Goal: Task Accomplishment & Management: Manage account settings

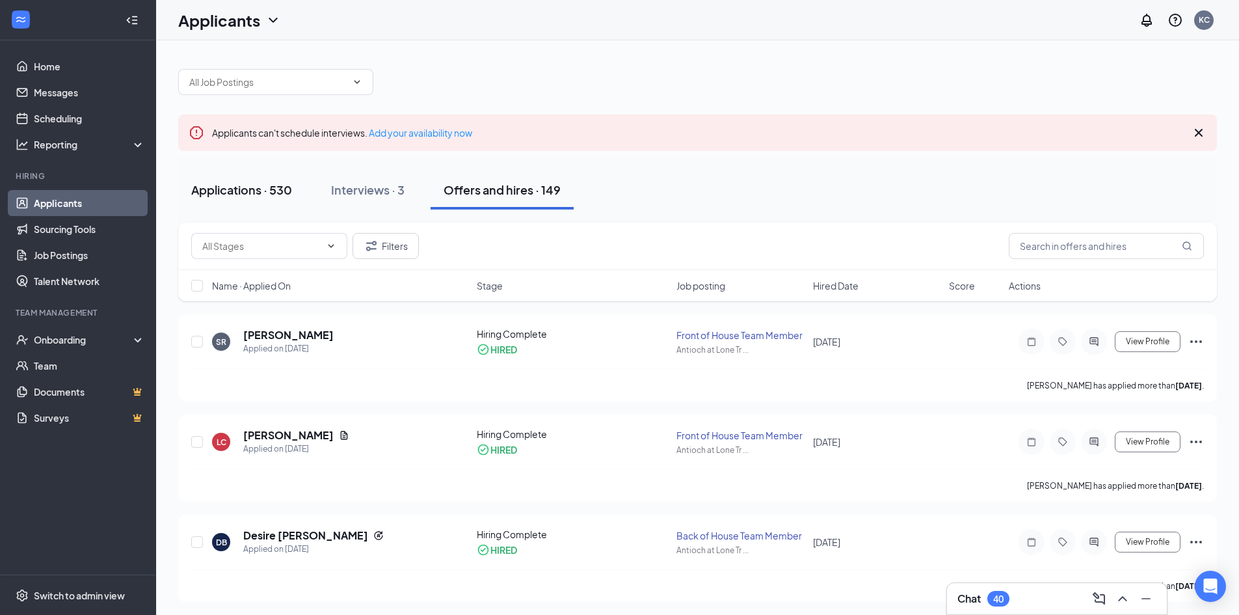
click at [279, 189] on div "Applications · 530" at bounding box center [241, 189] width 101 height 16
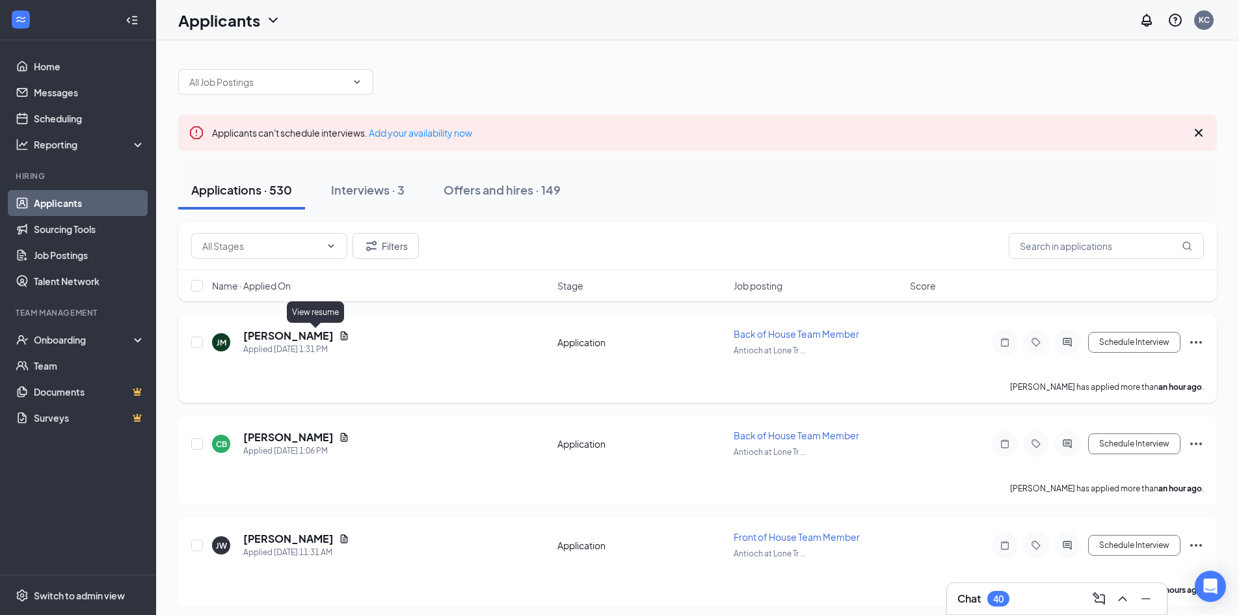
click at [339, 336] on icon "Document" at bounding box center [344, 335] width 10 height 10
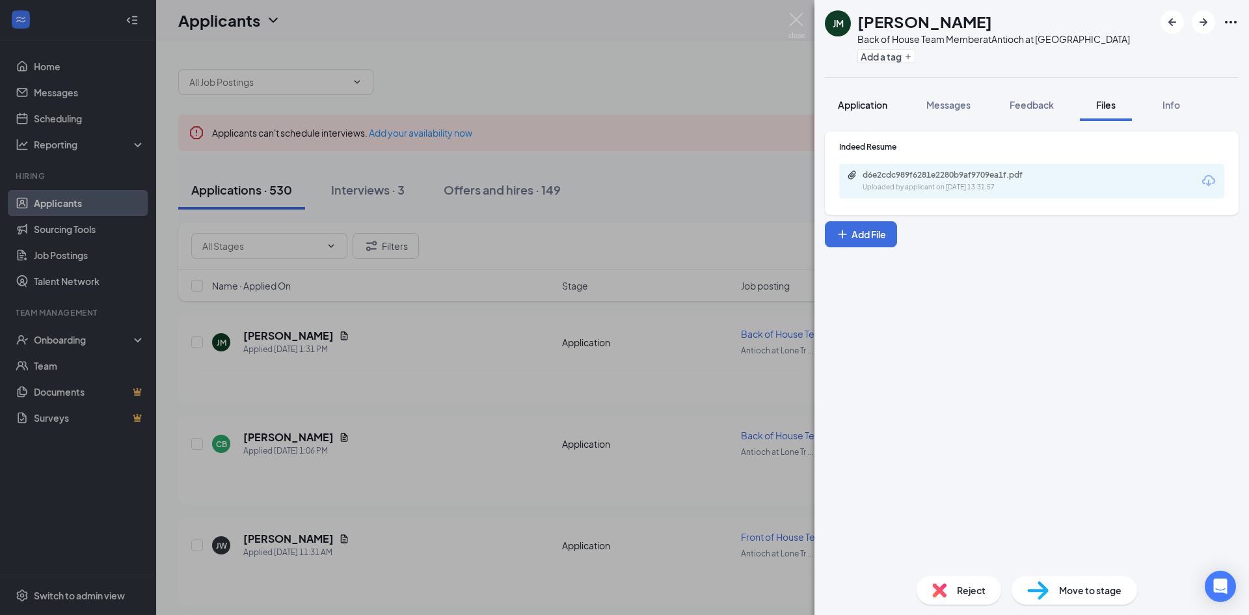
click at [855, 105] on span "Application" at bounding box center [862, 105] width 49 height 12
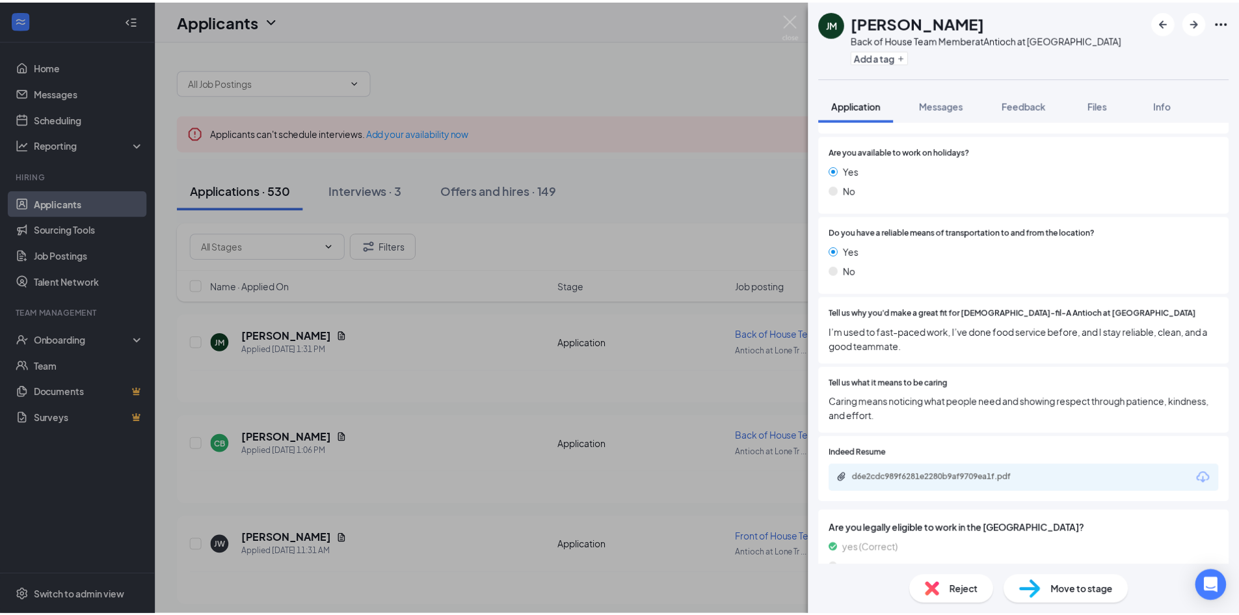
scroll to position [862, 0]
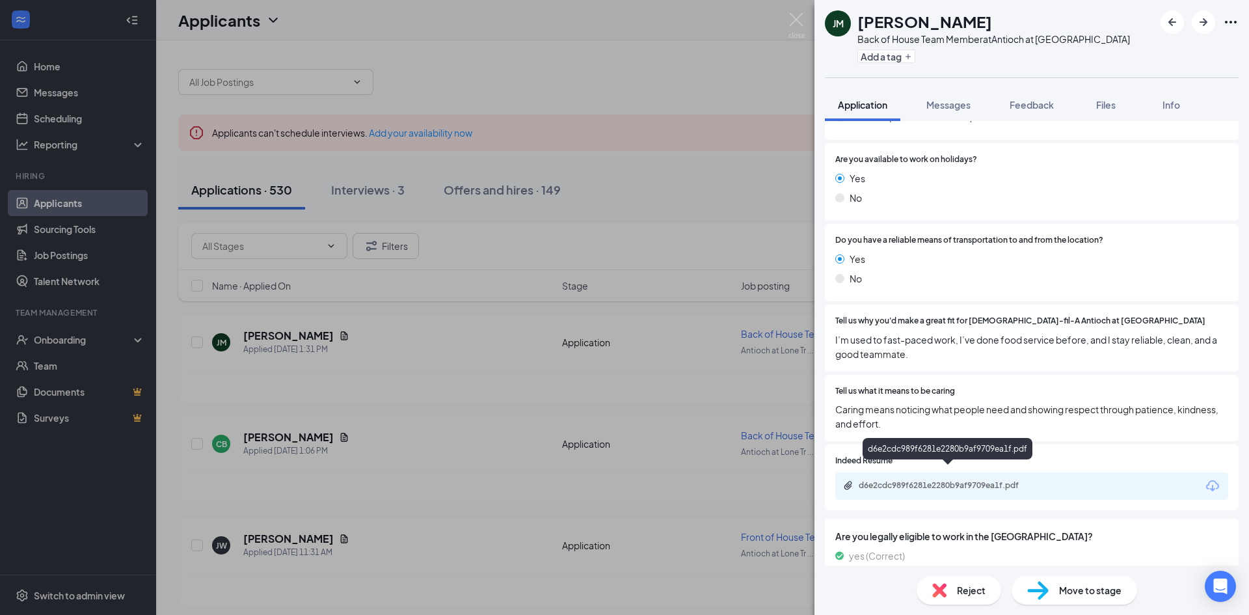
click at [881, 480] on div "d6e2cdc989f6281e2280b9af9709ea1f.pdf" at bounding box center [949, 485] width 182 height 10
click at [559, 29] on div "[PERSON_NAME] [PERSON_NAME] Back of House Team Member at Antioch at [GEOGRAPHIC…" at bounding box center [624, 307] width 1249 height 615
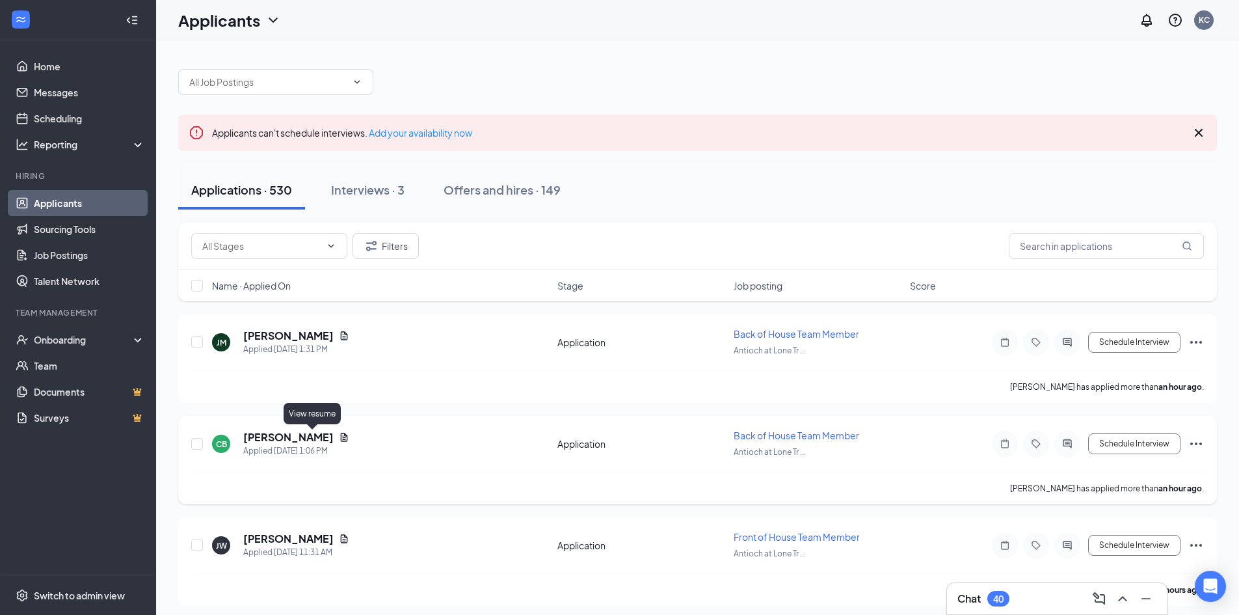
click at [341, 439] on icon "Document" at bounding box center [344, 436] width 7 height 8
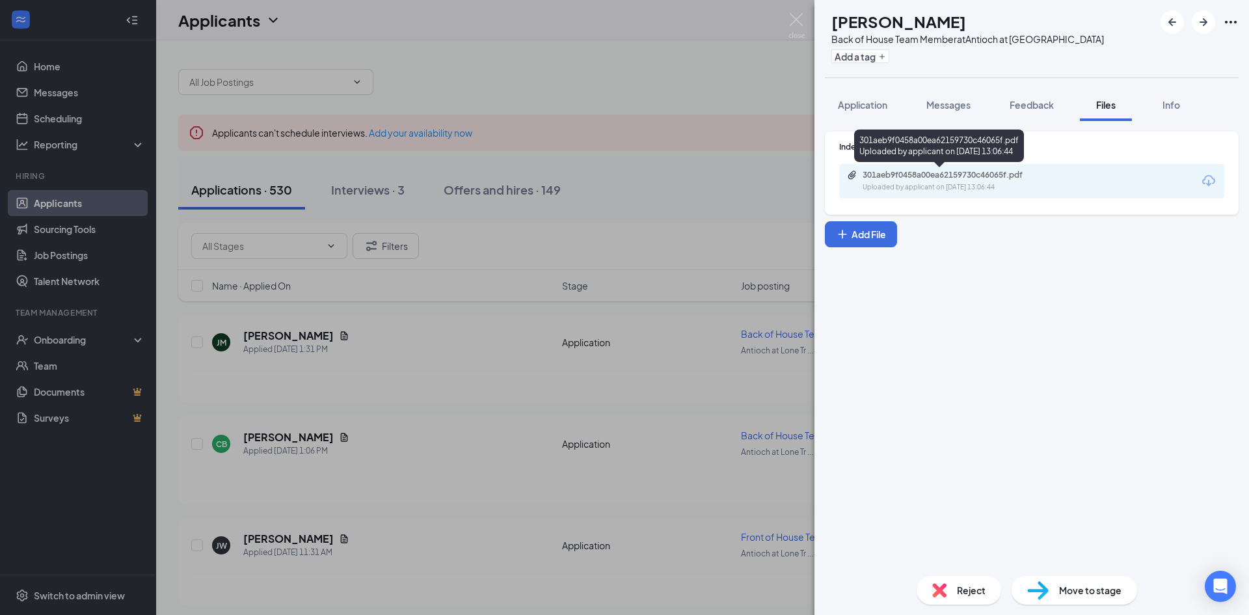
click at [923, 177] on div "301aeb9f0458a00ea62159730c46065f.pdf" at bounding box center [953, 175] width 182 height 10
click at [607, 182] on div "CB [PERSON_NAME] Back of House Team Member at Antioch at [GEOGRAPHIC_DATA] Add …" at bounding box center [624, 307] width 1249 height 615
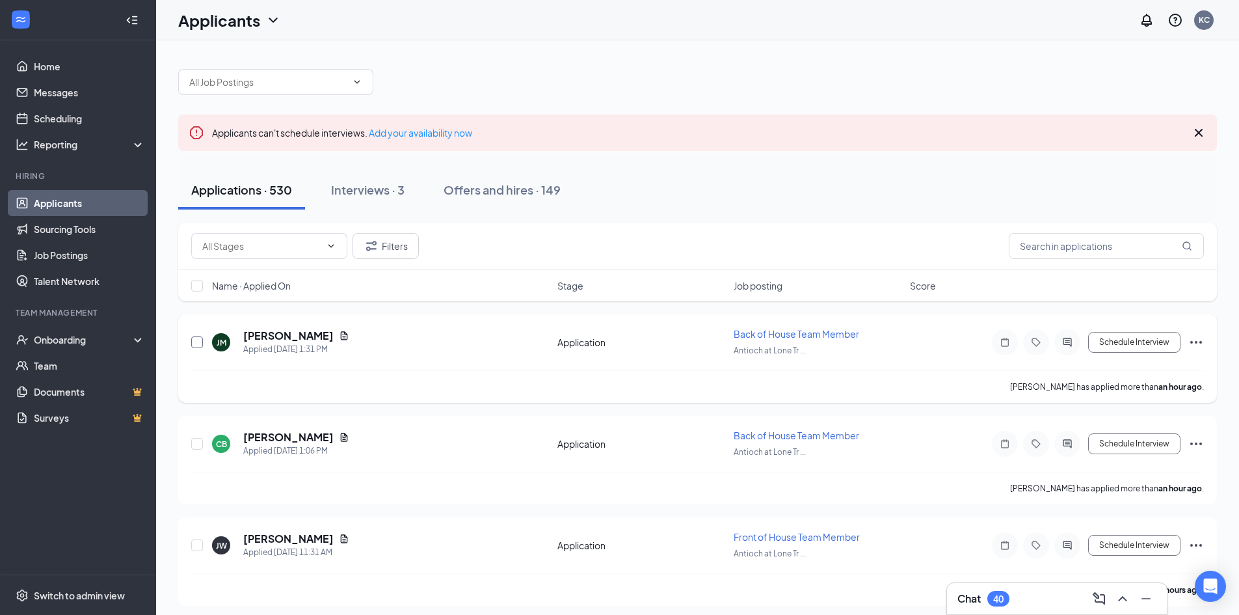
click at [194, 340] on input "checkbox" at bounding box center [197, 342] width 12 height 12
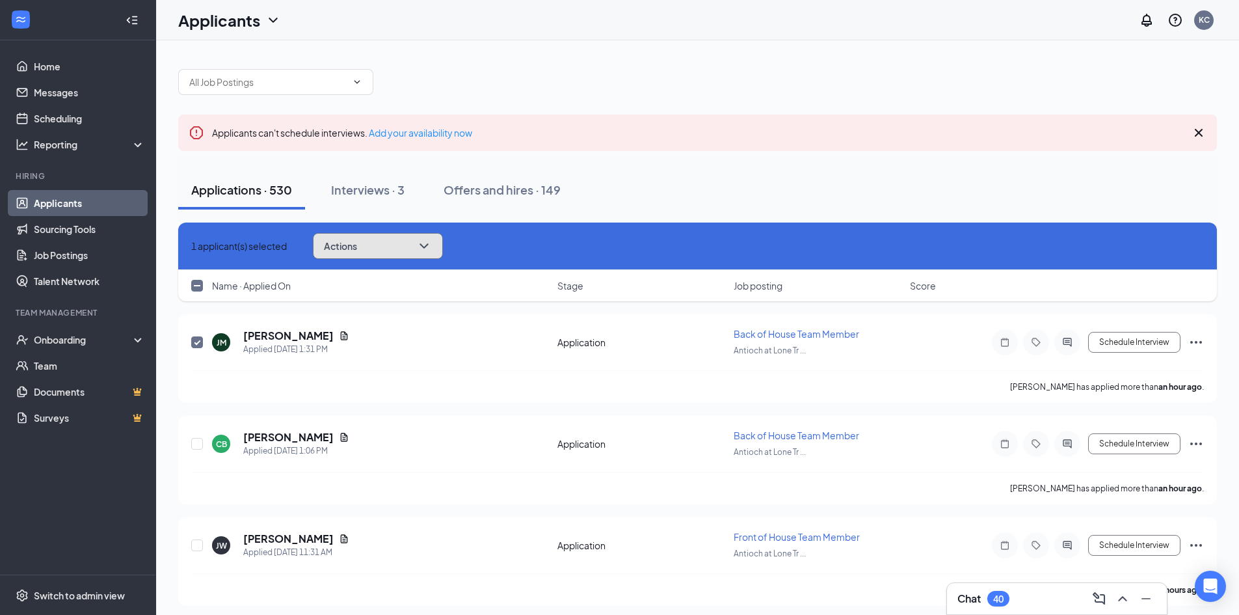
click at [387, 239] on button "Actions" at bounding box center [378, 246] width 130 height 26
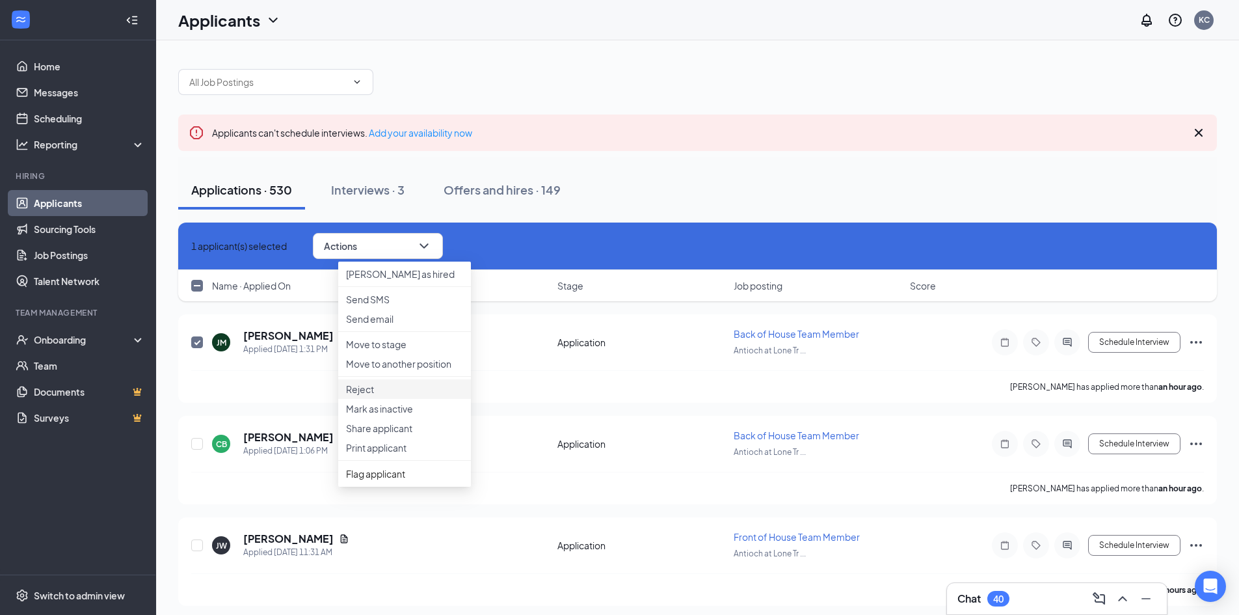
click at [384, 395] on p "Reject" at bounding box center [404, 388] width 117 height 13
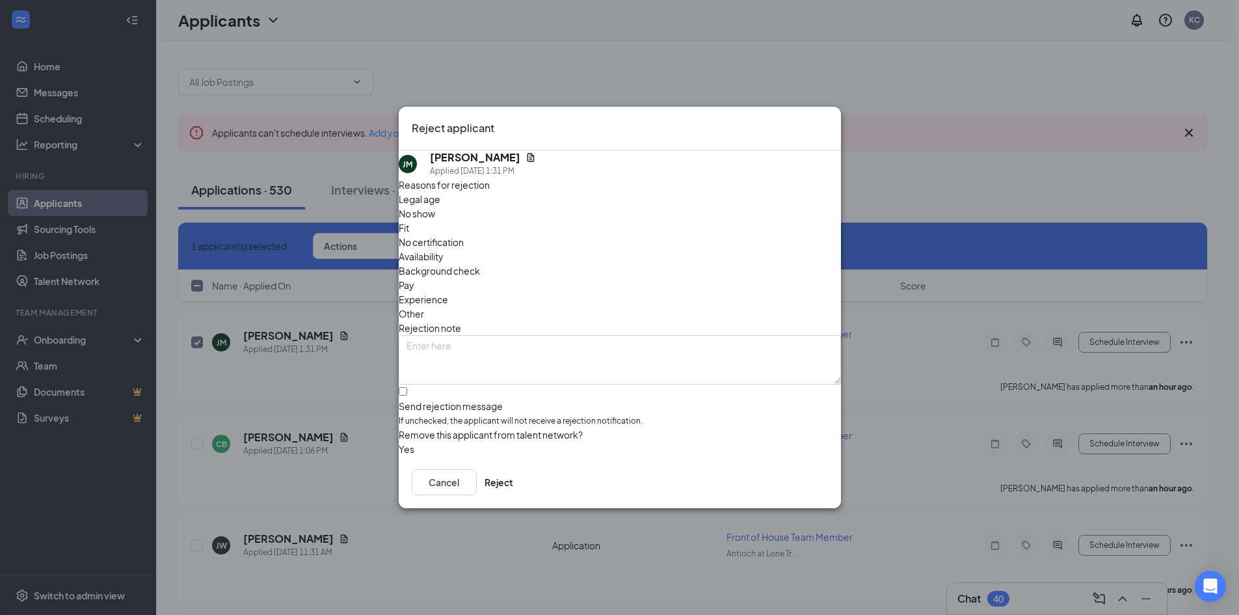
click at [409, 224] on span "Fit" at bounding box center [404, 227] width 10 height 14
click at [513, 487] on button "Reject" at bounding box center [498, 482] width 29 height 26
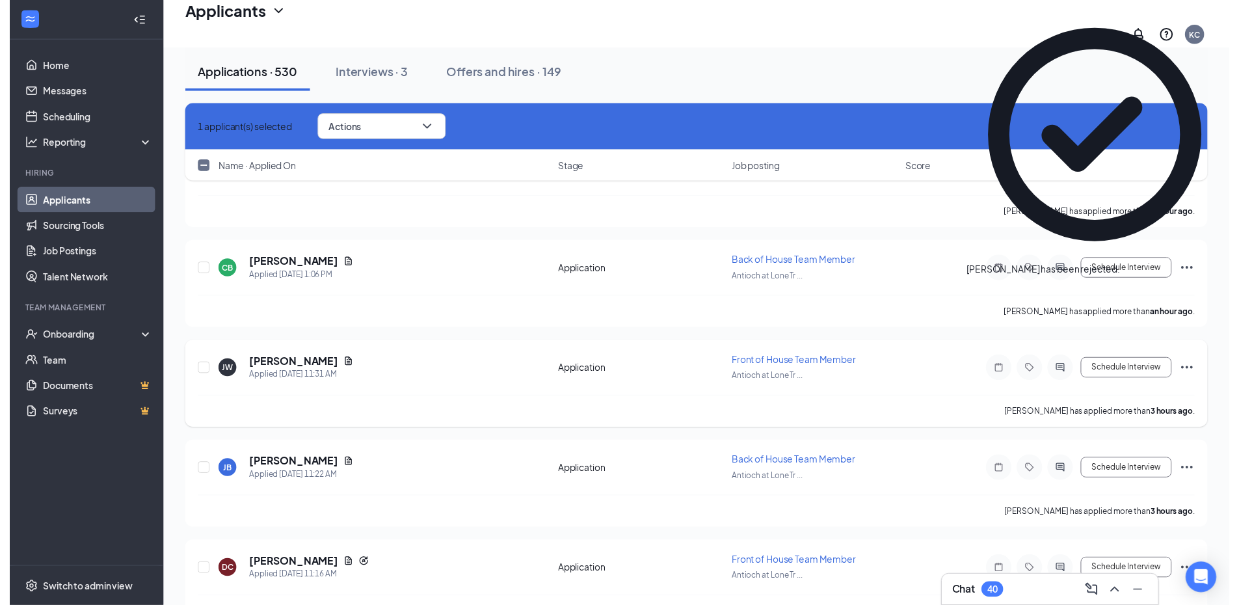
scroll to position [195, 0]
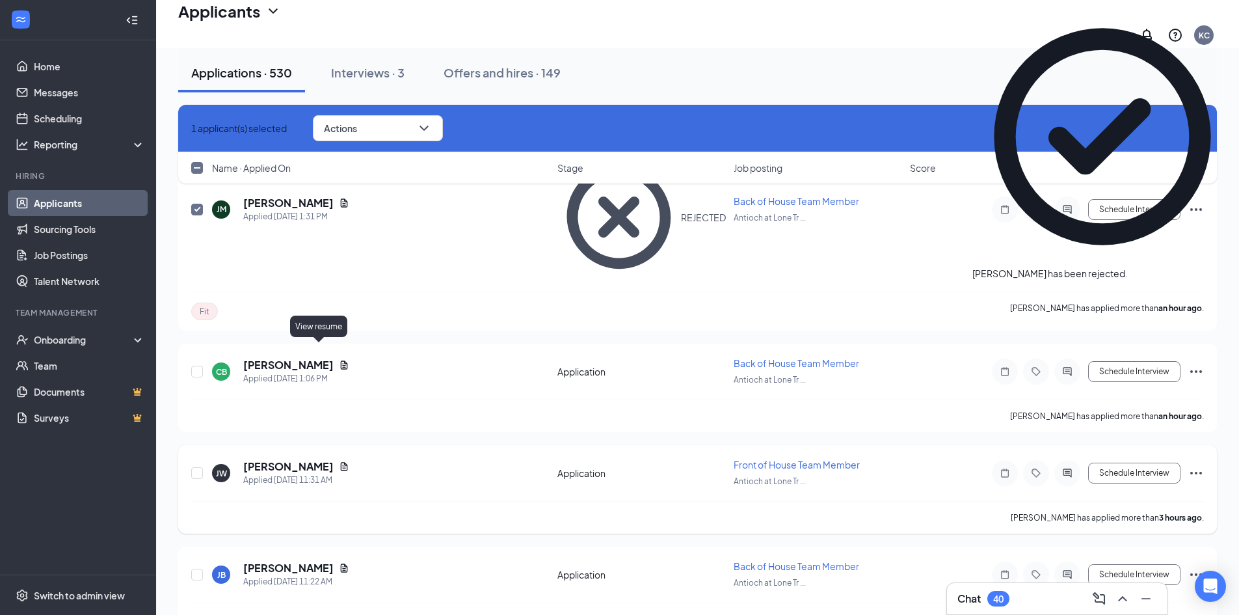
click at [341, 462] on icon "Document" at bounding box center [344, 466] width 7 height 8
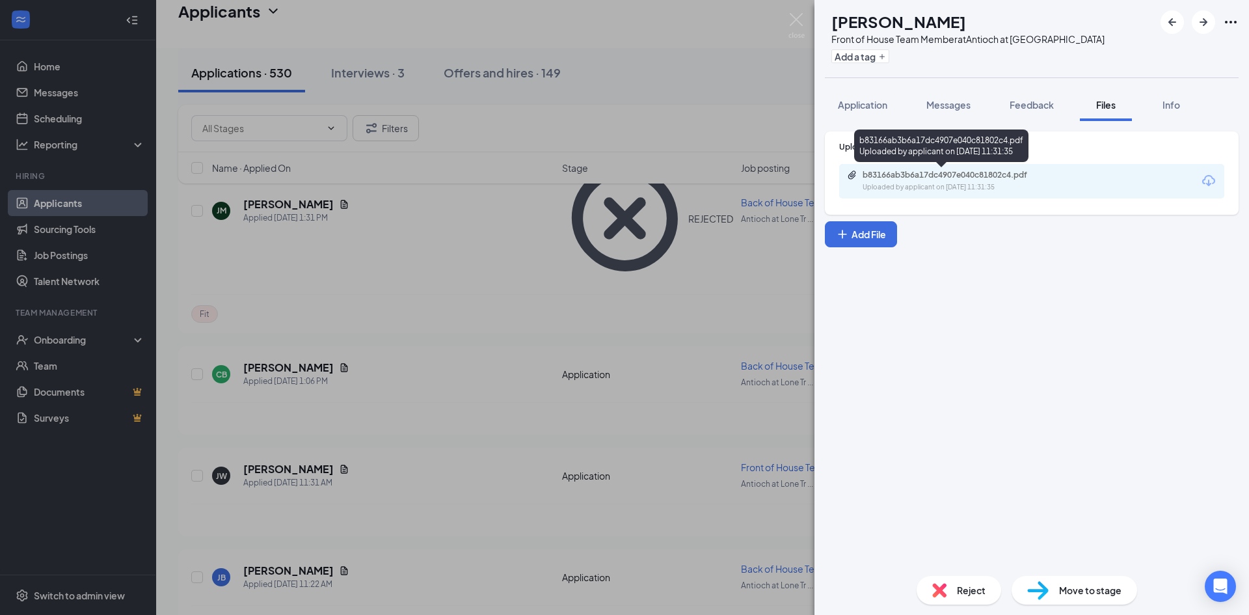
click at [885, 175] on div "b83166ab3b6a17dc4907e040c81802c4.pdf" at bounding box center [953, 175] width 182 height 10
click at [754, 70] on div "[PERSON_NAME] Front of House Team Member at Antioch at [GEOGRAPHIC_DATA] Add a …" at bounding box center [624, 307] width 1249 height 615
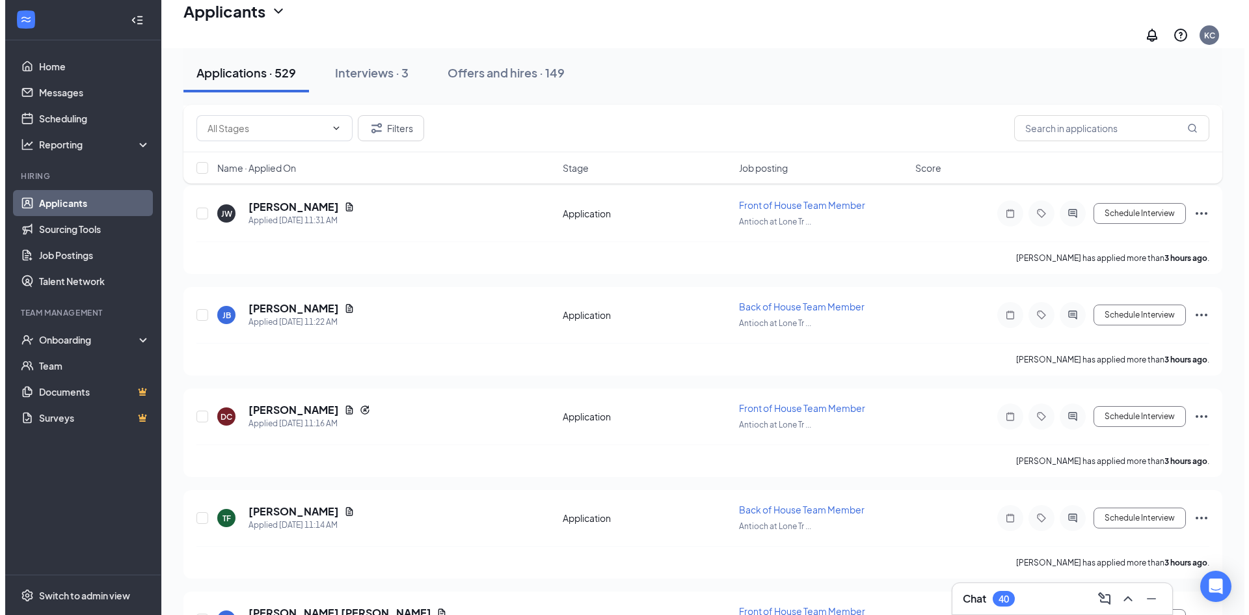
scroll to position [260, 0]
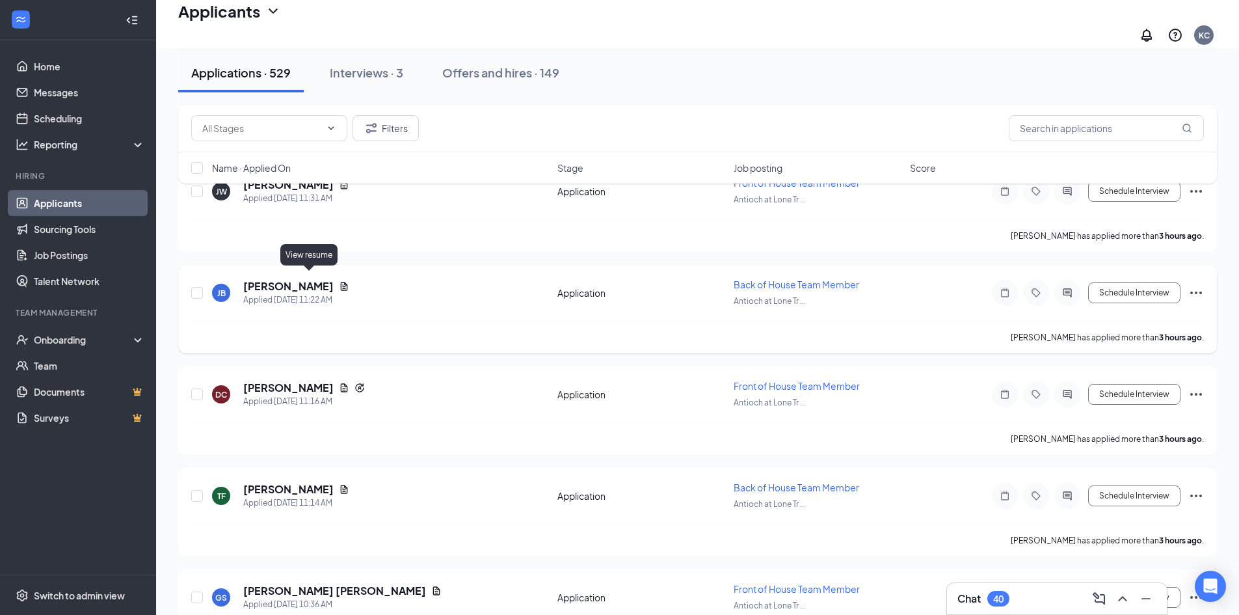
click at [339, 281] on icon "Document" at bounding box center [344, 286] width 10 height 10
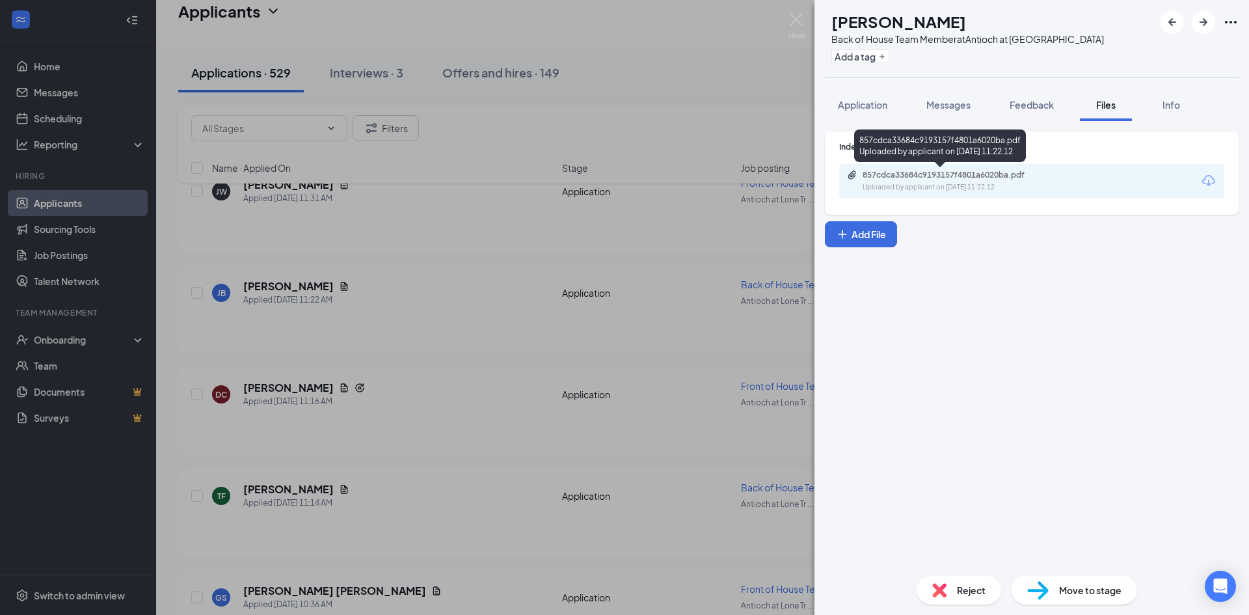
click at [991, 181] on div "857cdca33684c9193157f4801a6020ba.pdf Uploaded by applicant on [DATE] 11:22:12" at bounding box center [952, 181] width 211 height 23
click at [455, 205] on div "[PERSON_NAME] Back of House Team Member at Antioch at [GEOGRAPHIC_DATA] Add a t…" at bounding box center [624, 307] width 1249 height 615
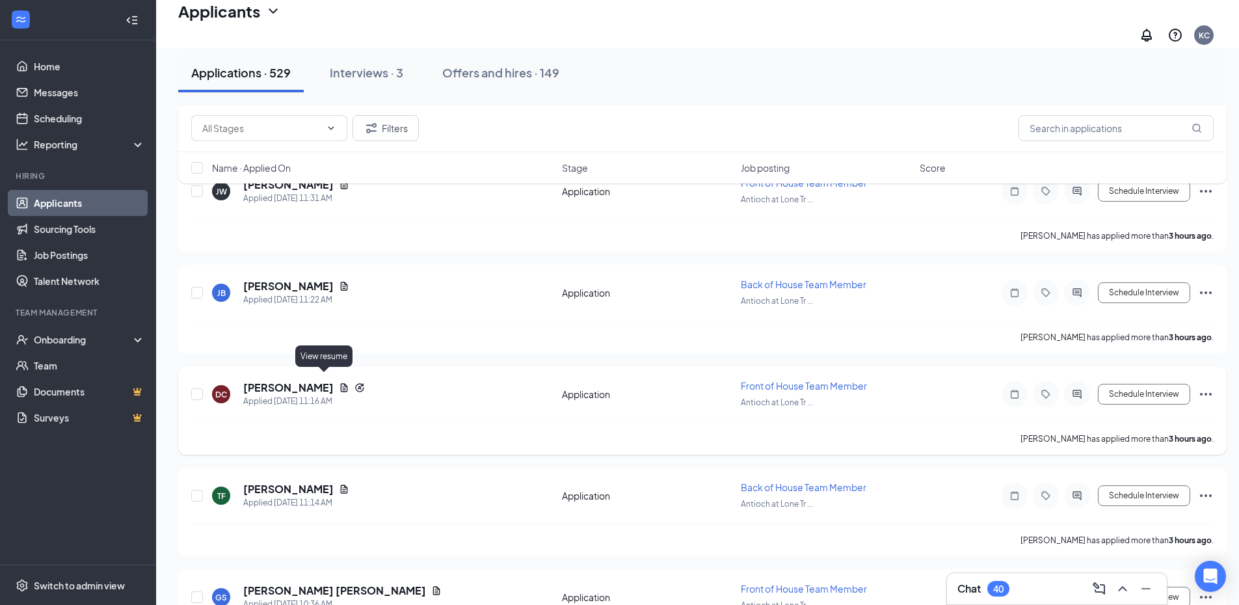
click at [341, 383] on icon "Document" at bounding box center [344, 387] width 7 height 8
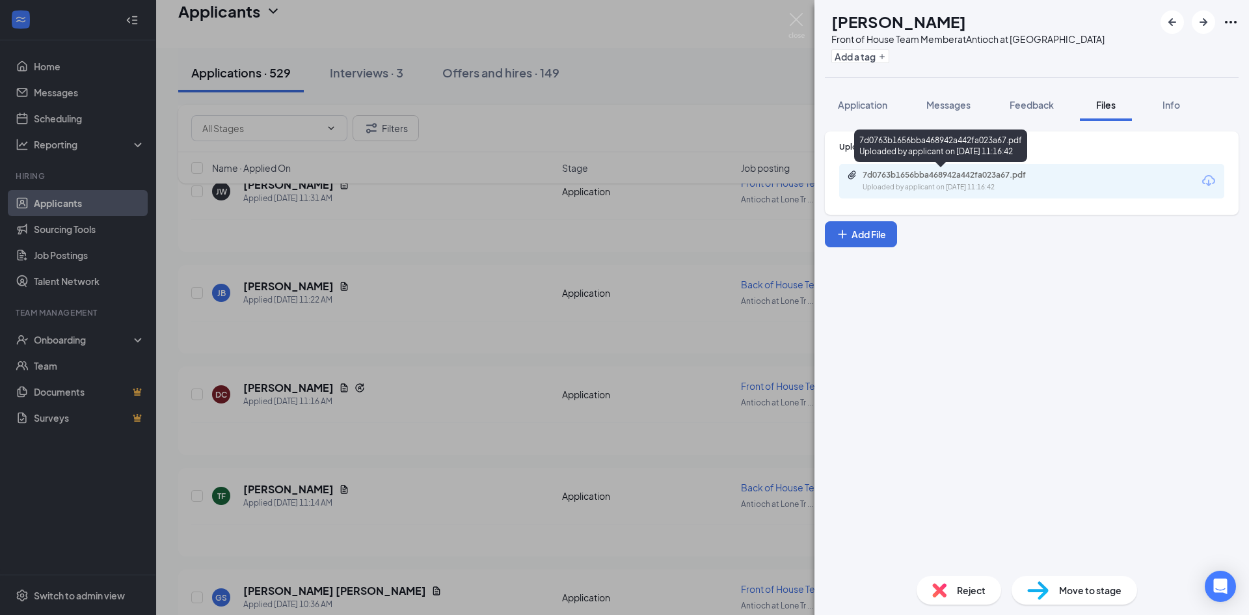
click at [920, 178] on div "7d0763b1656bba468942a442fa023a67.pdf" at bounding box center [953, 175] width 182 height 10
click at [867, 107] on span "Application" at bounding box center [862, 105] width 49 height 12
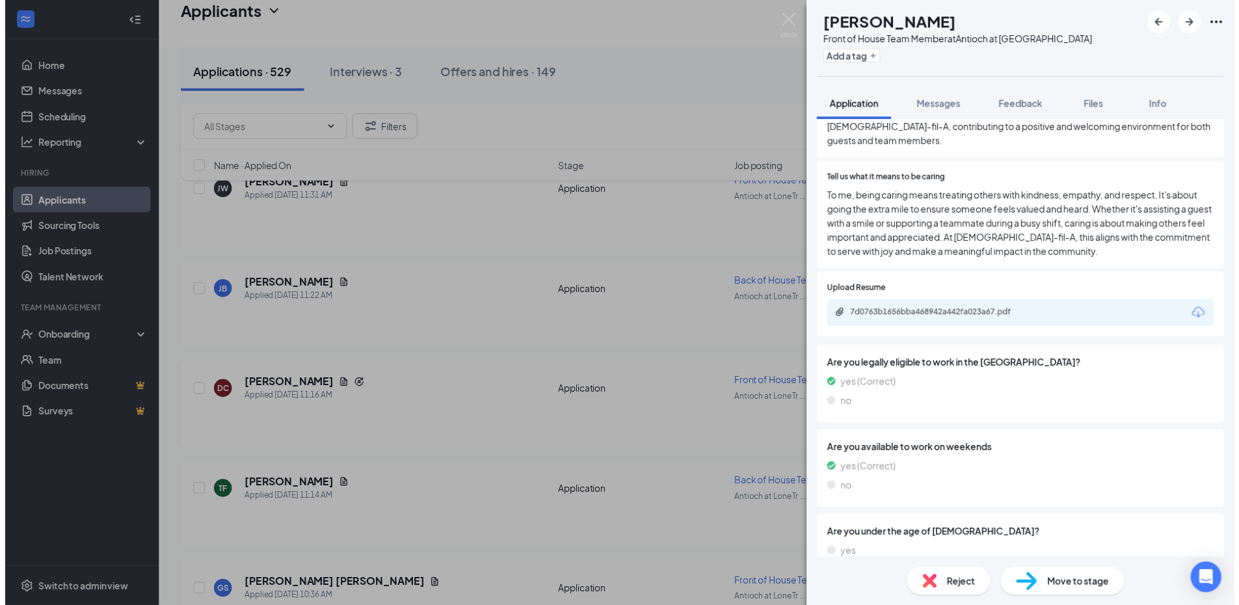
scroll to position [1165, 0]
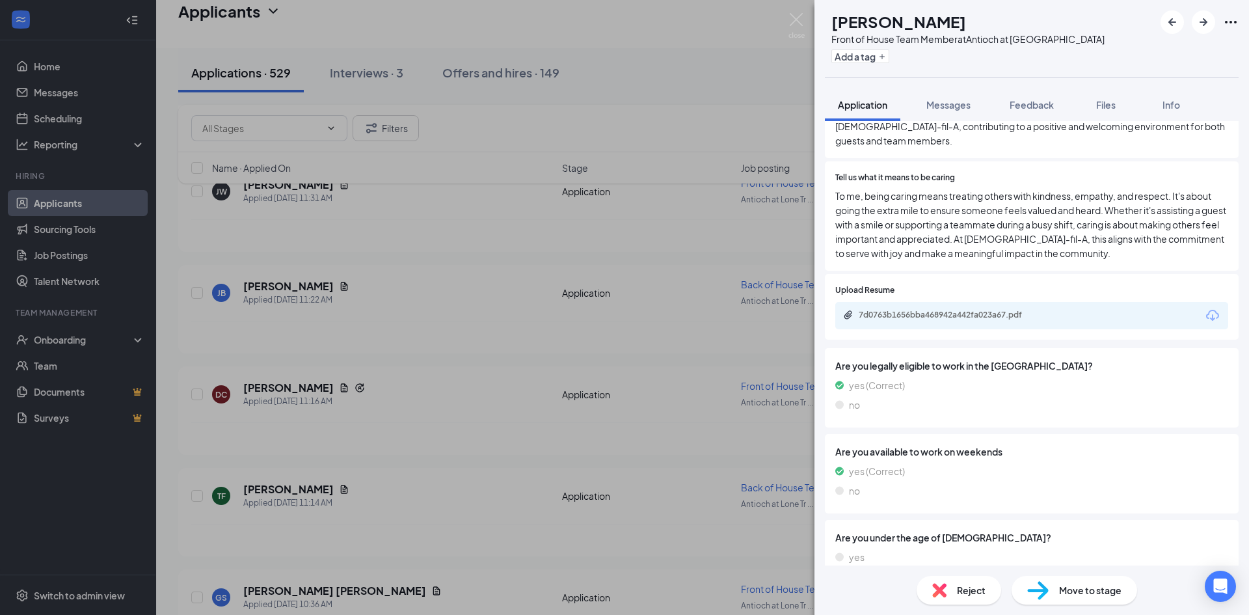
click at [439, 364] on div "[PERSON_NAME] Camel Front of House Team Member at Antioch at [GEOGRAPHIC_DATA] …" at bounding box center [624, 307] width 1249 height 615
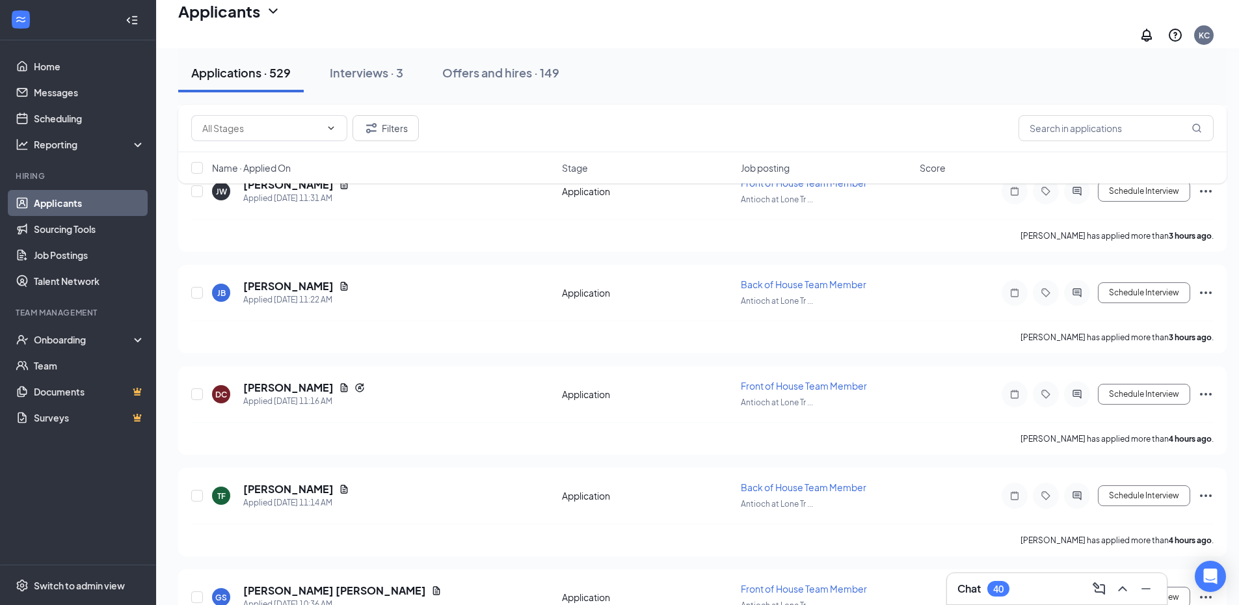
click at [351, 135] on div "Filters" at bounding box center [305, 128] width 228 height 26
click at [395, 129] on button "Filters" at bounding box center [385, 128] width 66 height 26
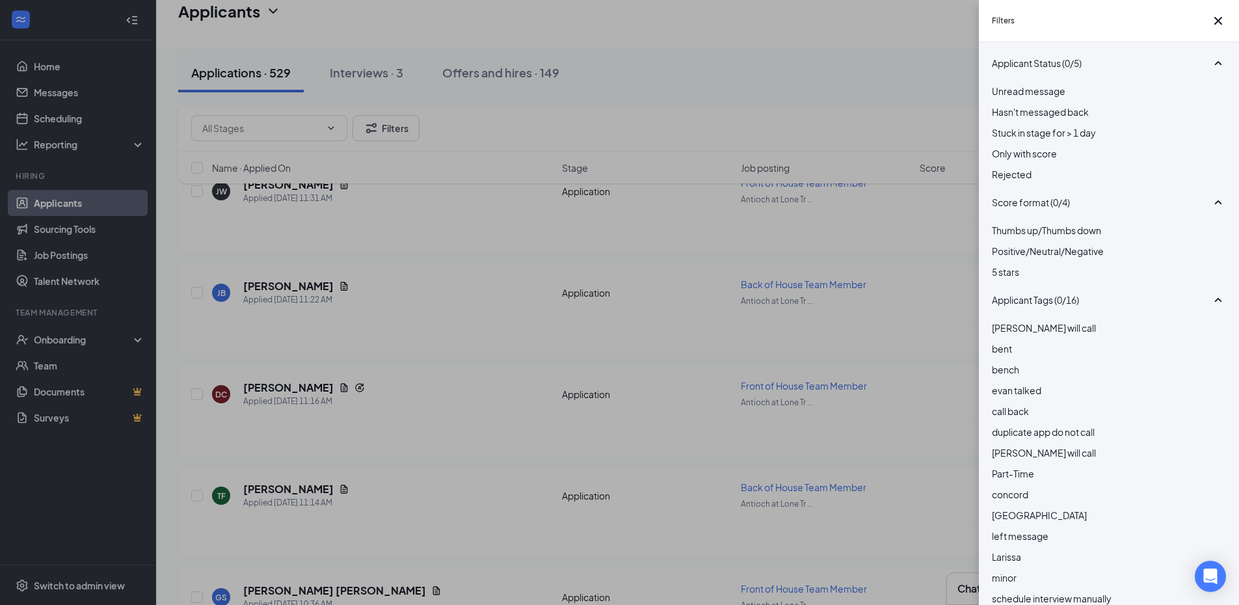
click at [779, 41] on div "Filters Applicant Status (0/5) Unread message Hasn't messaged back Stuck in sta…" at bounding box center [619, 302] width 1239 height 605
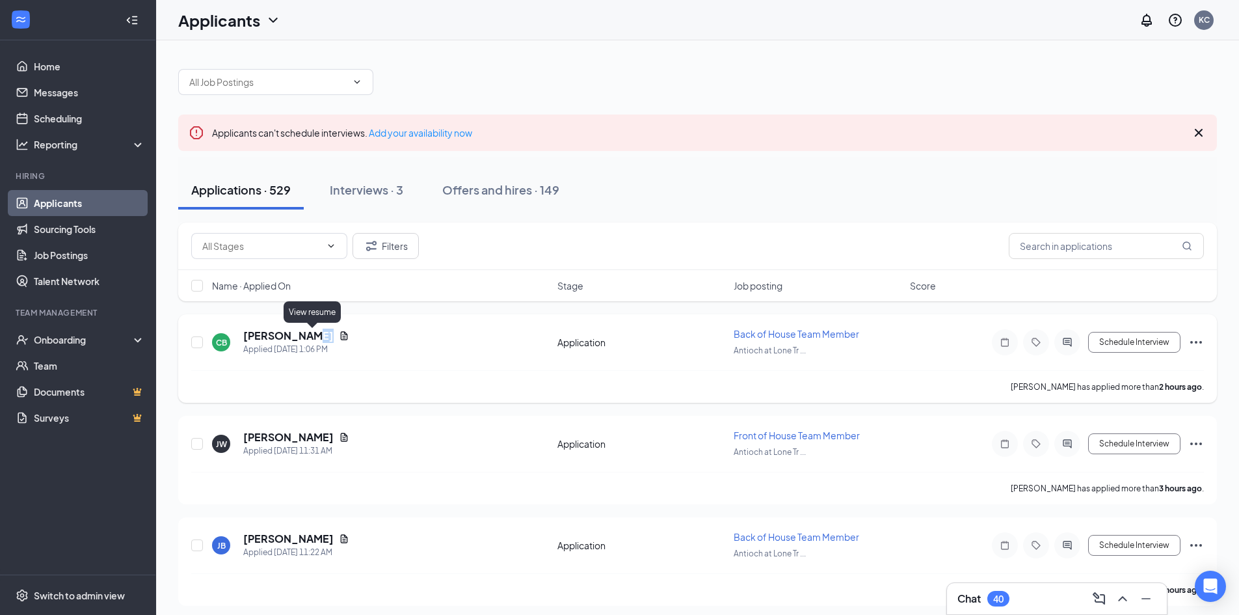
click at [339, 337] on icon "Document" at bounding box center [344, 335] width 10 height 10
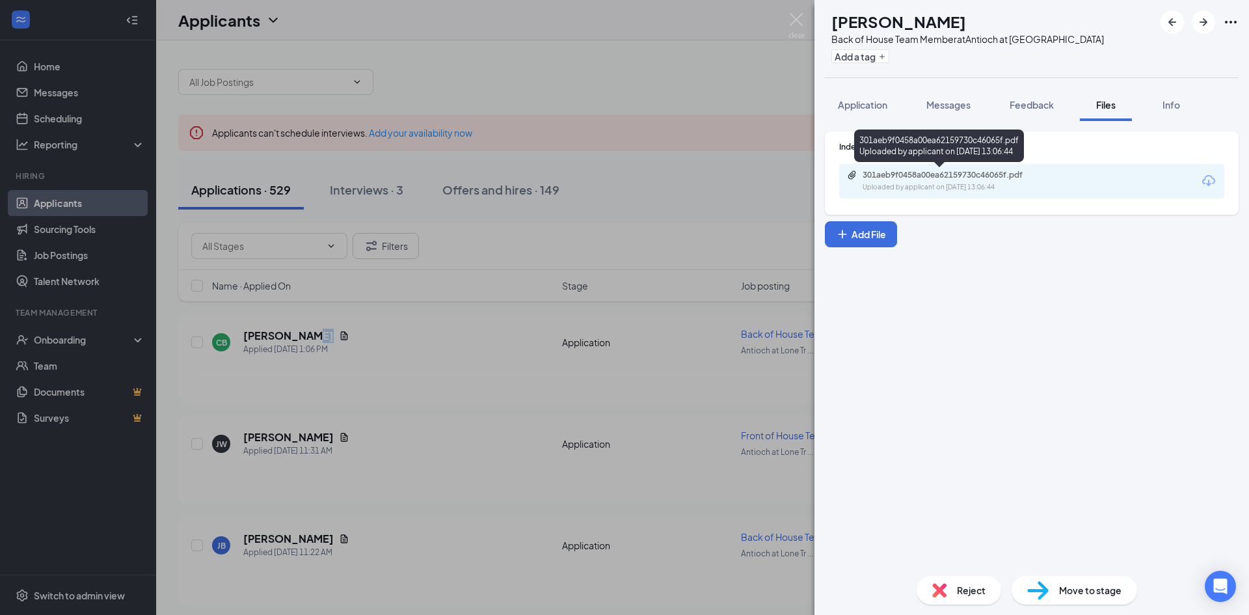
click at [950, 176] on div "301aeb9f0458a00ea62159730c46065f.pdf" at bounding box center [953, 175] width 182 height 10
click at [987, 171] on div "301aeb9f0458a00ea62159730c46065f.pdf" at bounding box center [953, 175] width 182 height 10
click at [557, 84] on div "CB [PERSON_NAME] Back of House Team Member at Antioch at [GEOGRAPHIC_DATA] Add …" at bounding box center [624, 307] width 1249 height 615
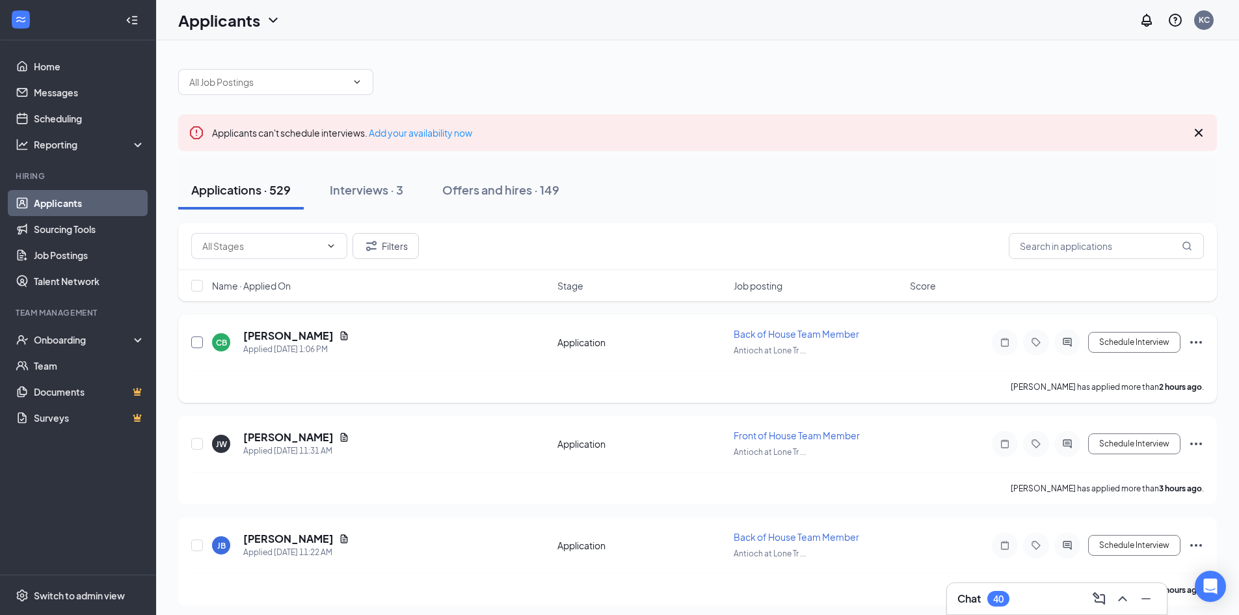
click at [196, 339] on input "checkbox" at bounding box center [197, 342] width 12 height 12
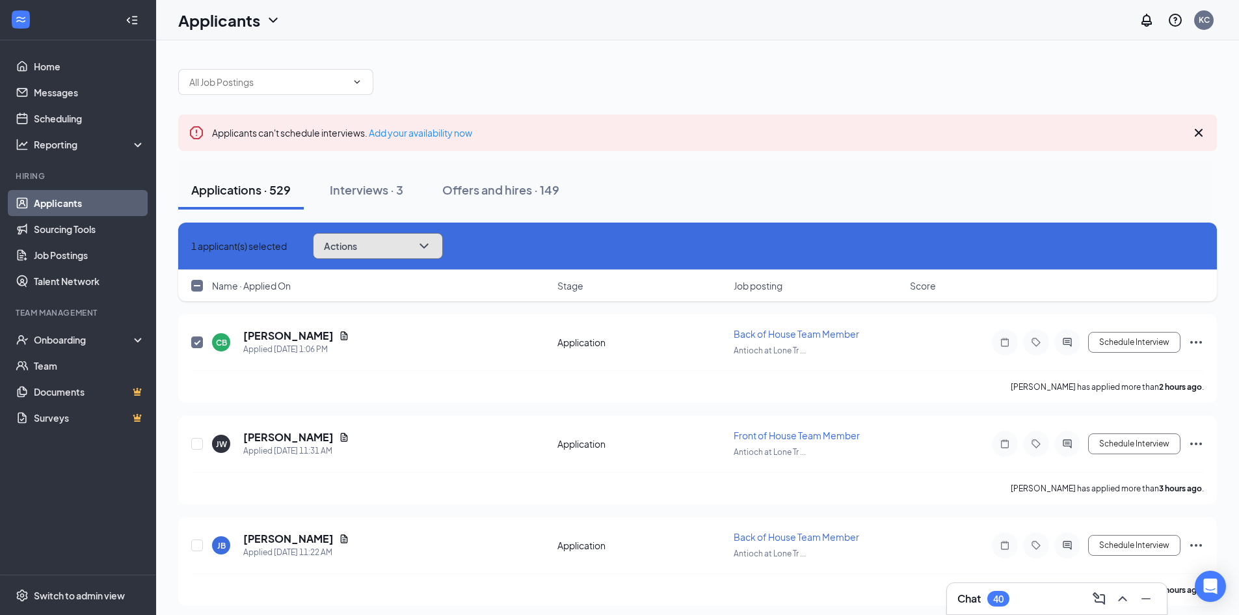
click at [413, 244] on button "Actions" at bounding box center [378, 246] width 130 height 26
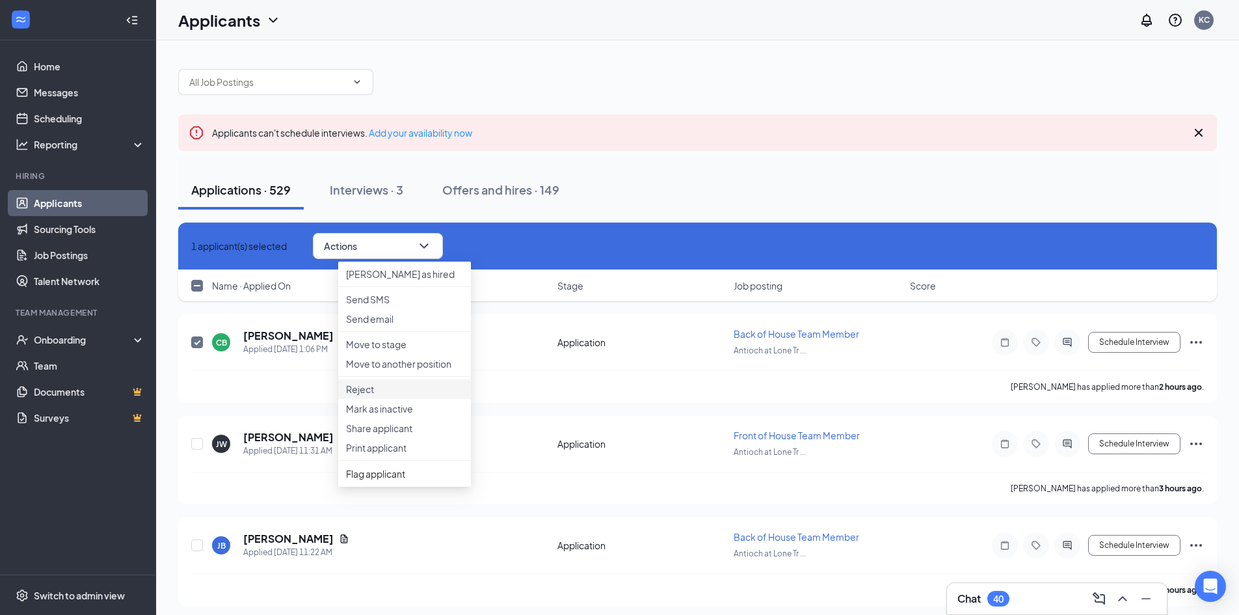
click at [378, 395] on p "Reject" at bounding box center [404, 388] width 117 height 13
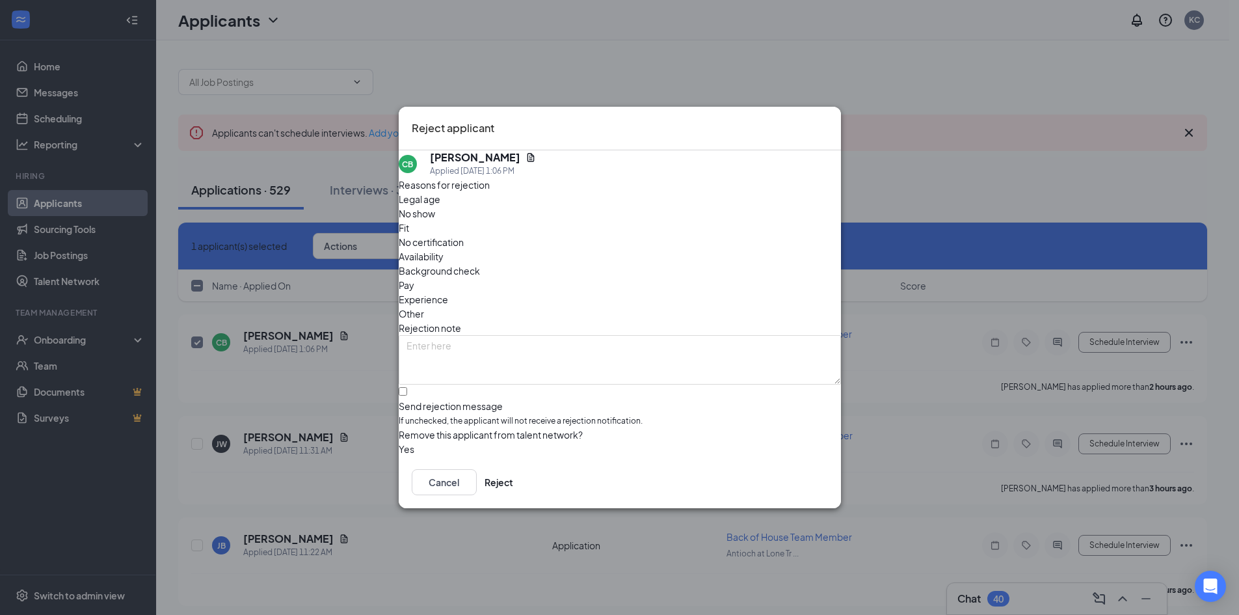
click at [448, 292] on span "Experience" at bounding box center [423, 299] width 49 height 14
click at [513, 478] on button "Reject" at bounding box center [498, 482] width 29 height 26
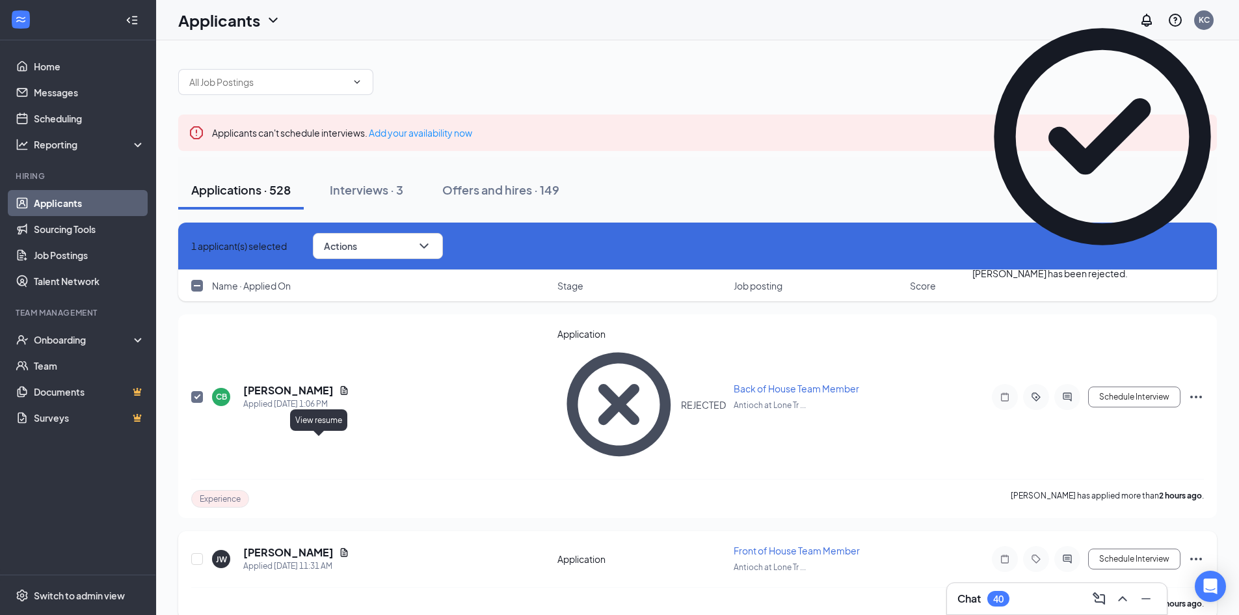
click at [339, 547] on icon "Document" at bounding box center [344, 552] width 10 height 10
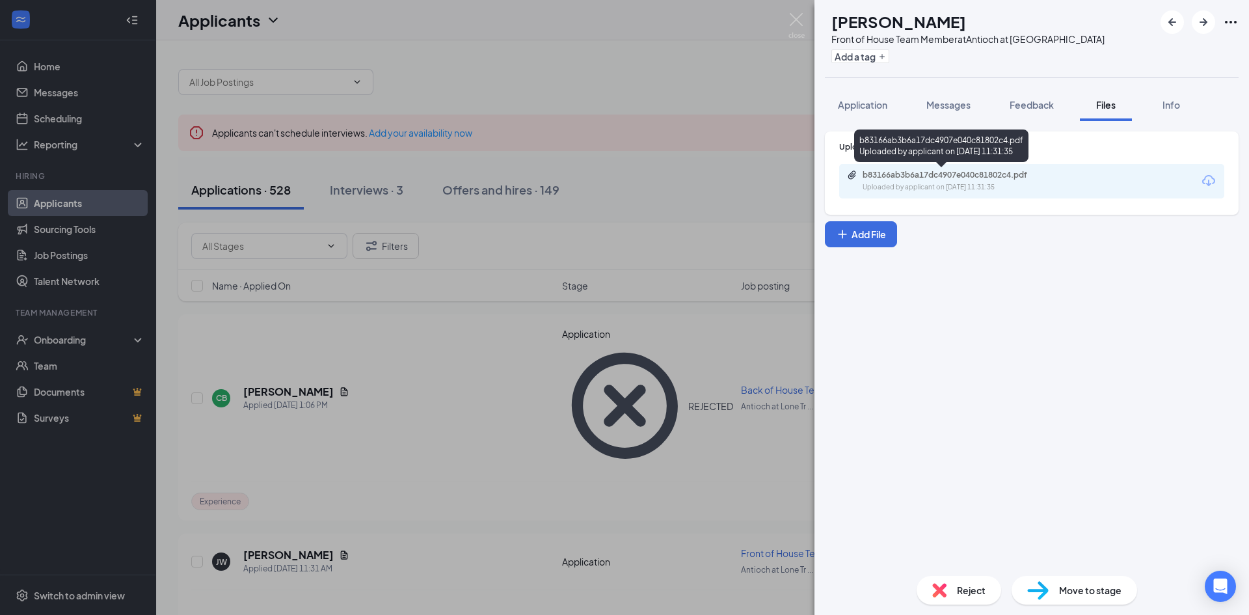
click at [962, 177] on div "b83166ab3b6a17dc4907e040c81802c4.pdf" at bounding box center [953, 175] width 182 height 10
click at [196, 449] on div "[PERSON_NAME] Front of House Team Member at Antioch at [GEOGRAPHIC_DATA] Add a …" at bounding box center [624, 307] width 1249 height 615
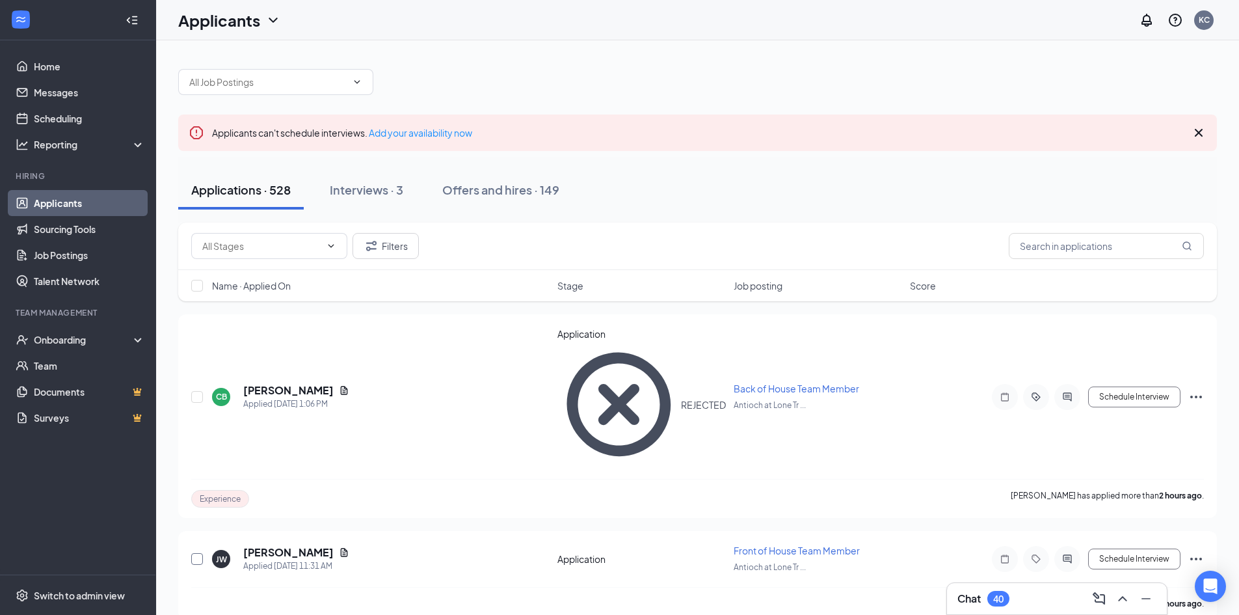
click at [196, 544] on div at bounding box center [197, 559] width 13 height 30
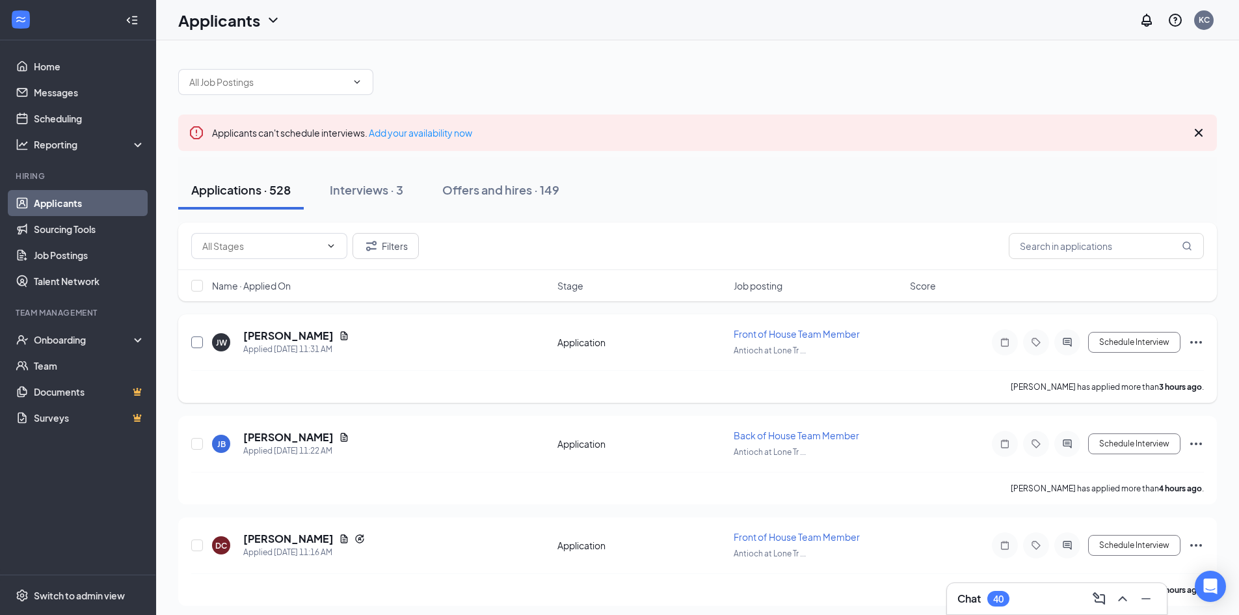
click at [202, 338] on input "checkbox" at bounding box center [197, 342] width 12 height 12
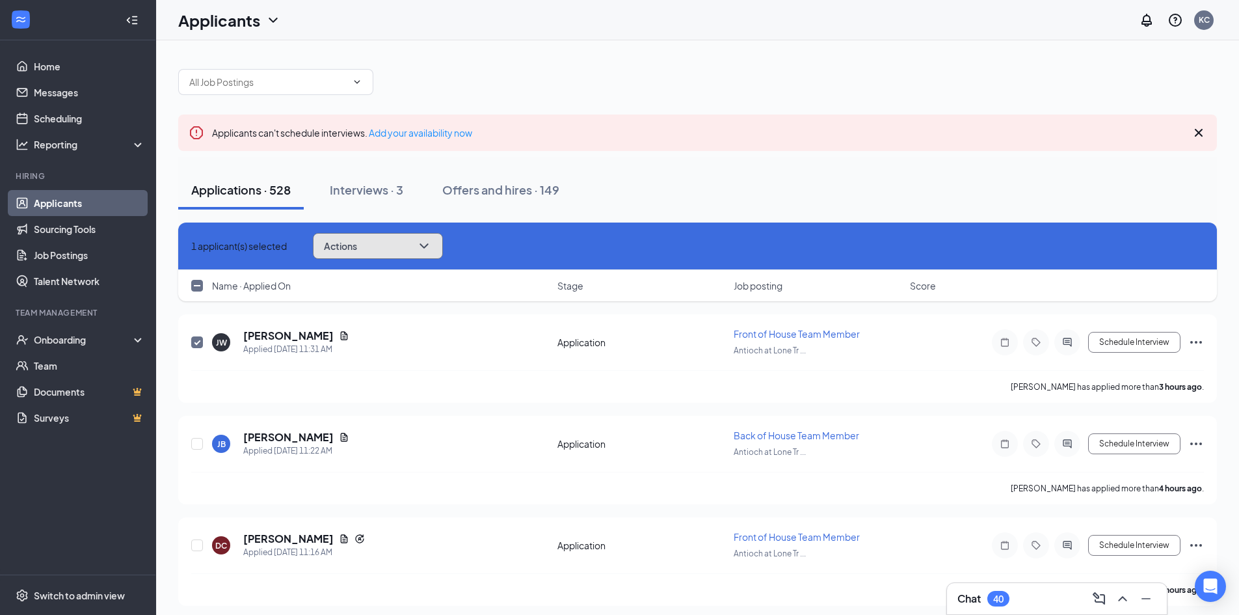
click at [391, 252] on button "Actions" at bounding box center [378, 246] width 130 height 26
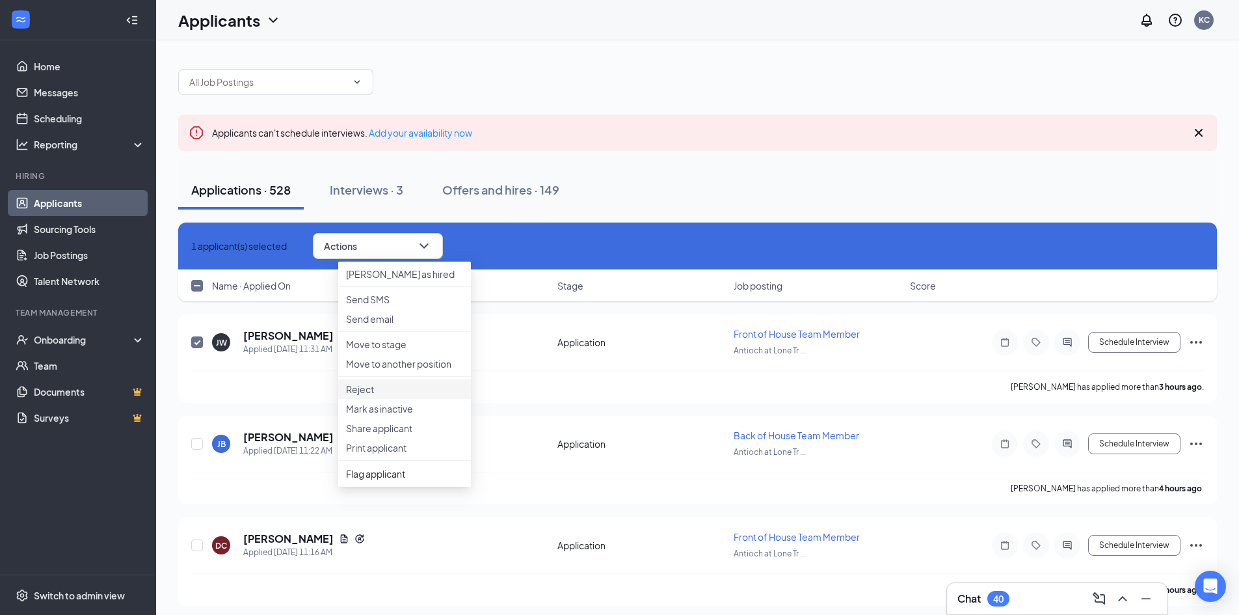
click at [393, 395] on p "Reject" at bounding box center [404, 388] width 117 height 13
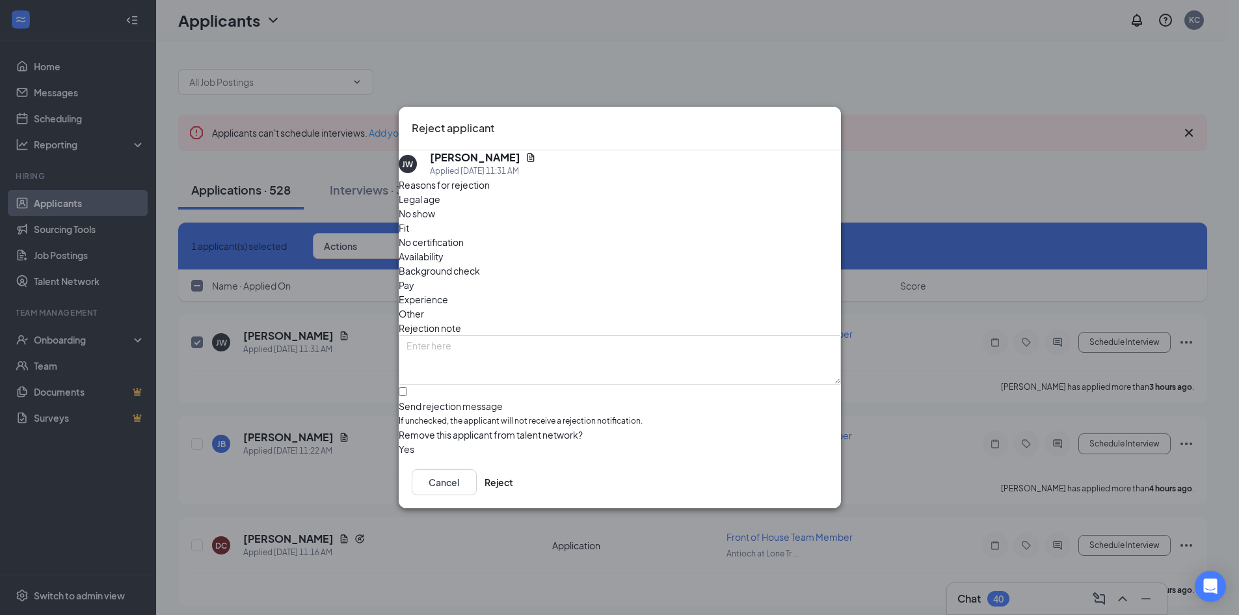
click at [448, 292] on span "Experience" at bounding box center [423, 299] width 49 height 14
click at [513, 477] on button "Reject" at bounding box center [498, 482] width 29 height 26
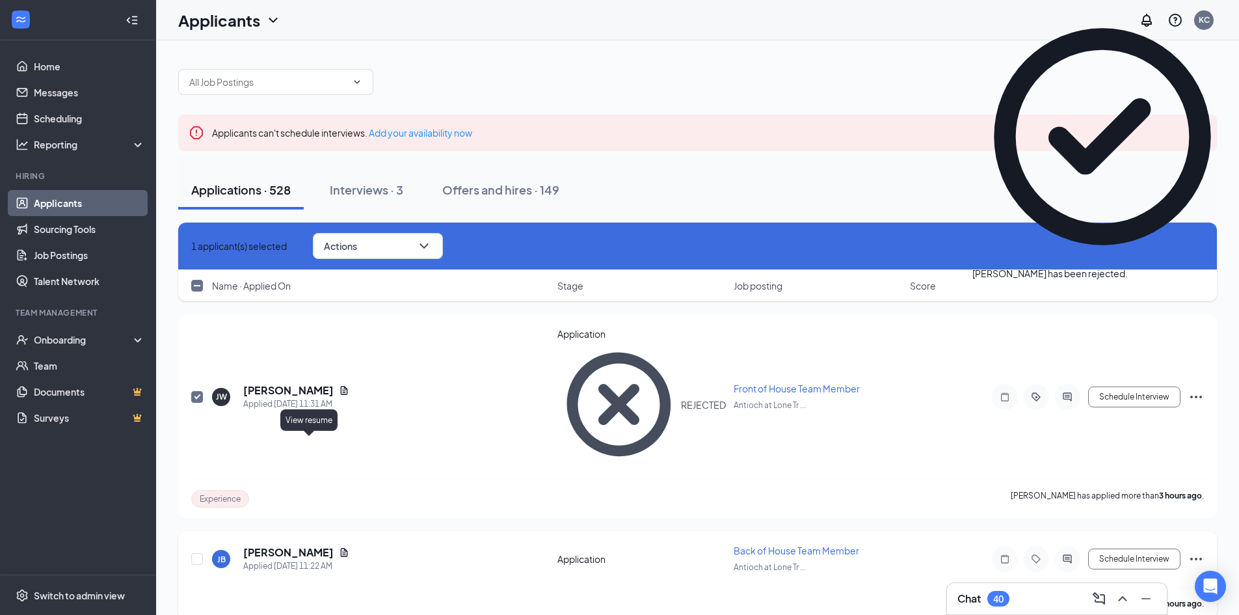
click at [339, 547] on icon "Document" at bounding box center [344, 552] width 10 height 10
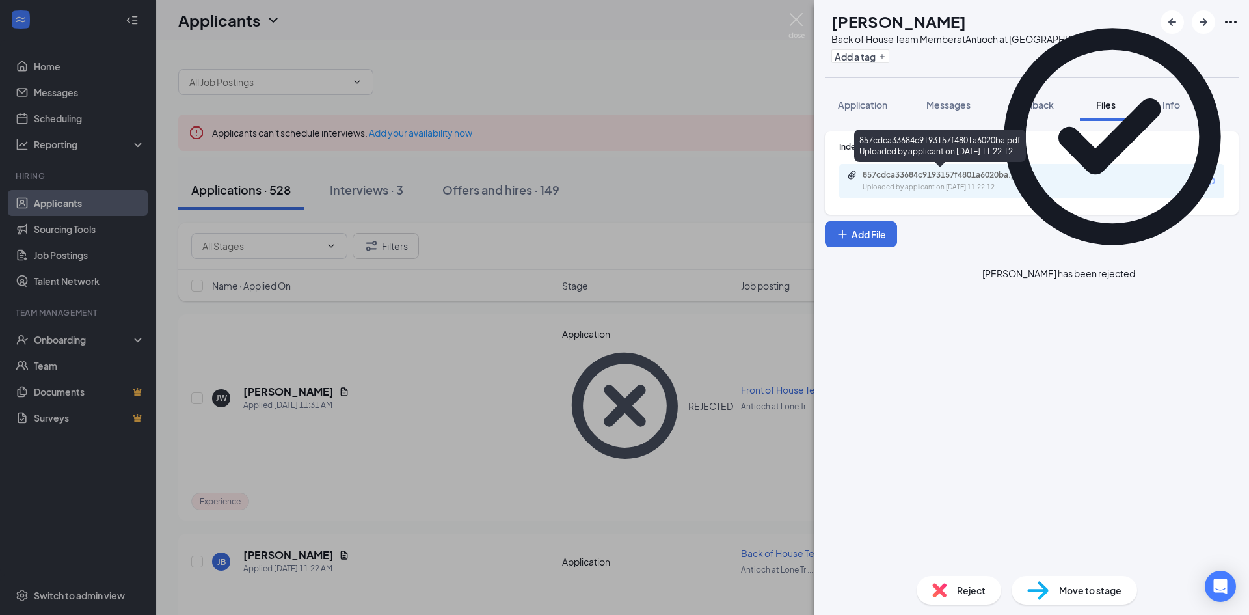
click at [892, 176] on div "857cdca33684c9193157f4801a6020ba.pdf" at bounding box center [953, 175] width 182 height 10
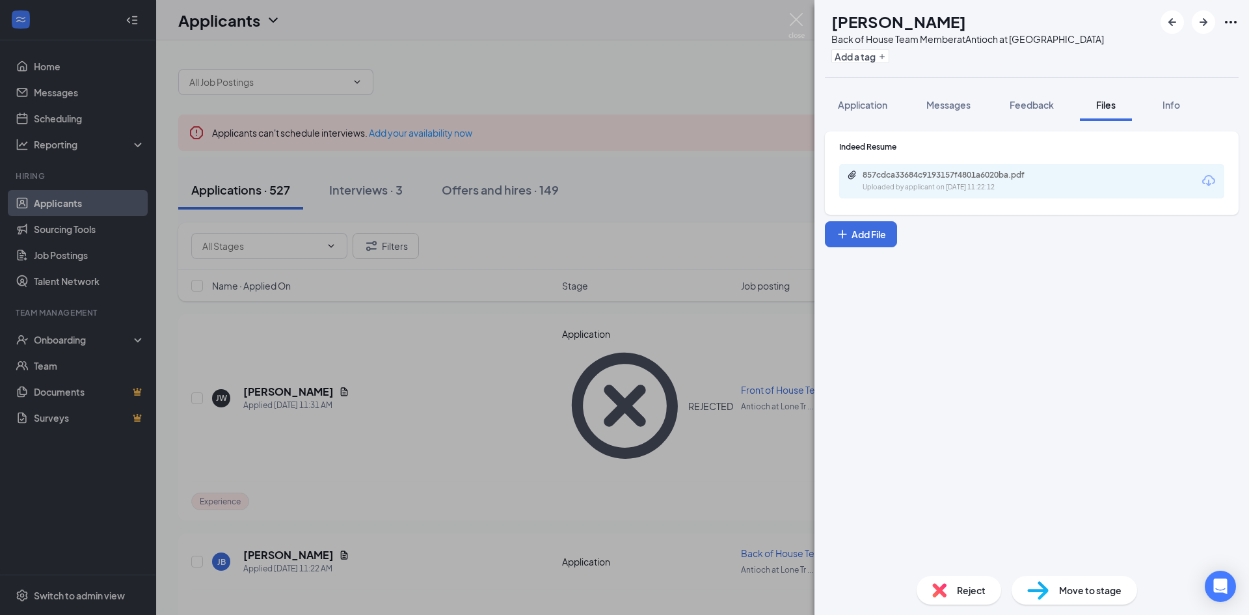
click at [172, 362] on div "[PERSON_NAME] Back of House Team Member at Antioch at [GEOGRAPHIC_DATA] Add a t…" at bounding box center [624, 307] width 1249 height 615
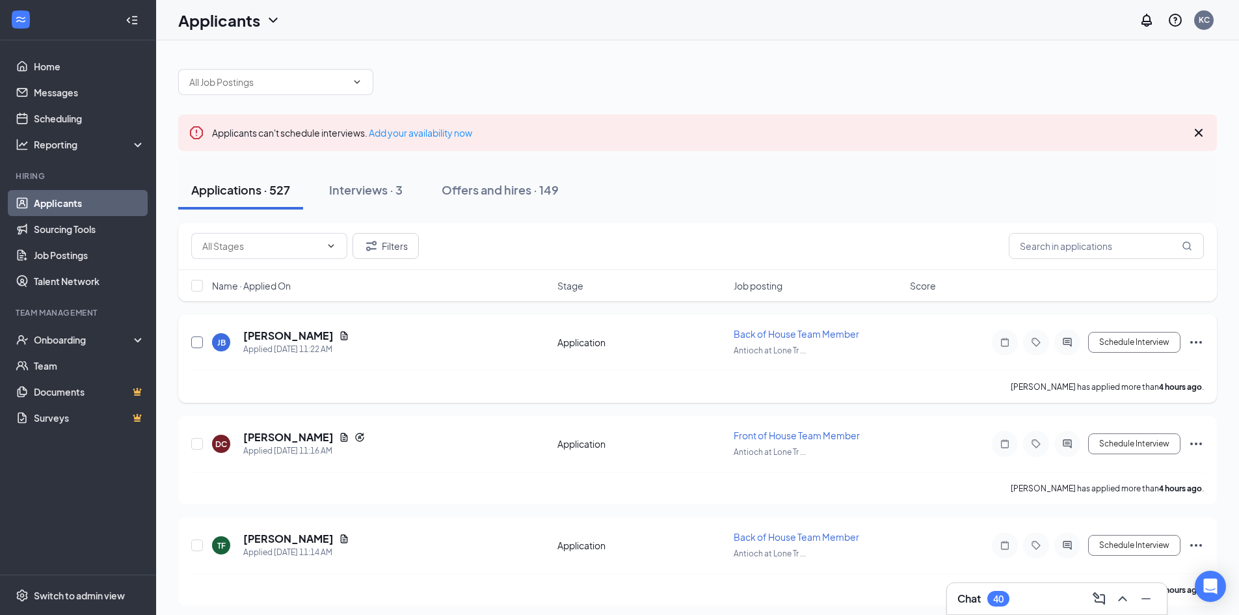
click at [197, 343] on input "checkbox" at bounding box center [197, 342] width 12 height 12
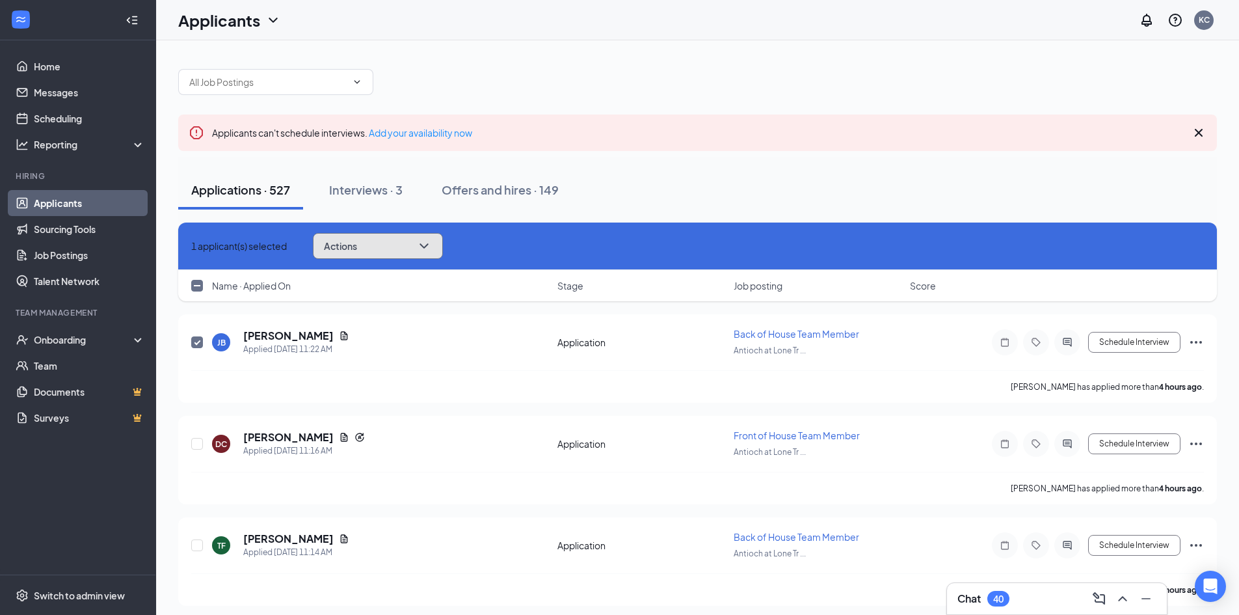
click at [422, 249] on button "Actions" at bounding box center [378, 246] width 130 height 26
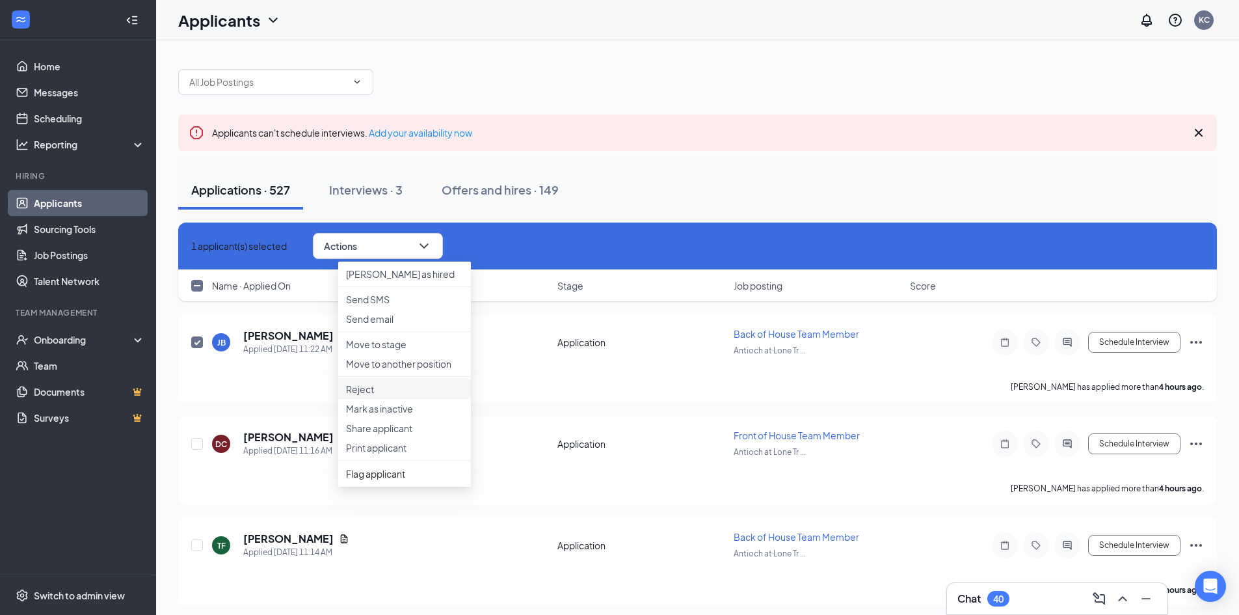
click at [404, 395] on p "Reject" at bounding box center [404, 388] width 117 height 13
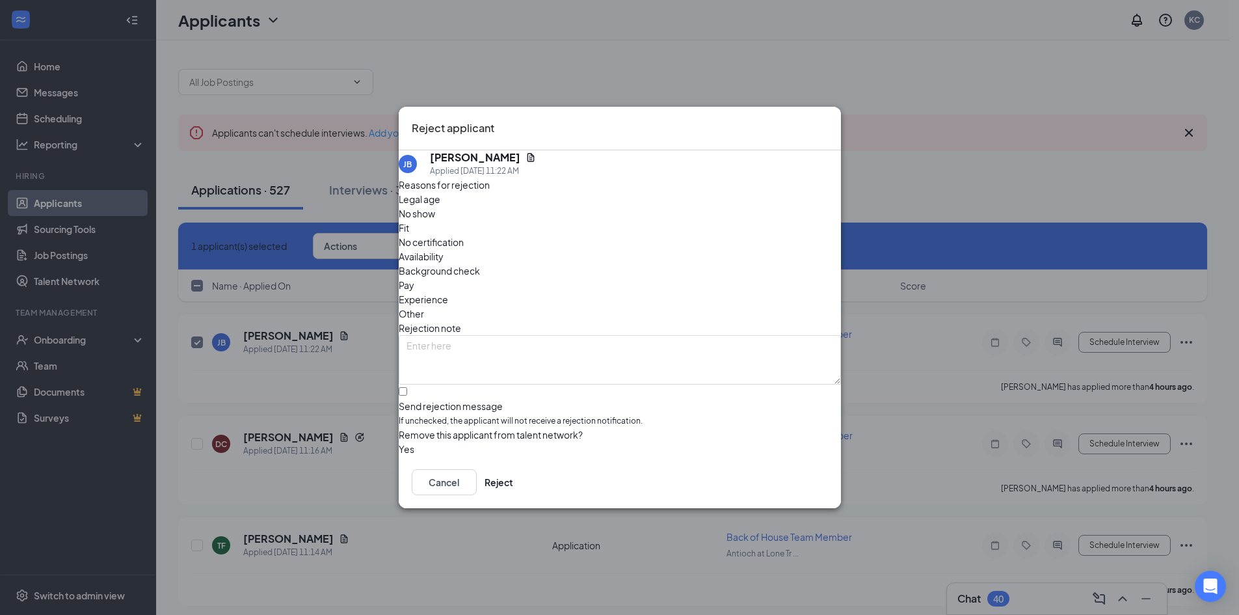
click at [424, 306] on span "Other" at bounding box center [411, 313] width 25 height 14
click at [513, 487] on button "Reject" at bounding box center [498, 482] width 29 height 26
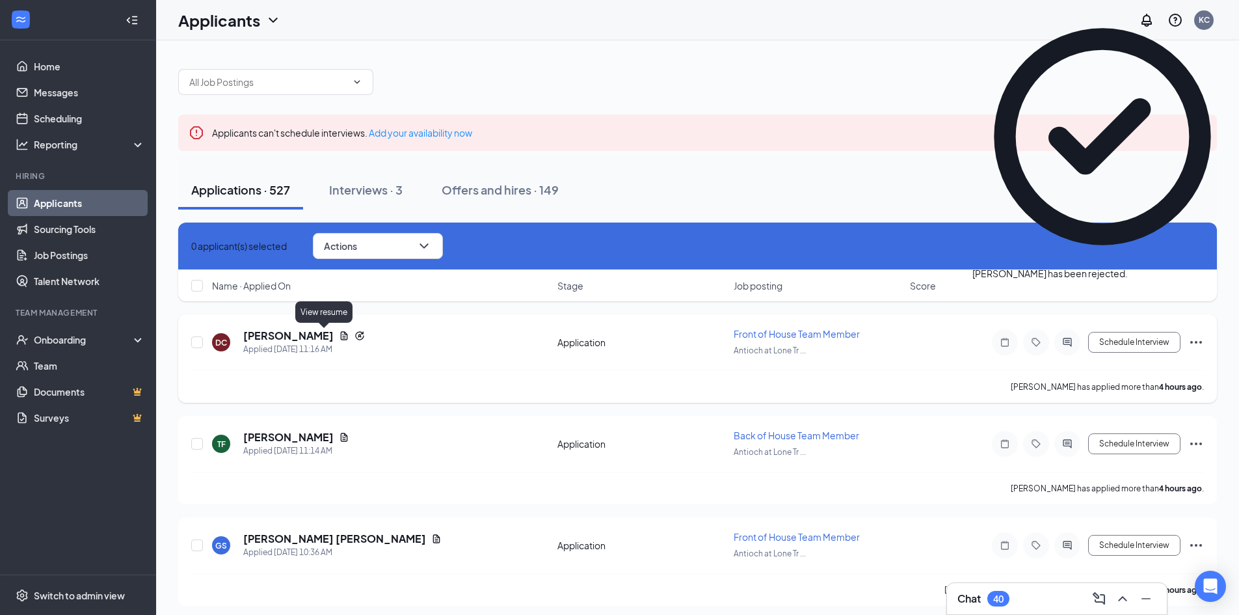
click at [339, 335] on icon "Document" at bounding box center [344, 335] width 10 height 10
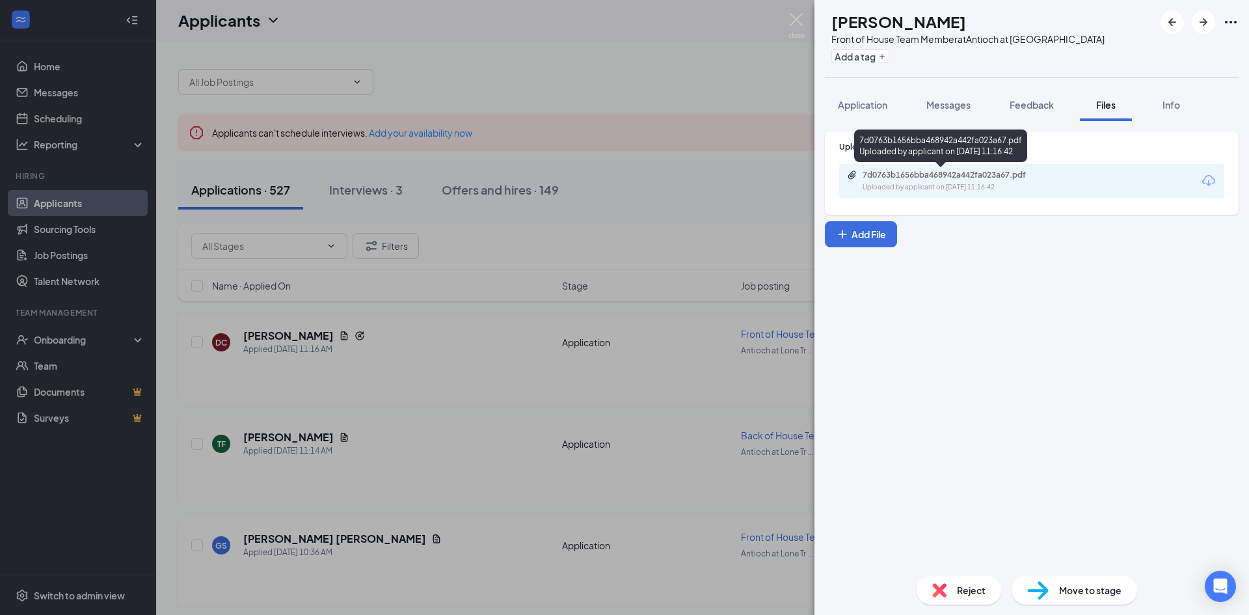
click at [975, 174] on div "7d0763b1656bba468942a442fa023a67.pdf" at bounding box center [953, 175] width 182 height 10
click at [859, 99] on button "Application" at bounding box center [862, 104] width 75 height 33
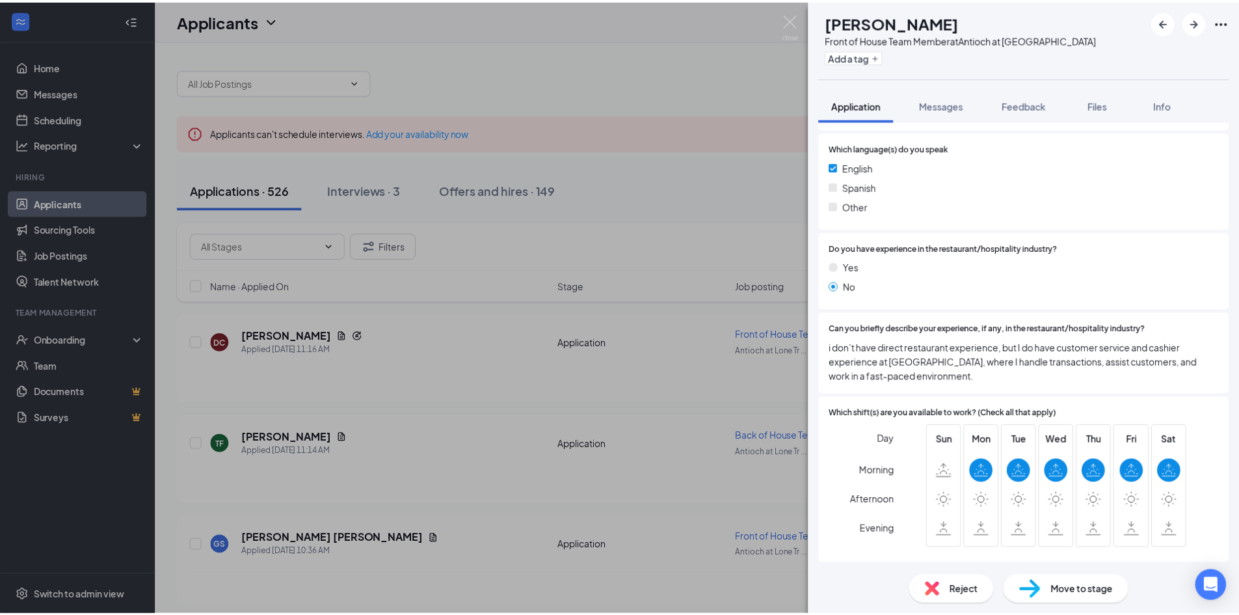
scroll to position [520, 0]
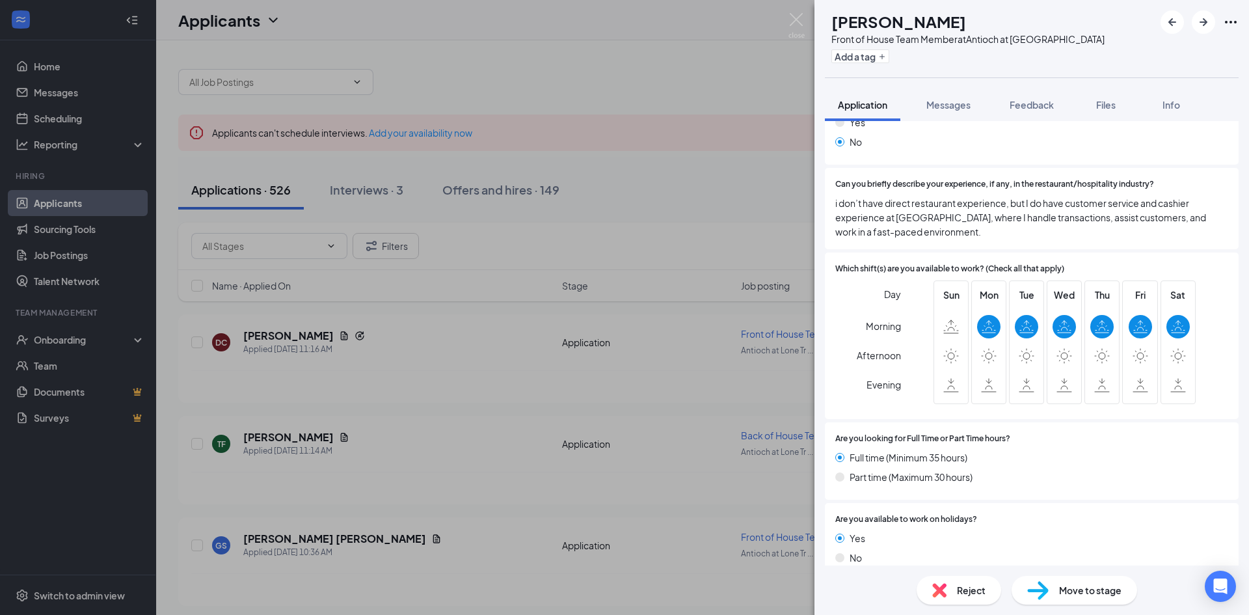
click at [229, 360] on div "[PERSON_NAME] Camel Front of House Team Member at Antioch at [GEOGRAPHIC_DATA] …" at bounding box center [624, 307] width 1249 height 615
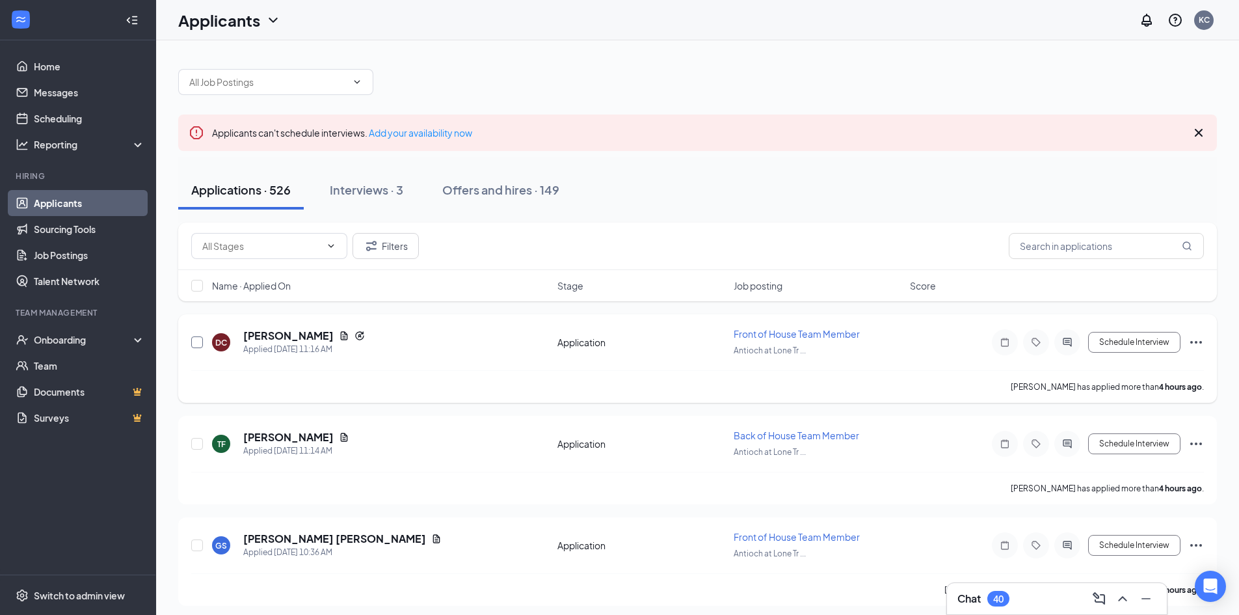
click at [202, 341] on input "checkbox" at bounding box center [197, 342] width 12 height 12
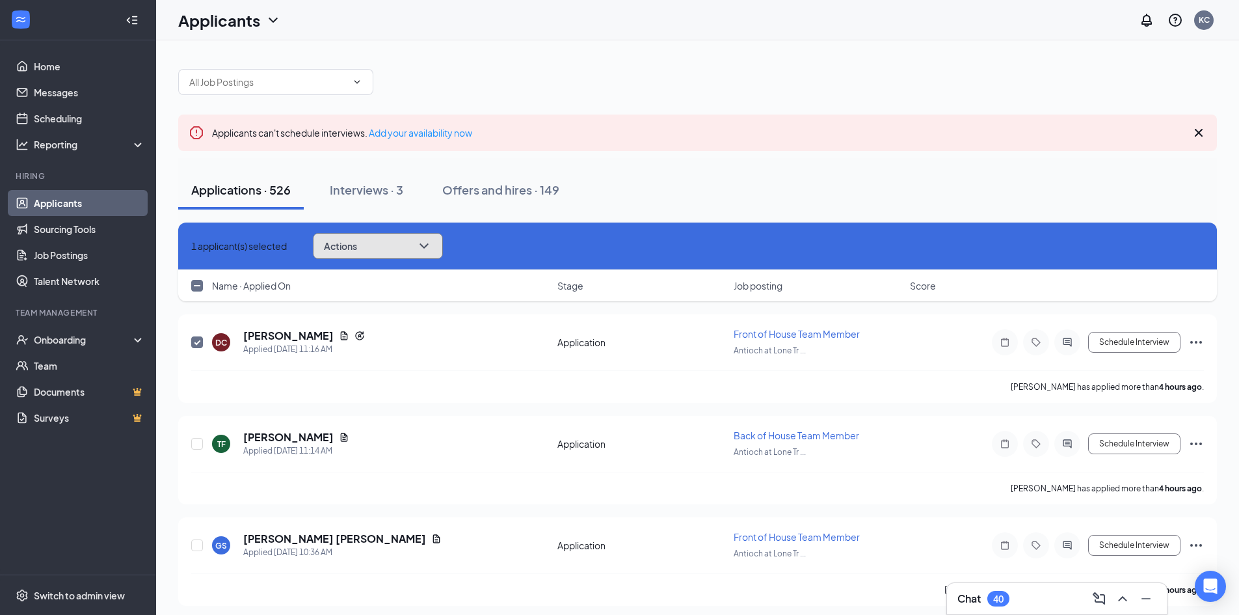
click at [388, 244] on button "Actions" at bounding box center [378, 246] width 130 height 26
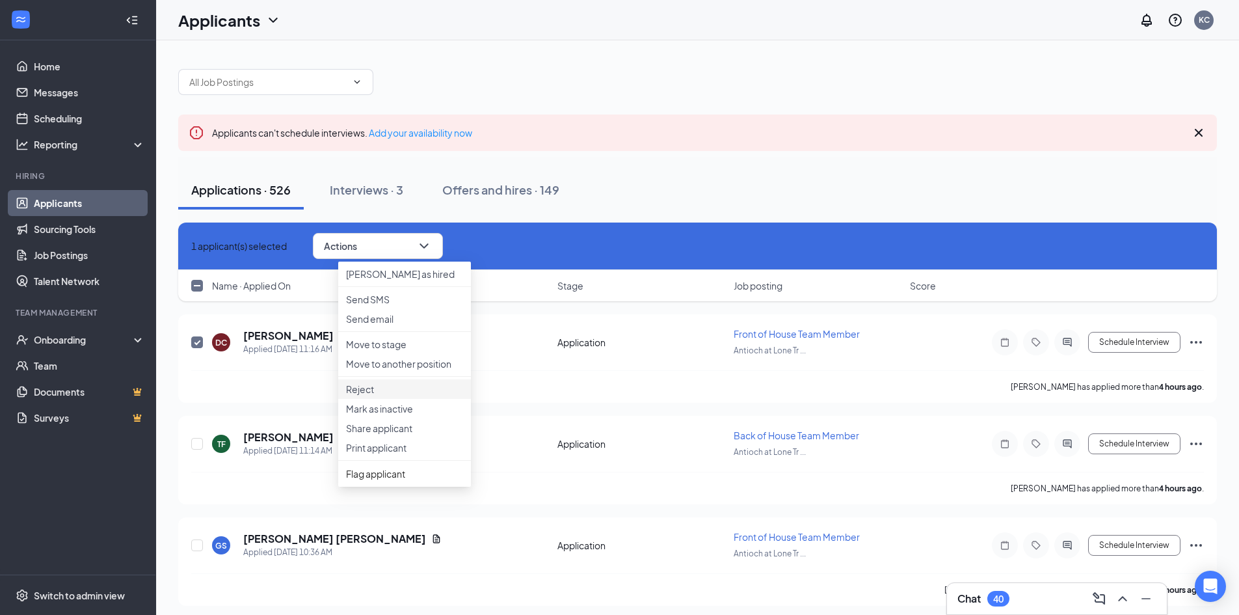
click at [407, 399] on li "Reject" at bounding box center [404, 389] width 133 height 20
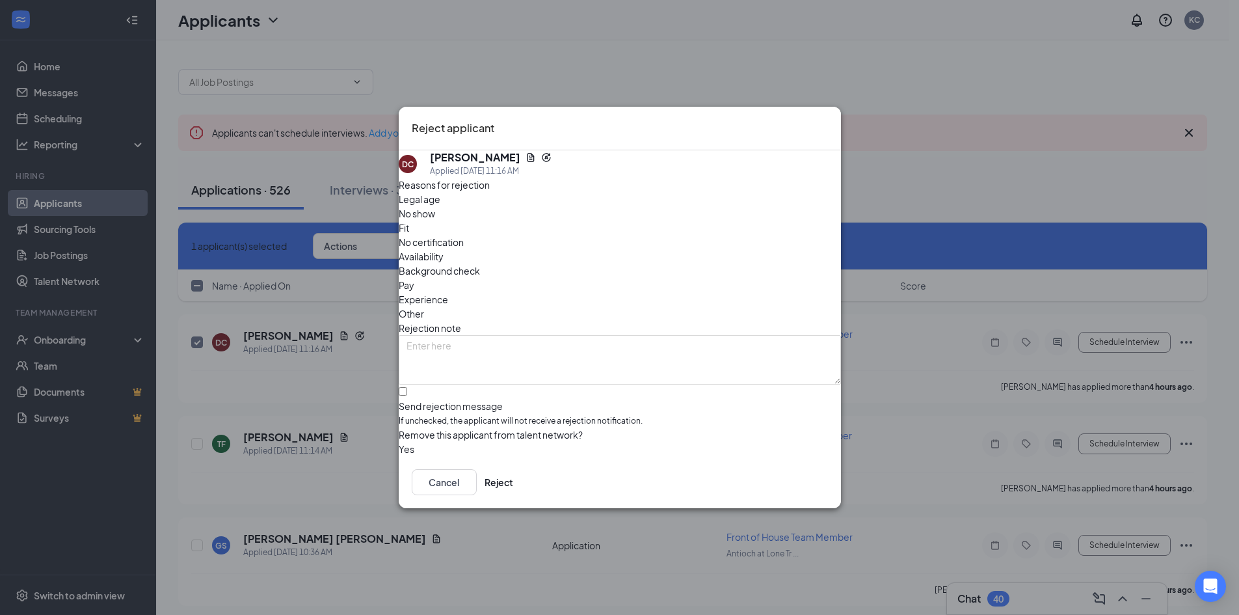
drag, startPoint x: 712, startPoint y: 224, endPoint x: 712, endPoint y: 236, distance: 11.7
click at [443, 249] on span "Availability" at bounding box center [421, 256] width 45 height 14
click at [513, 482] on button "Reject" at bounding box center [498, 482] width 29 height 26
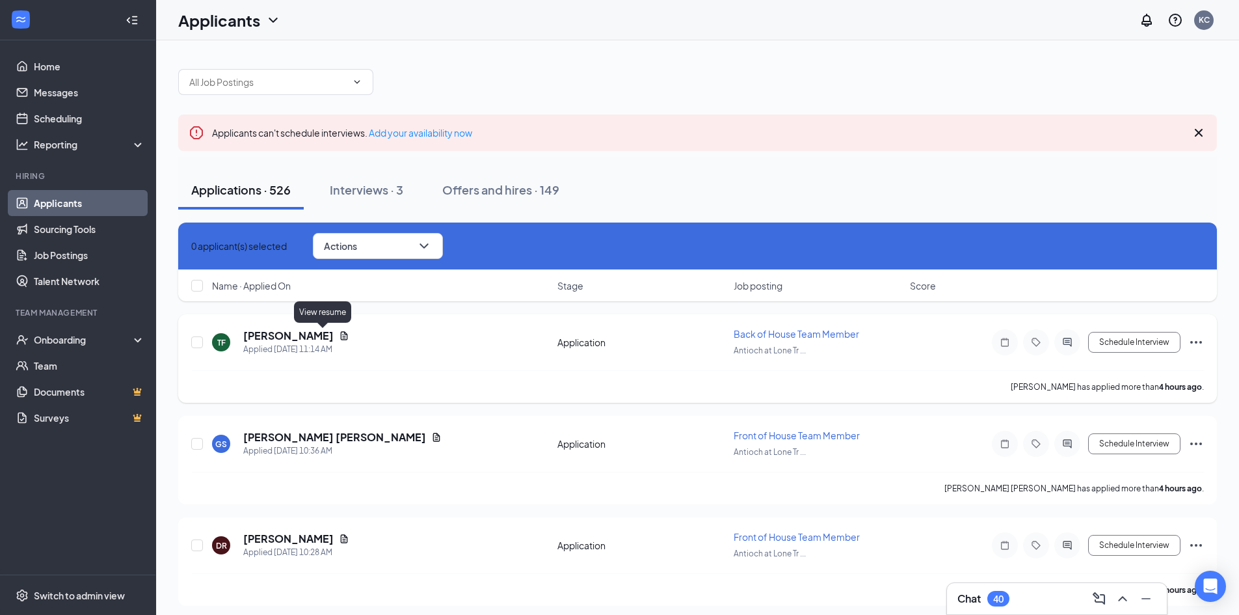
click at [339, 335] on icon "Document" at bounding box center [344, 335] width 10 height 10
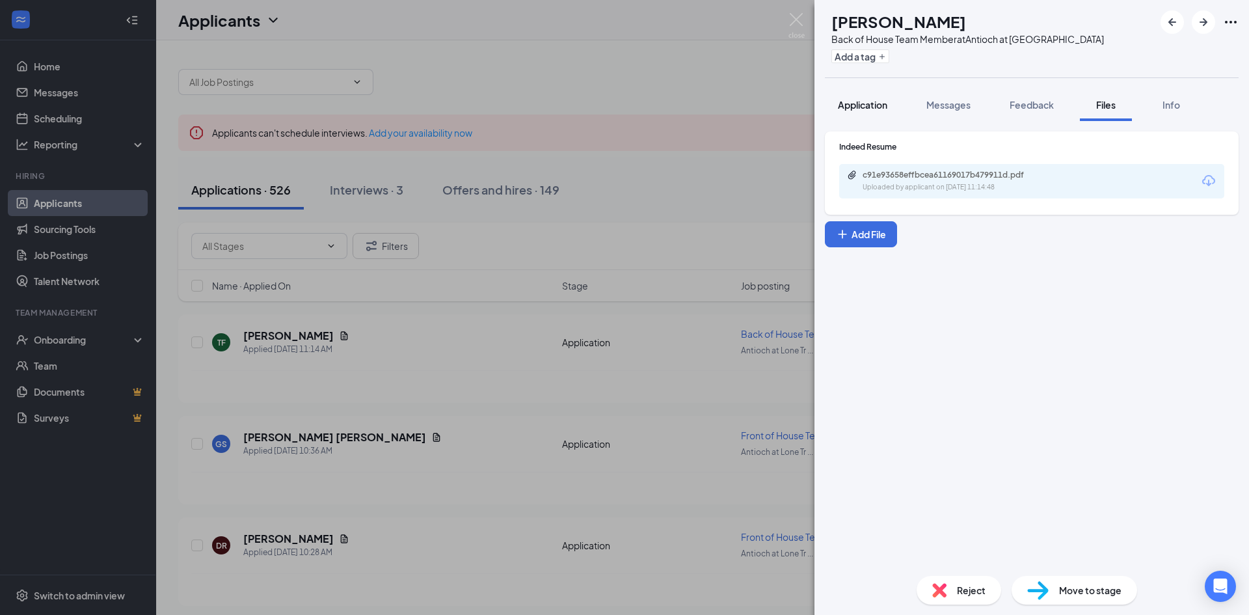
drag, startPoint x: 854, startPoint y: 106, endPoint x: 872, endPoint y: 92, distance: 22.6
click at [862, 94] on button "Application" at bounding box center [862, 104] width 75 height 33
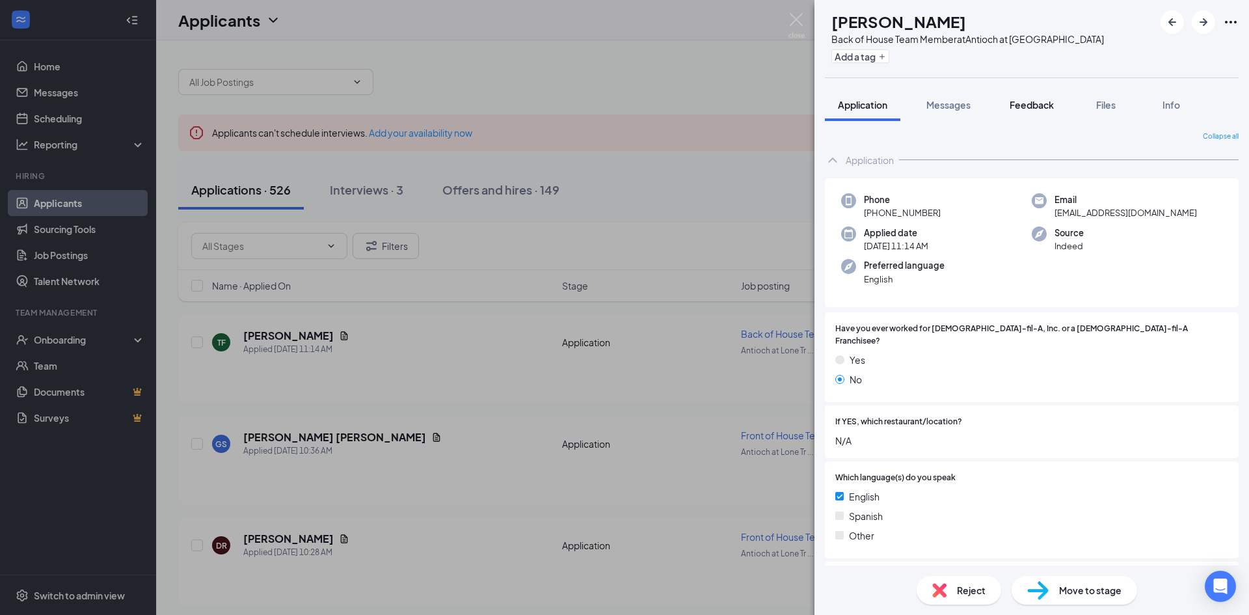
click at [1033, 103] on span "Feedback" at bounding box center [1031, 105] width 44 height 12
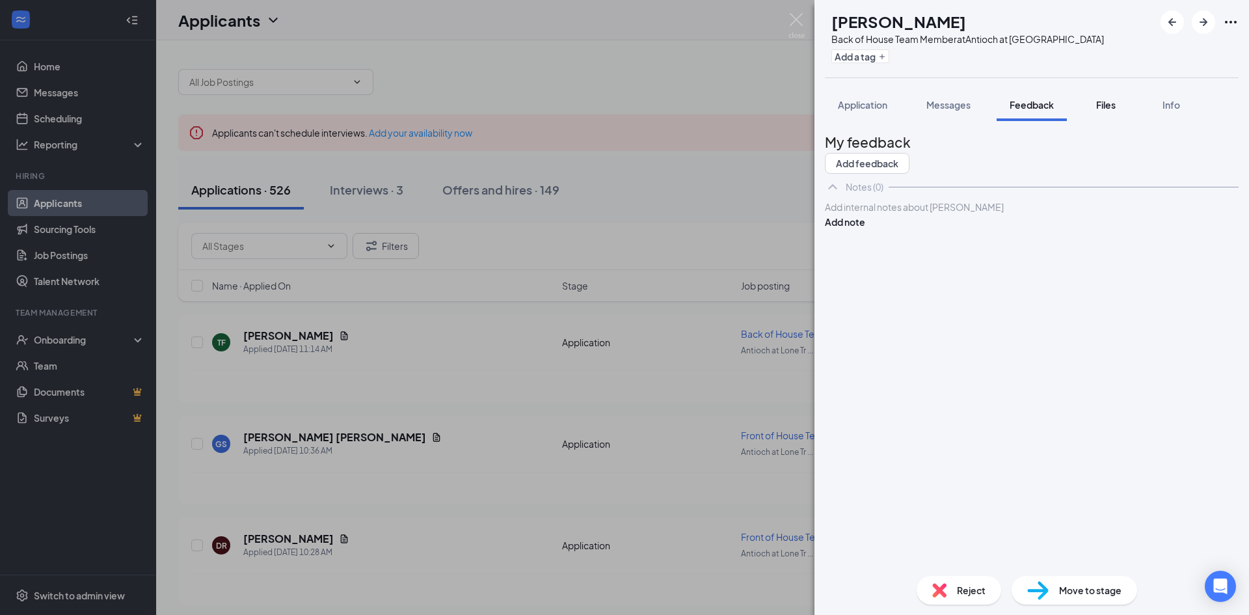
click at [1098, 114] on button "Files" at bounding box center [1105, 104] width 52 height 33
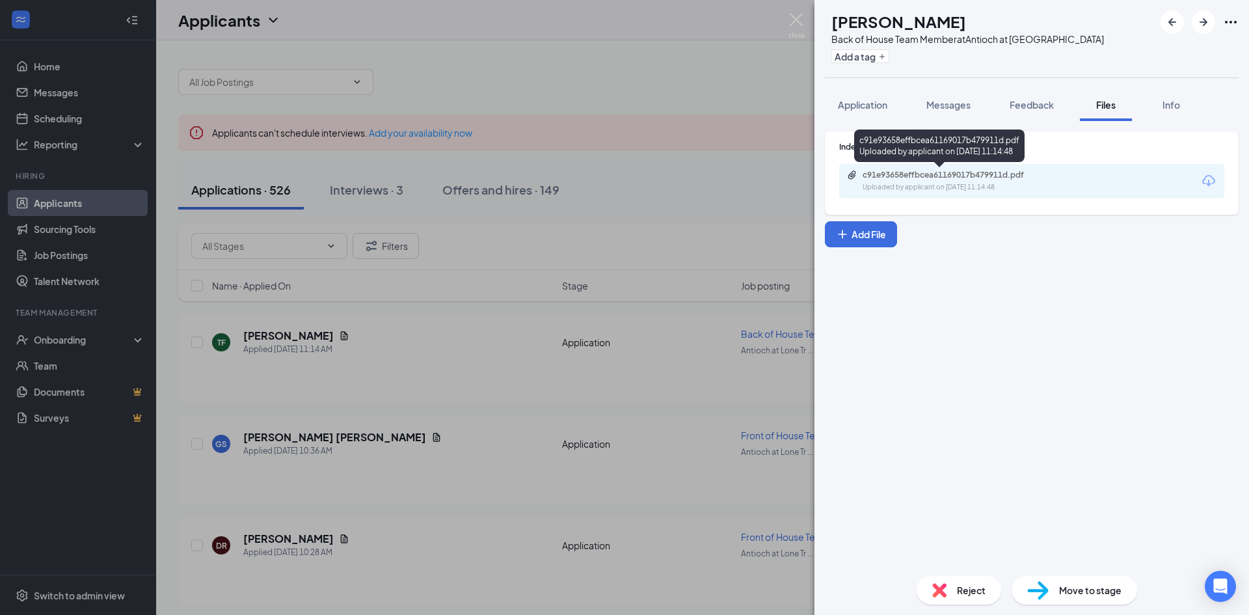
click at [907, 174] on div "c91e93658effbcea61169017b479911d.pdf" at bounding box center [953, 175] width 182 height 10
click at [200, 343] on div "TF [PERSON_NAME] Back of House Team Member at Antioch at [GEOGRAPHIC_DATA] Add …" at bounding box center [624, 307] width 1249 height 615
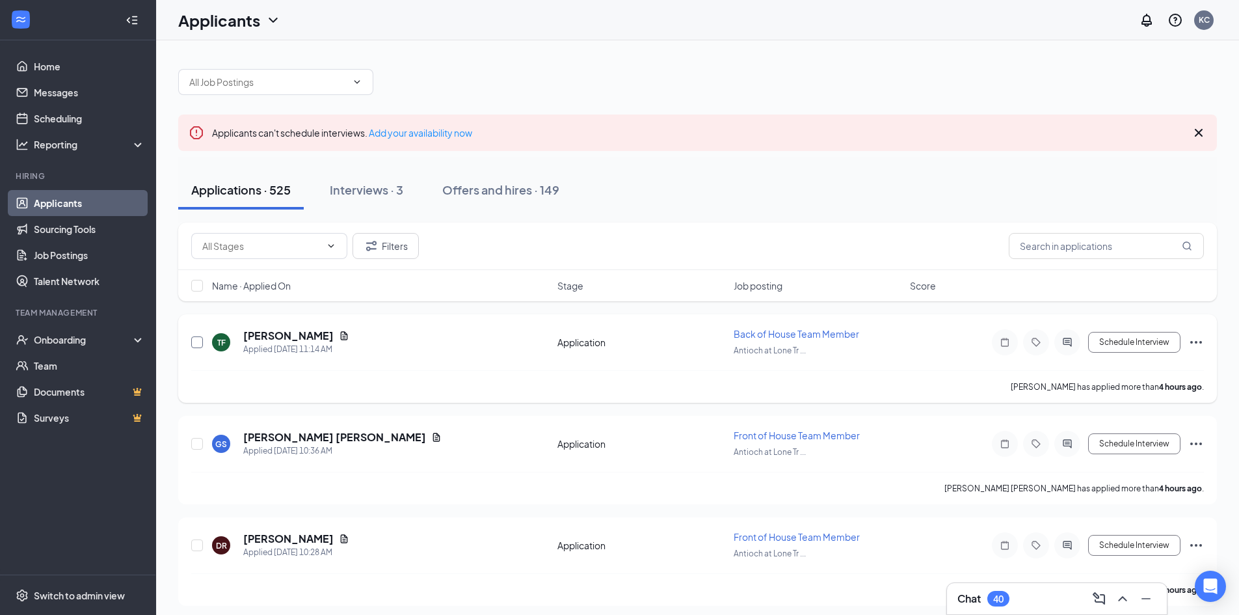
click at [195, 340] on input "checkbox" at bounding box center [197, 342] width 12 height 12
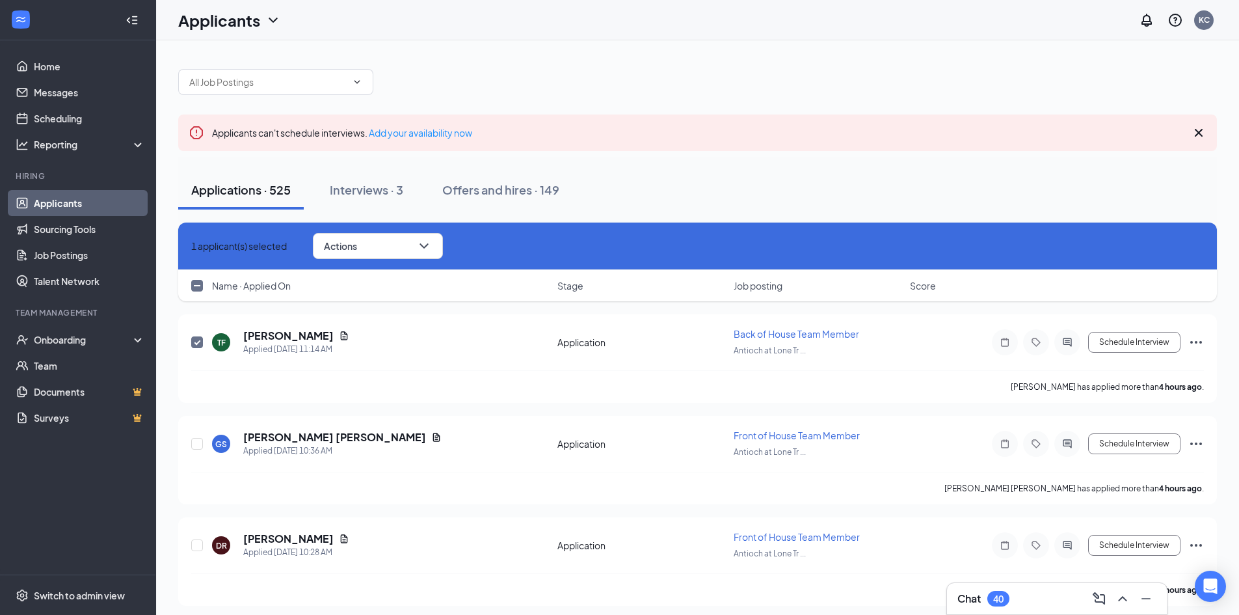
click at [417, 232] on div "1 applicant(s) selected Actions" at bounding box center [697, 245] width 1039 height 47
click at [427, 245] on button "Actions" at bounding box center [378, 246] width 130 height 26
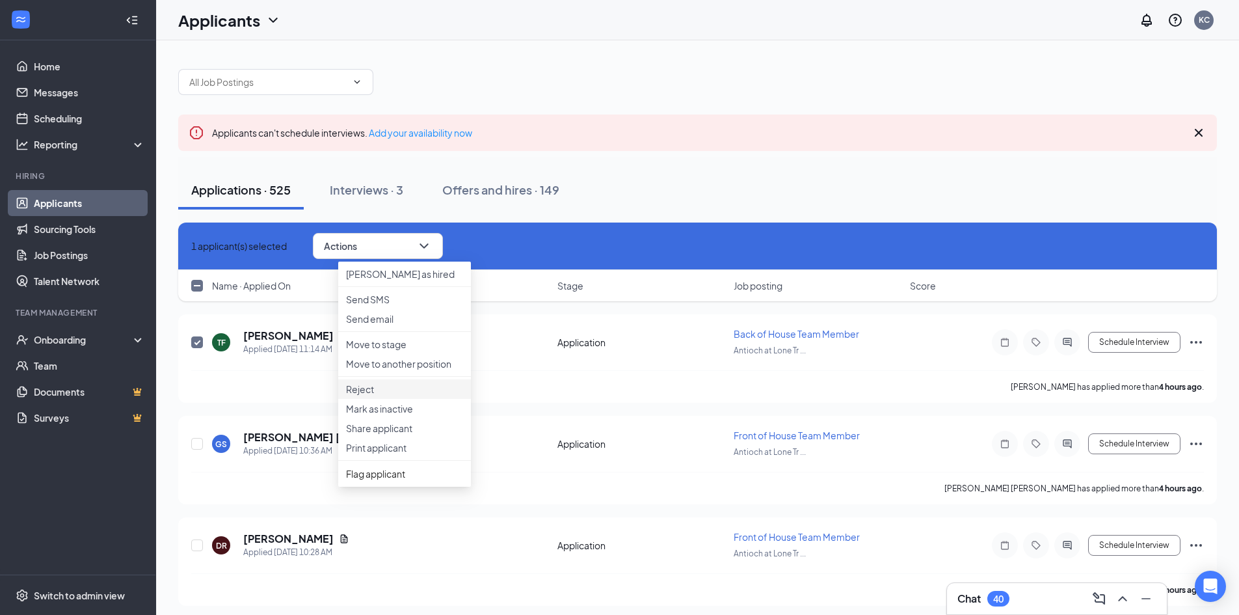
click at [382, 395] on p "Reject" at bounding box center [404, 388] width 117 height 13
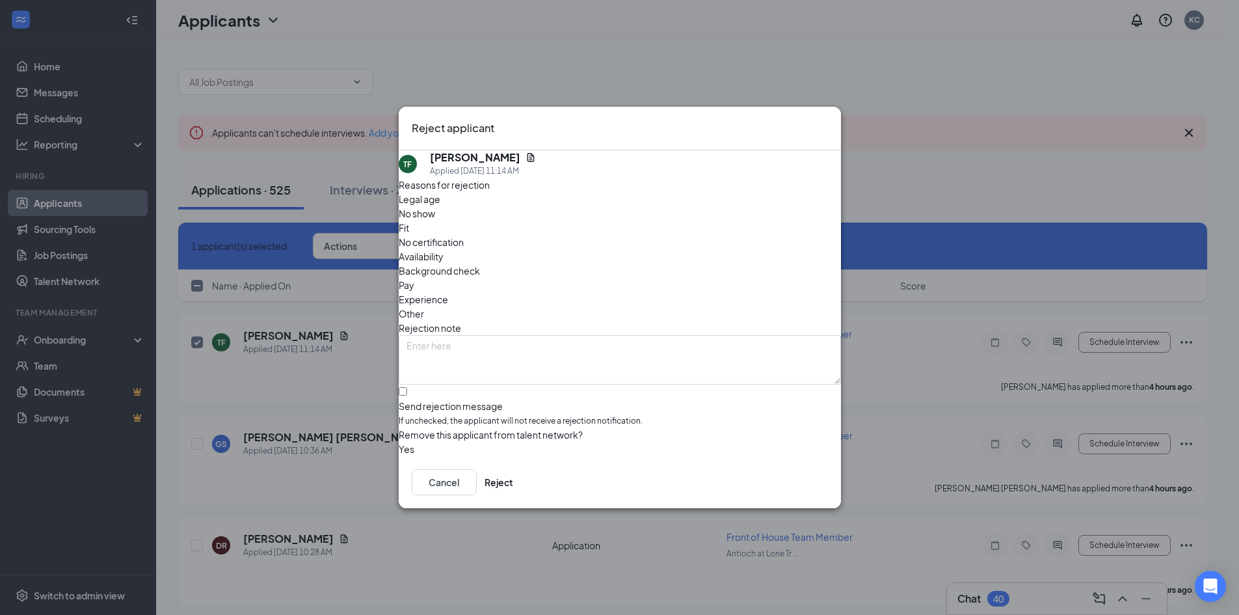
click at [448, 292] on span "Experience" at bounding box center [423, 299] width 49 height 14
click at [513, 482] on button "Reject" at bounding box center [498, 482] width 29 height 26
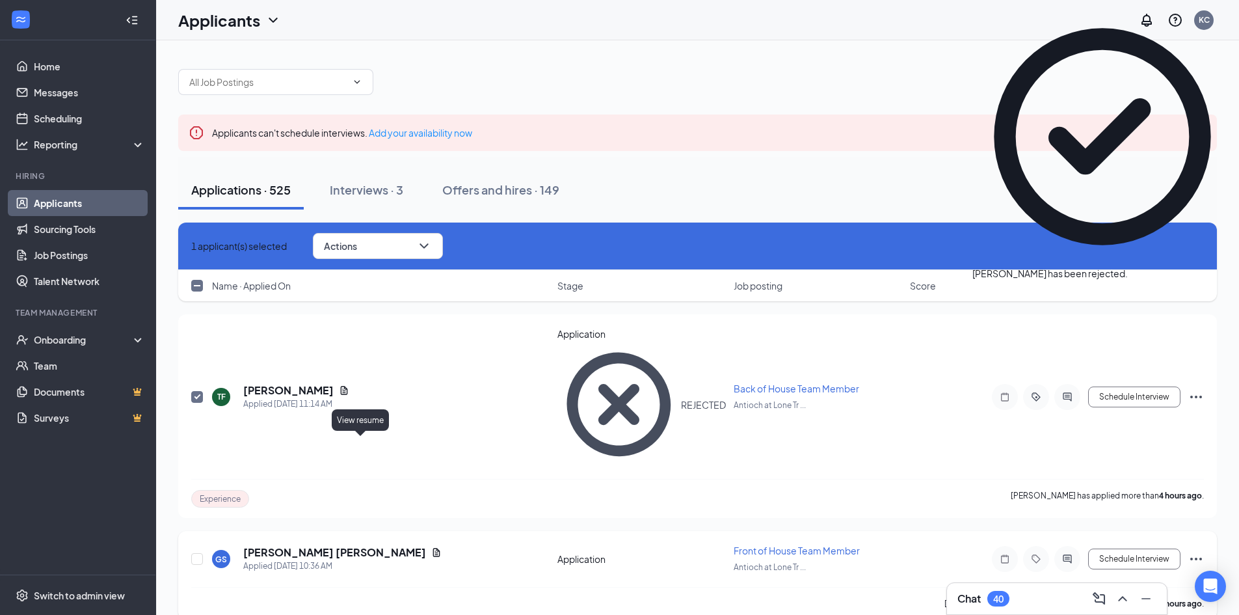
click at [433, 548] on icon "Document" at bounding box center [436, 552] width 7 height 8
checkbox input "false"
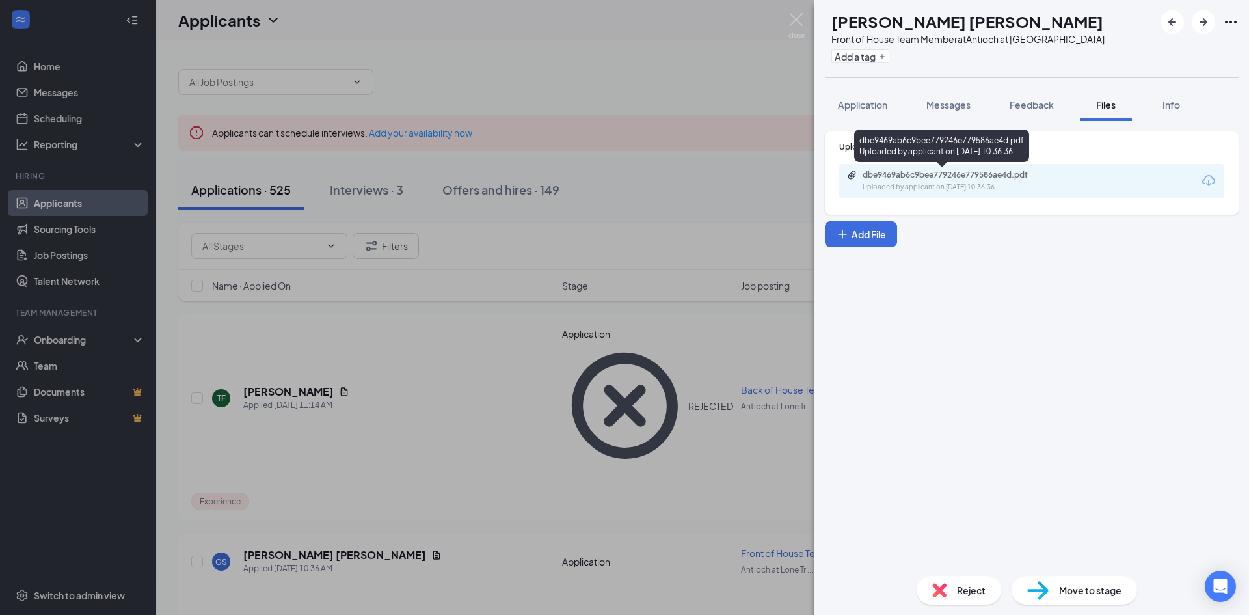
click at [1057, 175] on div "dbe9469ab6c9bee779246e779586ae4d.pdf" at bounding box center [952, 175] width 211 height 10
click at [644, 85] on div "GS [PERSON_NAME] [PERSON_NAME] Front of House Team Member at Antioch at [GEOGRA…" at bounding box center [624, 307] width 1249 height 615
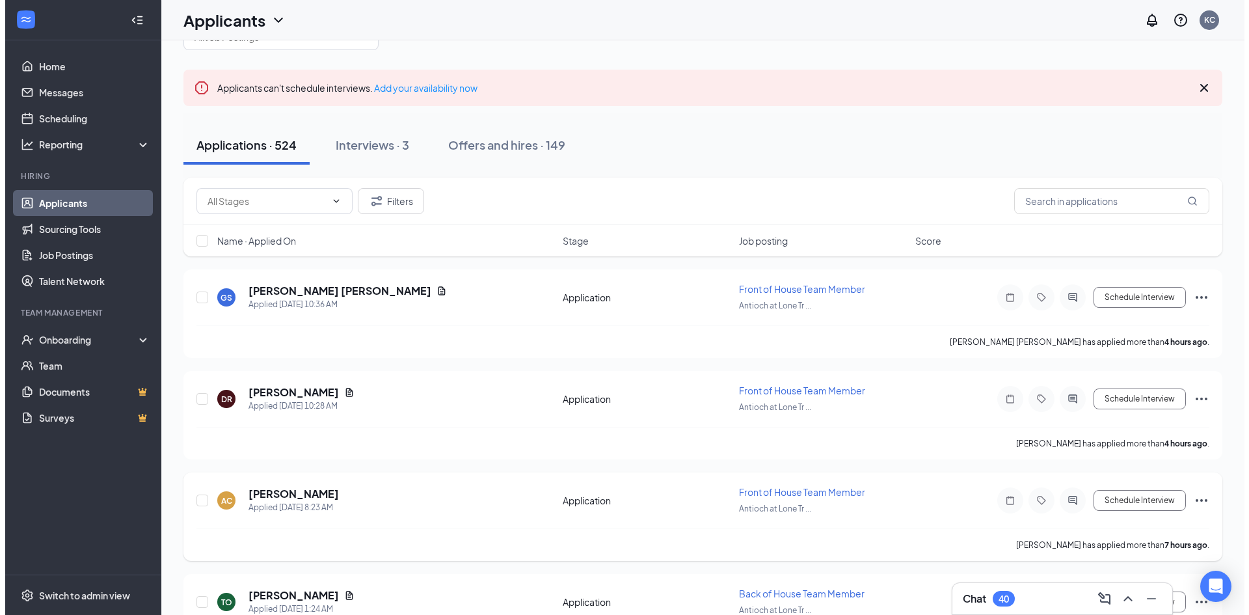
scroll to position [130, 0]
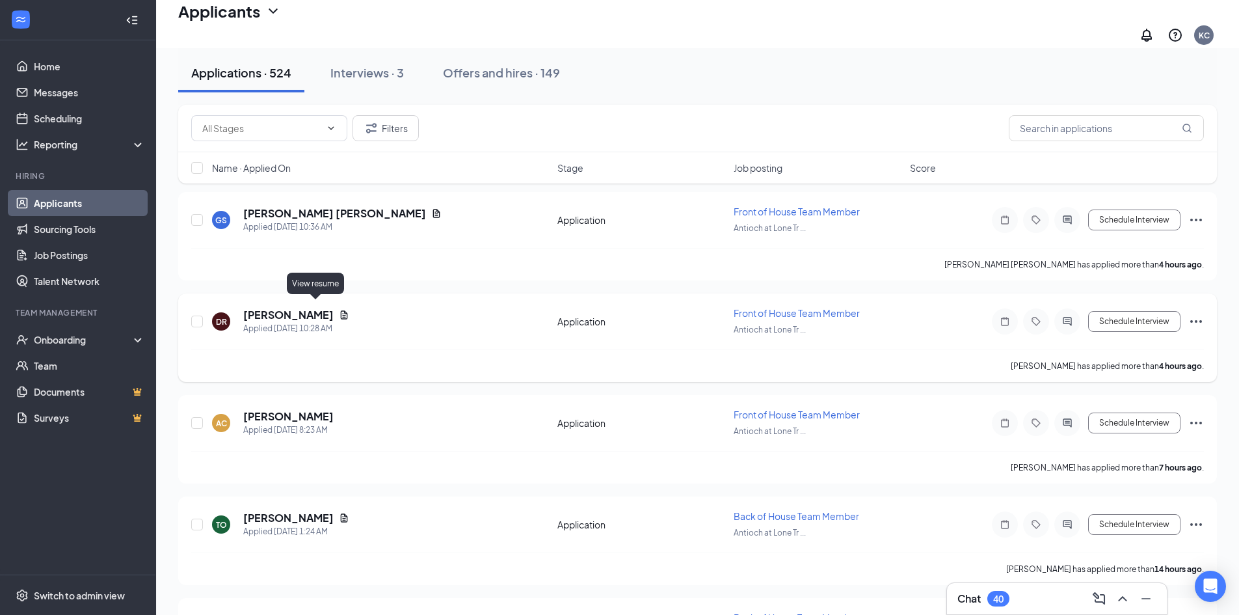
click at [341, 310] on icon "Document" at bounding box center [344, 314] width 7 height 8
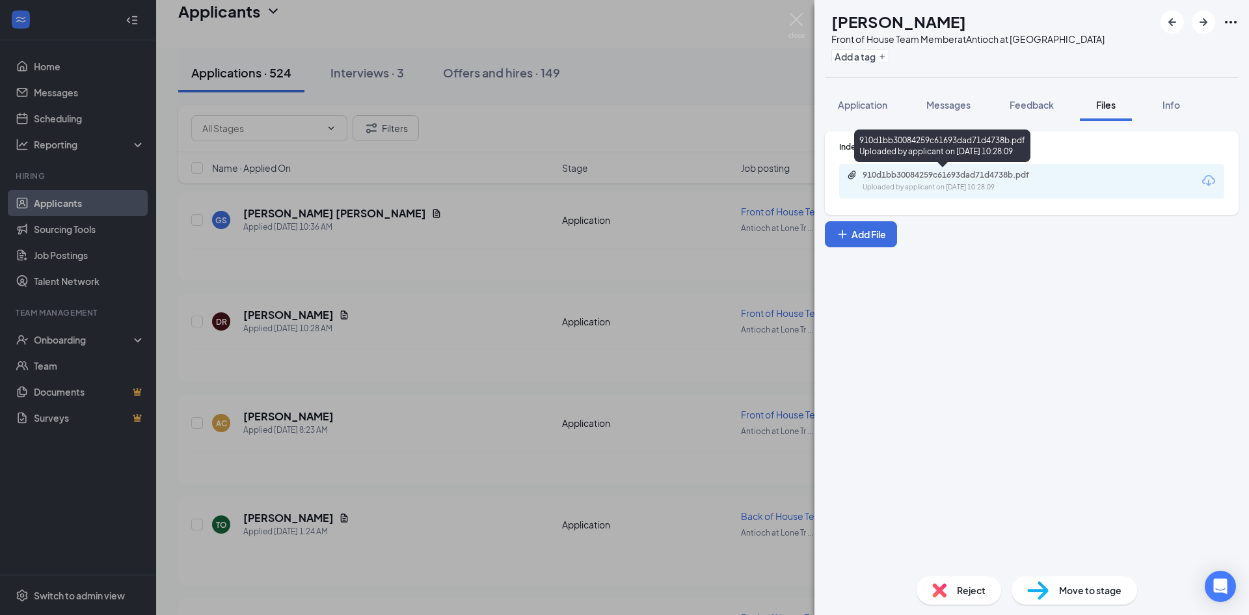
click at [1022, 174] on div "910d1bb30084259c61693dad71d4738b.pdf" at bounding box center [953, 175] width 182 height 10
click at [197, 314] on div "[PERSON_NAME] Front of House Team Member at Antioch at [GEOGRAPHIC_DATA] Add a …" at bounding box center [624, 307] width 1249 height 615
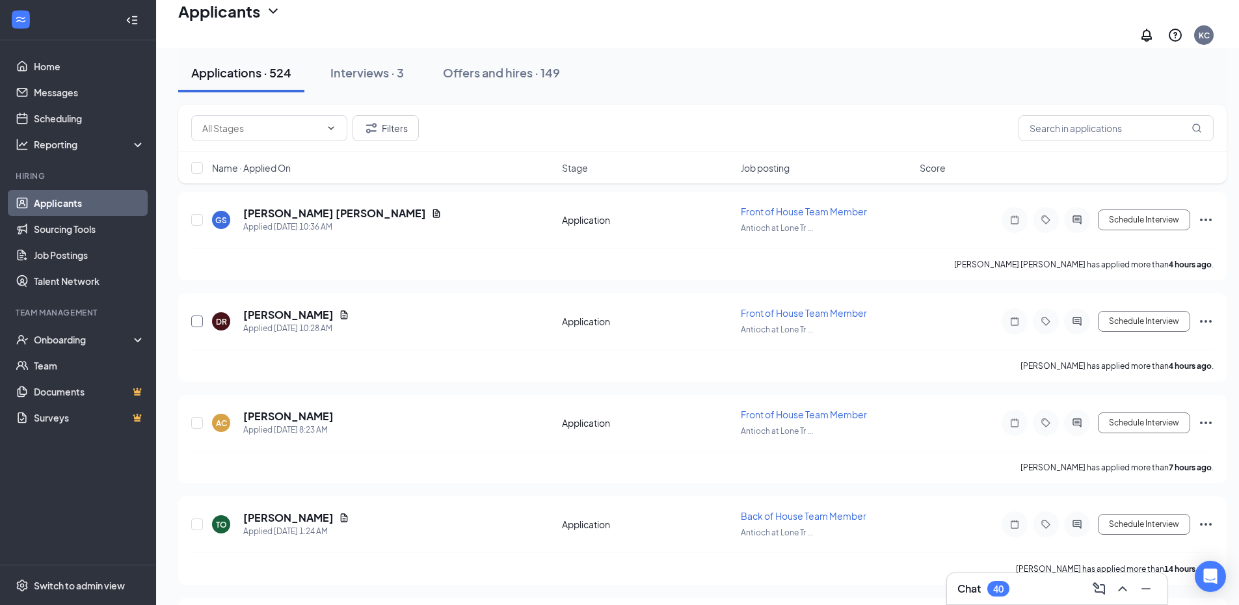
click at [196, 315] on input "checkbox" at bounding box center [197, 321] width 12 height 12
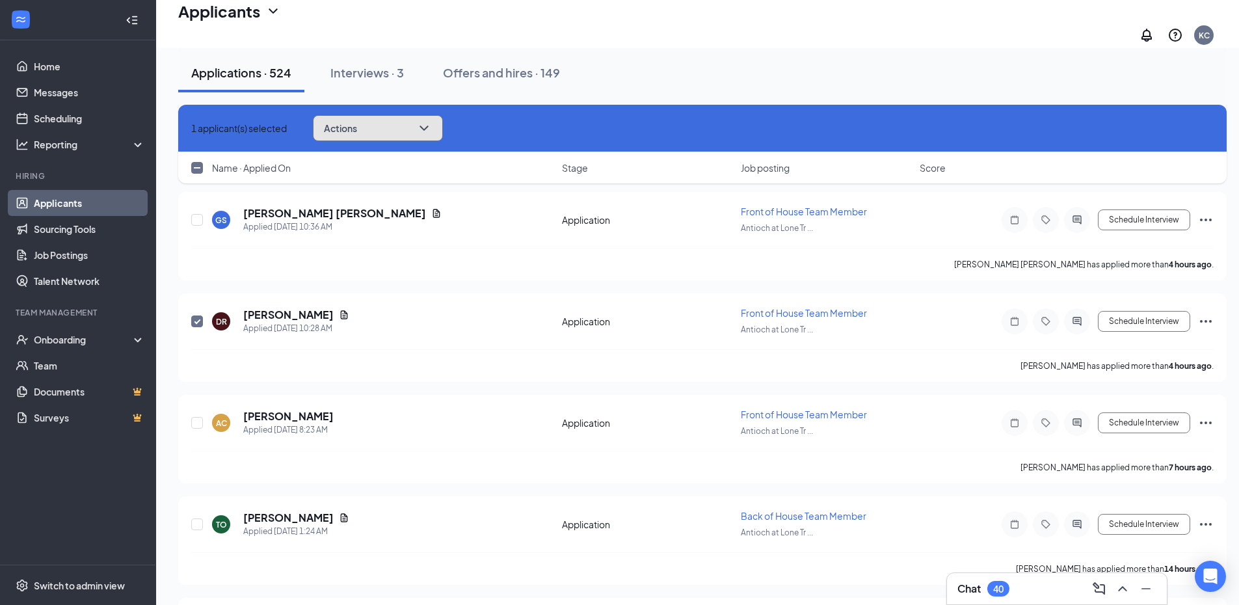
click at [395, 129] on button "Actions" at bounding box center [378, 128] width 130 height 26
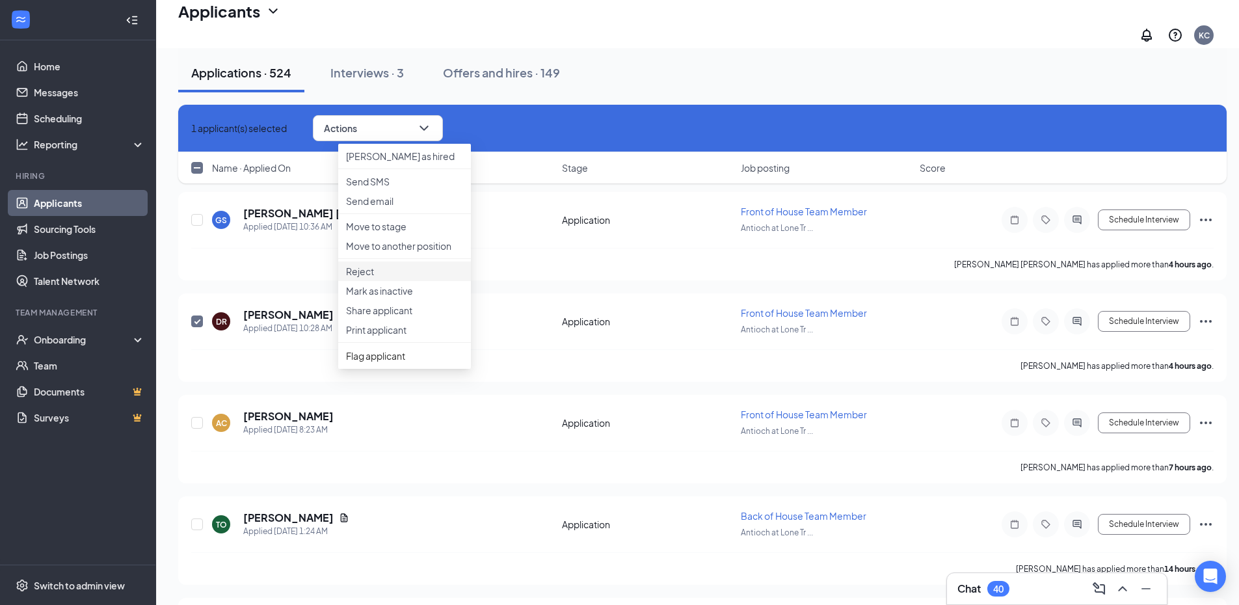
click at [369, 278] on p "Reject" at bounding box center [404, 271] width 117 height 13
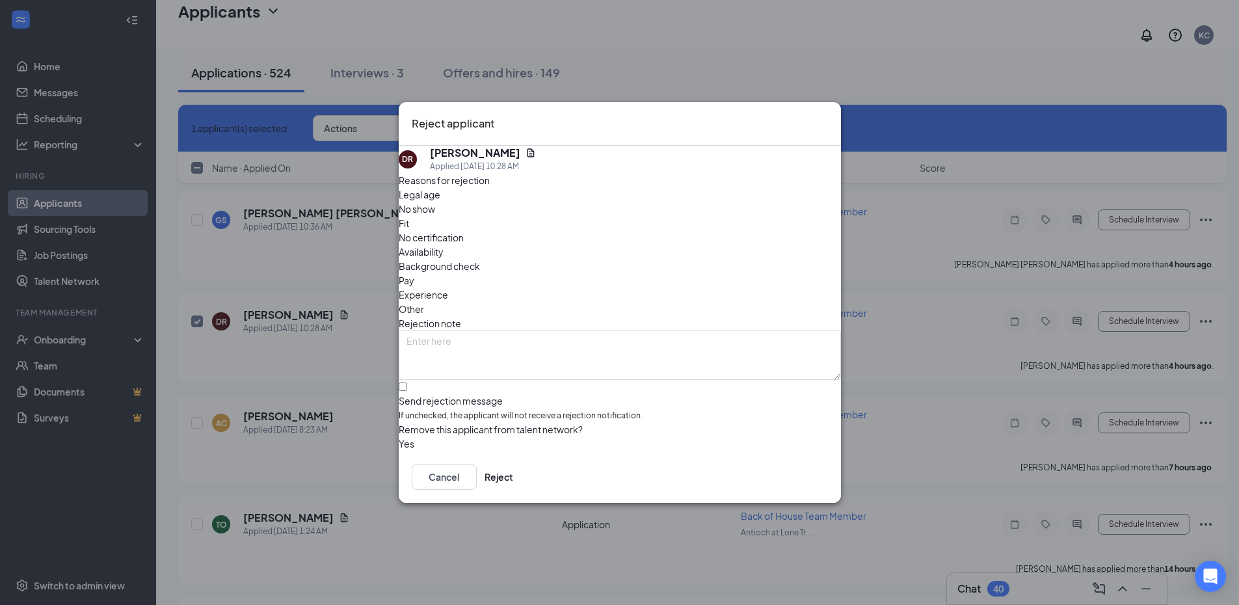
click at [548, 226] on div "Fit" at bounding box center [620, 223] width 442 height 14
click at [513, 480] on button "Reject" at bounding box center [498, 477] width 29 height 26
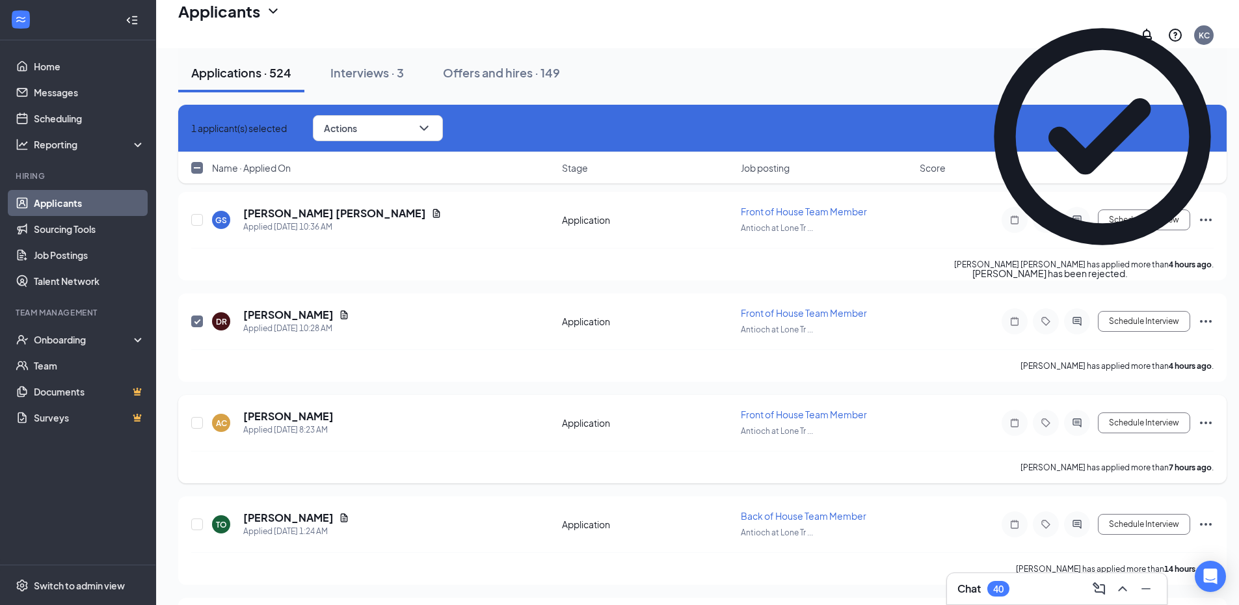
checkbox input "false"
click at [300, 308] on h5 "[PERSON_NAME]" at bounding box center [288, 315] width 90 height 14
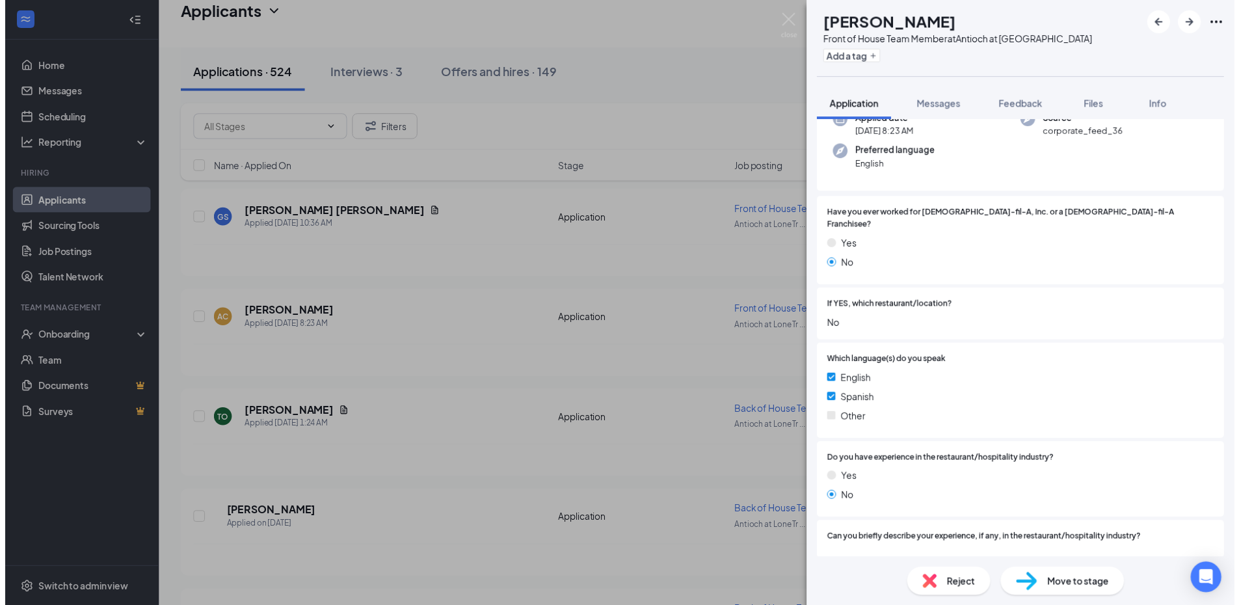
scroll to position [325, 0]
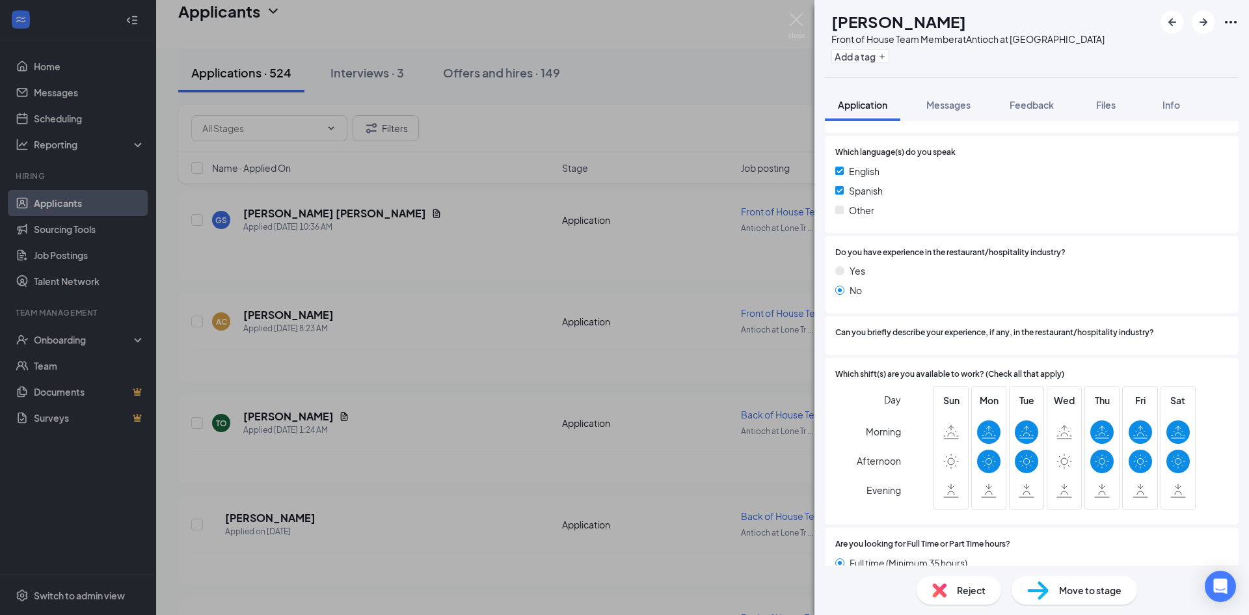
click at [659, 33] on div "AC [PERSON_NAME] Front of House Team Member at Antioch at [GEOGRAPHIC_DATA] Add…" at bounding box center [624, 307] width 1249 height 615
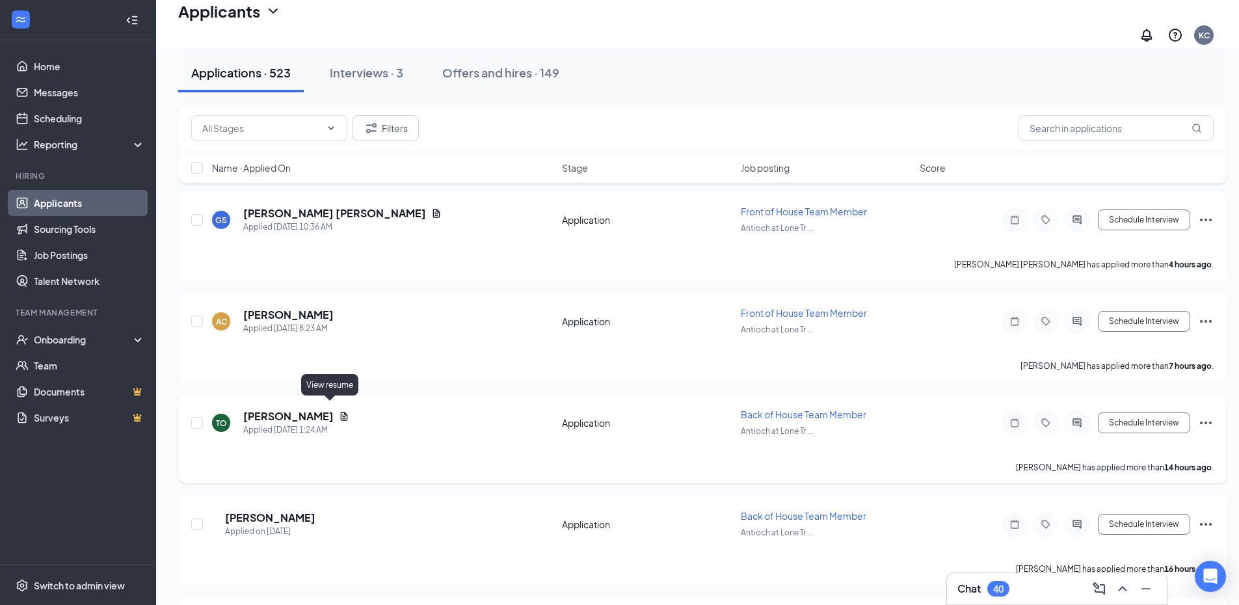
click at [339, 411] on icon "Document" at bounding box center [344, 416] width 10 height 10
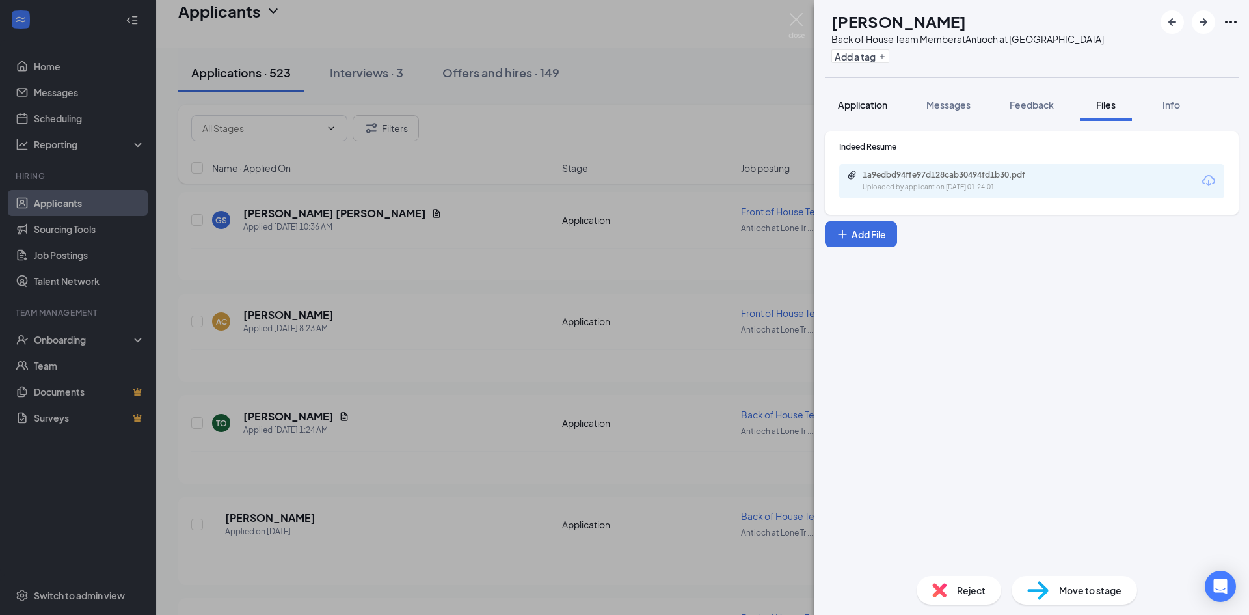
click at [855, 104] on span "Application" at bounding box center [862, 105] width 49 height 12
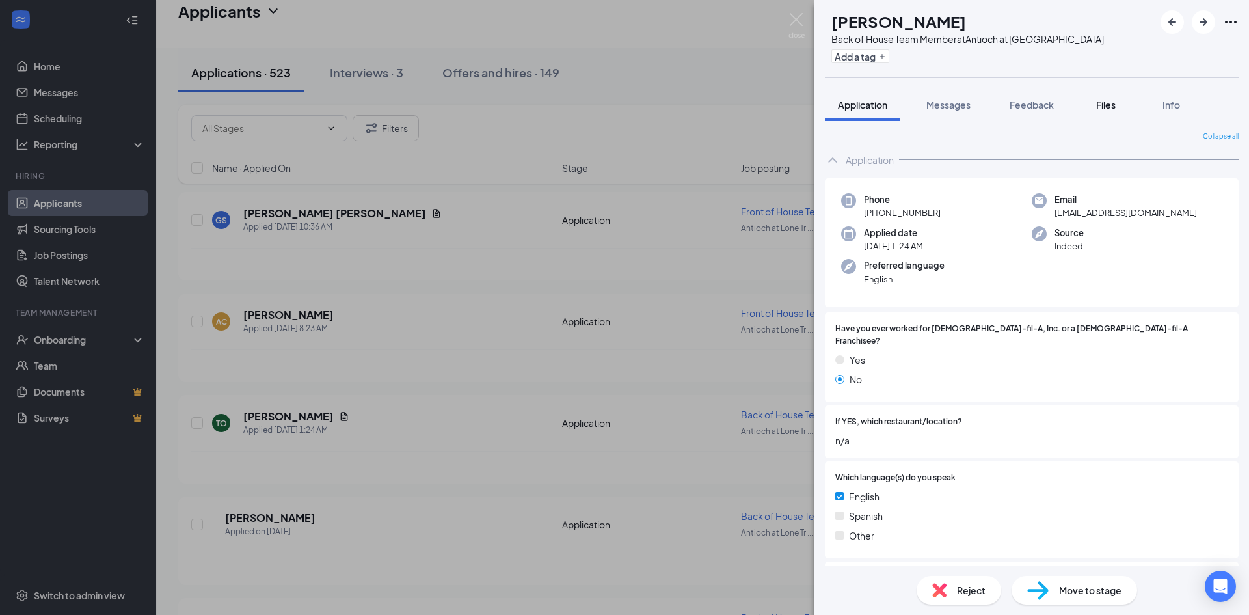
click at [1098, 104] on span "Files" at bounding box center [1106, 105] width 20 height 12
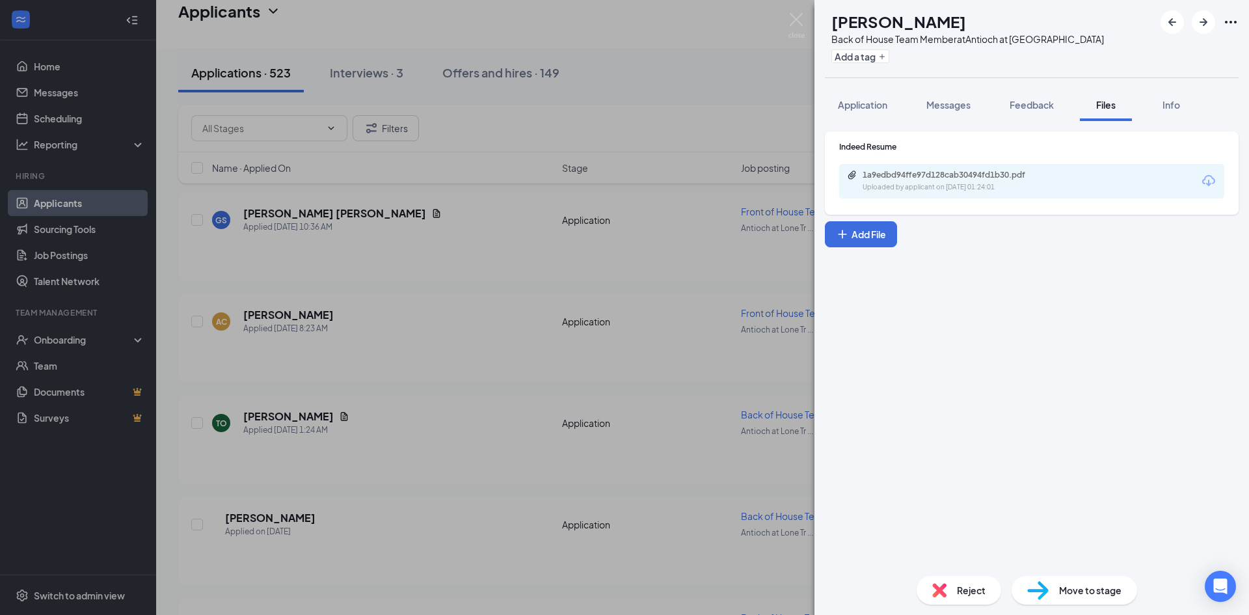
click at [952, 181] on div "1a9edbd94ffe97d128cab30494fd1b30.pdf Uploaded by applicant on [DATE] 01:24:01" at bounding box center [952, 181] width 211 height 23
click at [196, 414] on div "TO [PERSON_NAME] Back of House Team Member at Antioch at [GEOGRAPHIC_DATA] Add …" at bounding box center [624, 307] width 1249 height 615
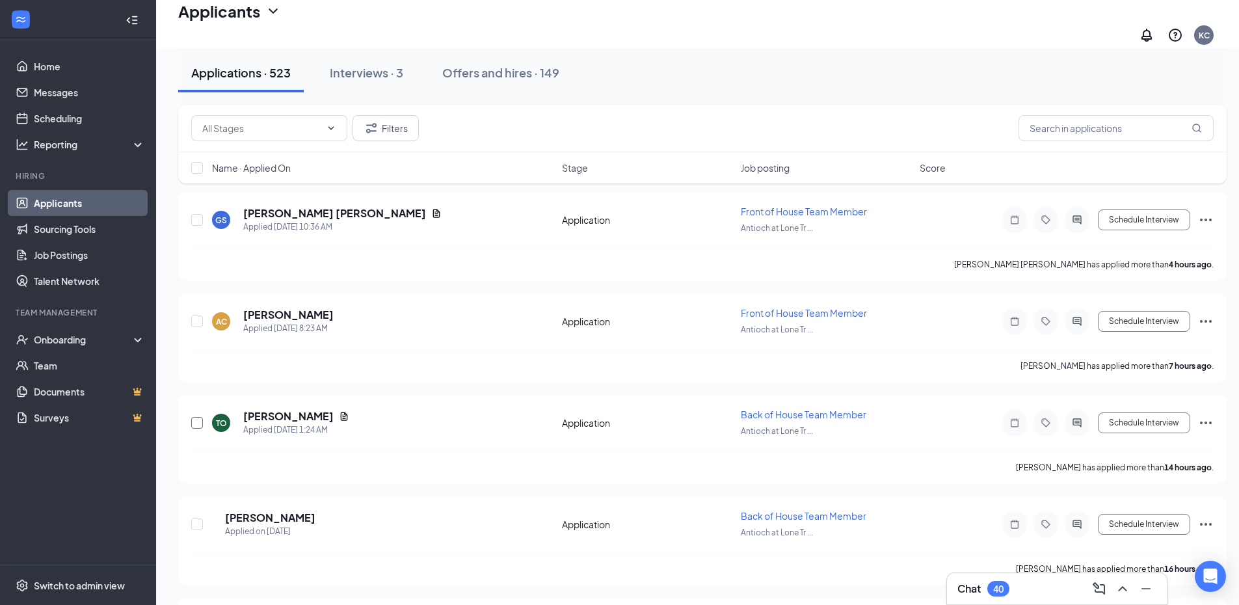
click at [196, 417] on input "checkbox" at bounding box center [197, 423] width 12 height 12
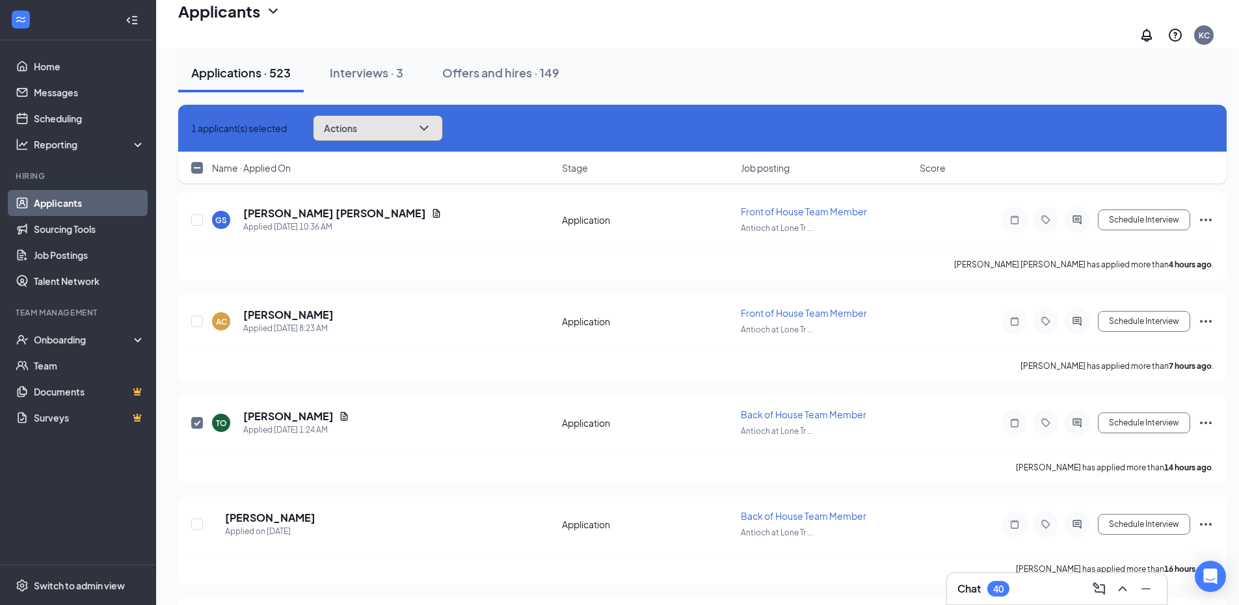
click at [418, 119] on button "Actions" at bounding box center [378, 128] width 130 height 26
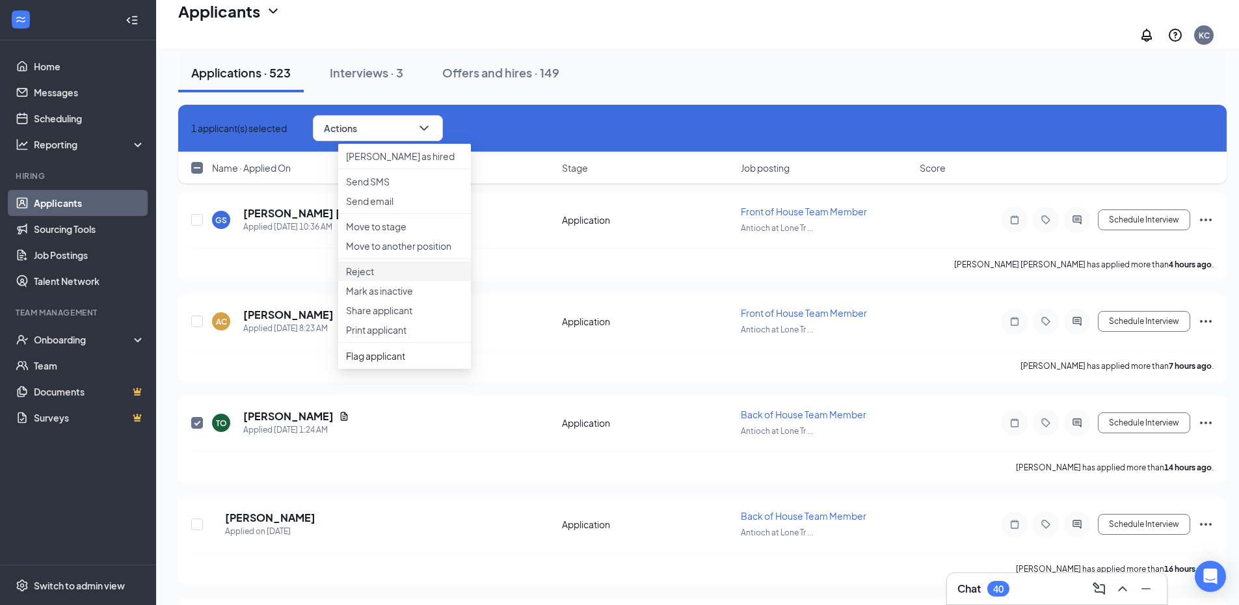
click at [374, 278] on p "Reject" at bounding box center [404, 271] width 117 height 13
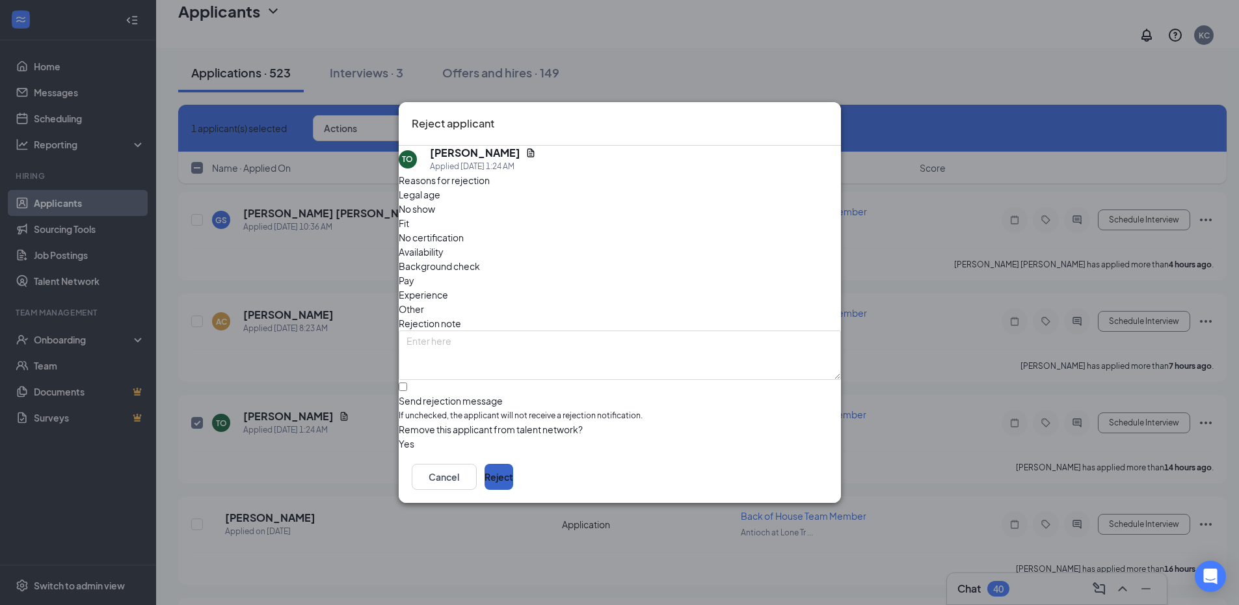
click at [513, 475] on button "Reject" at bounding box center [498, 477] width 29 height 26
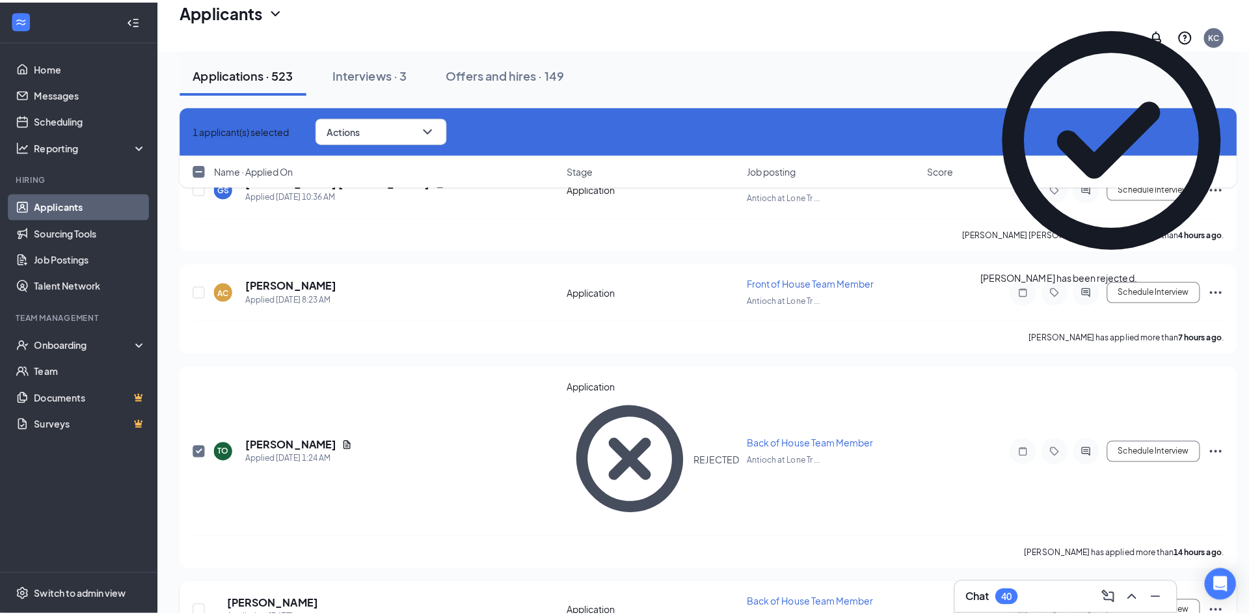
scroll to position [260, 0]
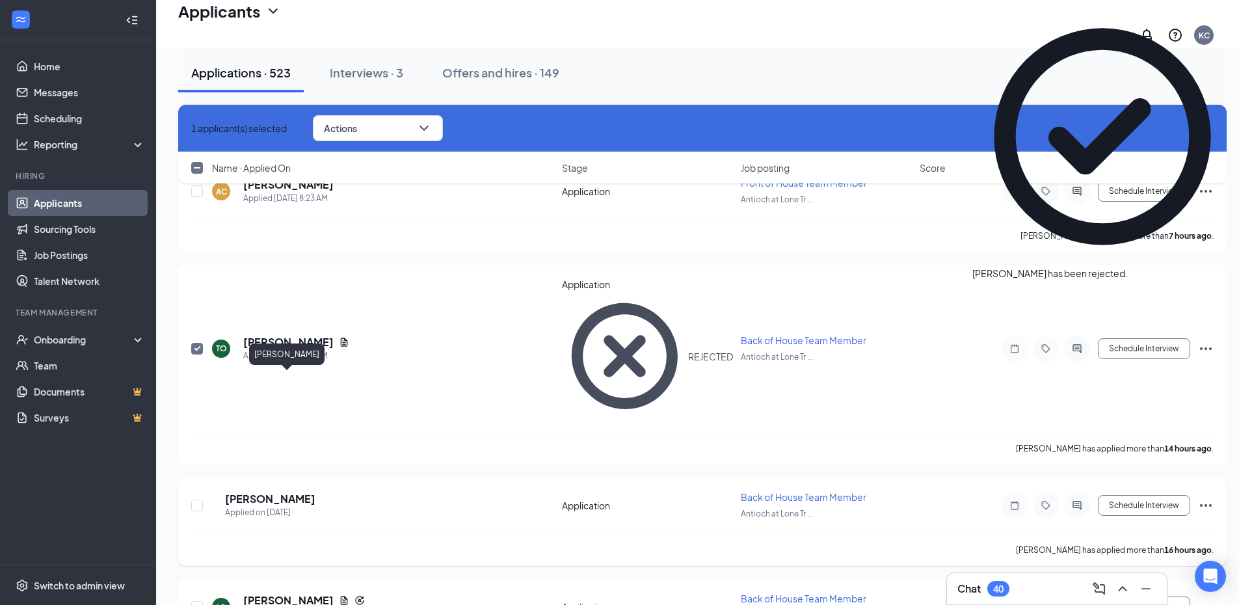
click at [301, 492] on h5 "[PERSON_NAME]" at bounding box center [270, 499] width 90 height 14
checkbox input "false"
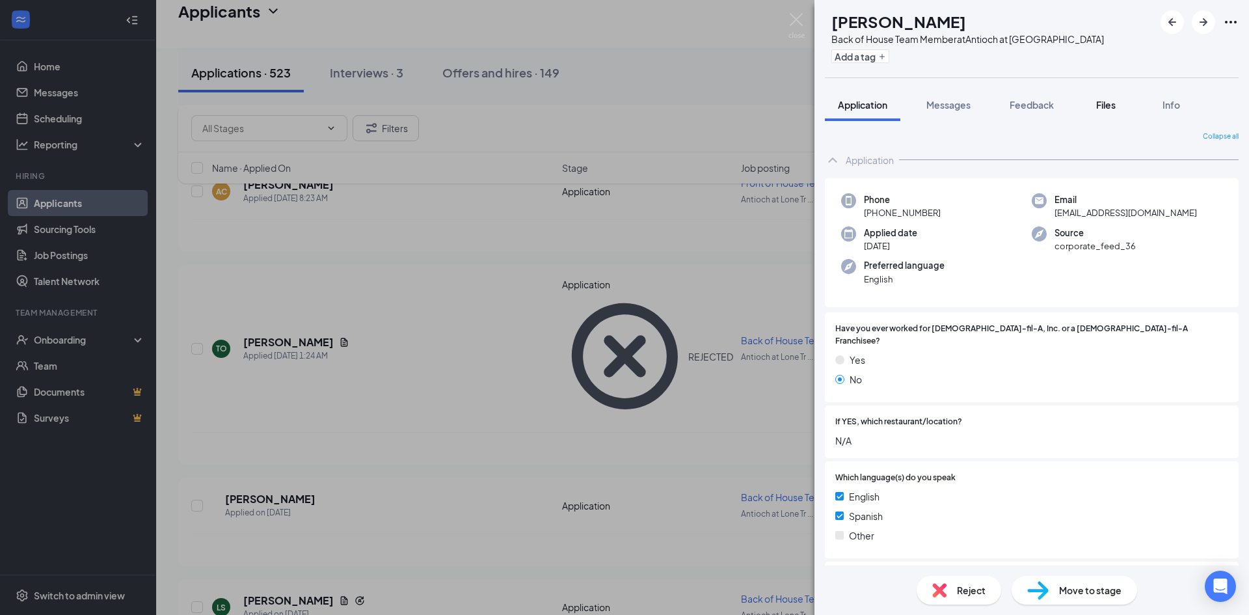
click at [1098, 102] on span "Files" at bounding box center [1106, 105] width 20 height 12
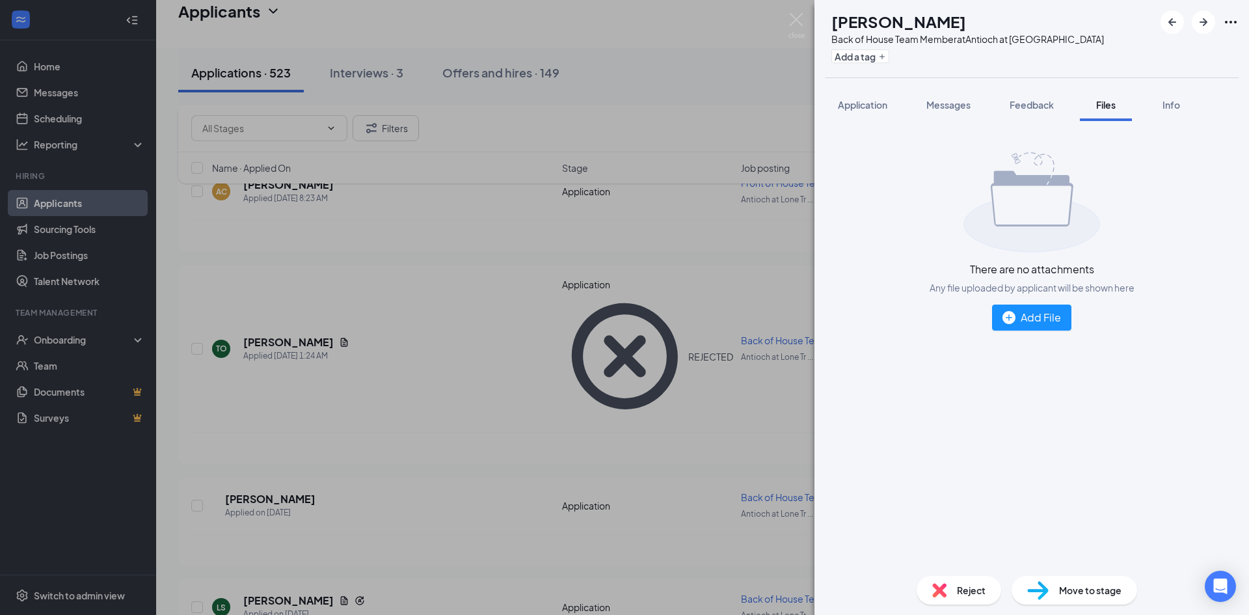
click at [816, 104] on div "Application Messages Feedback Files Info" at bounding box center [1031, 104] width 434 height 33
click at [851, 103] on span "Application" at bounding box center [862, 105] width 49 height 12
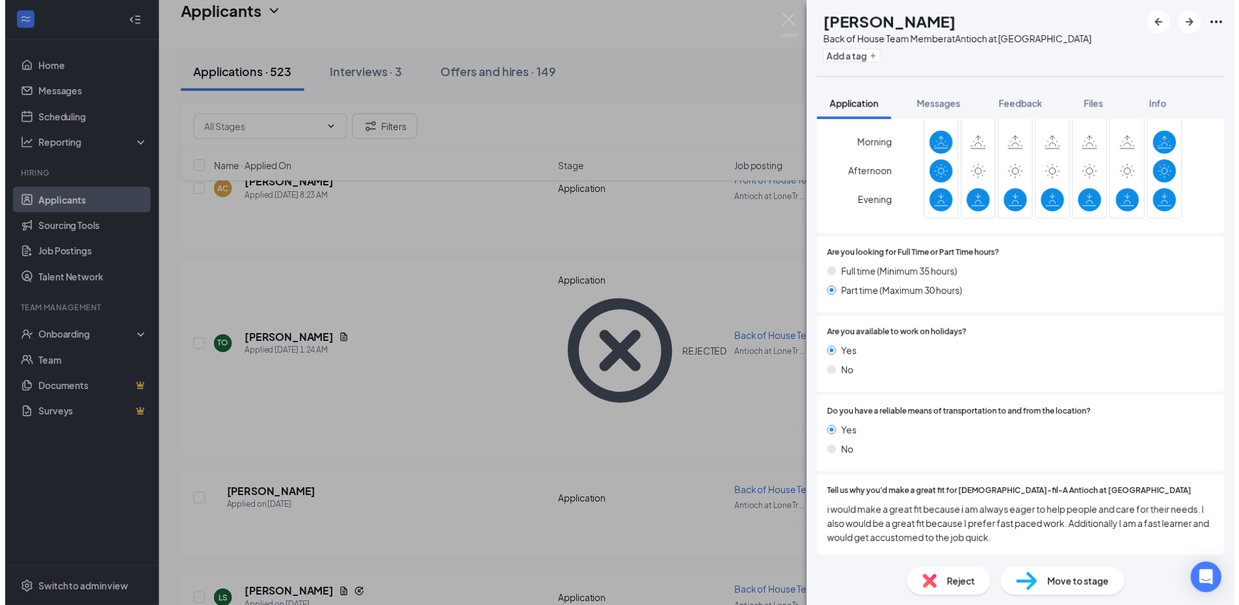
scroll to position [604, 0]
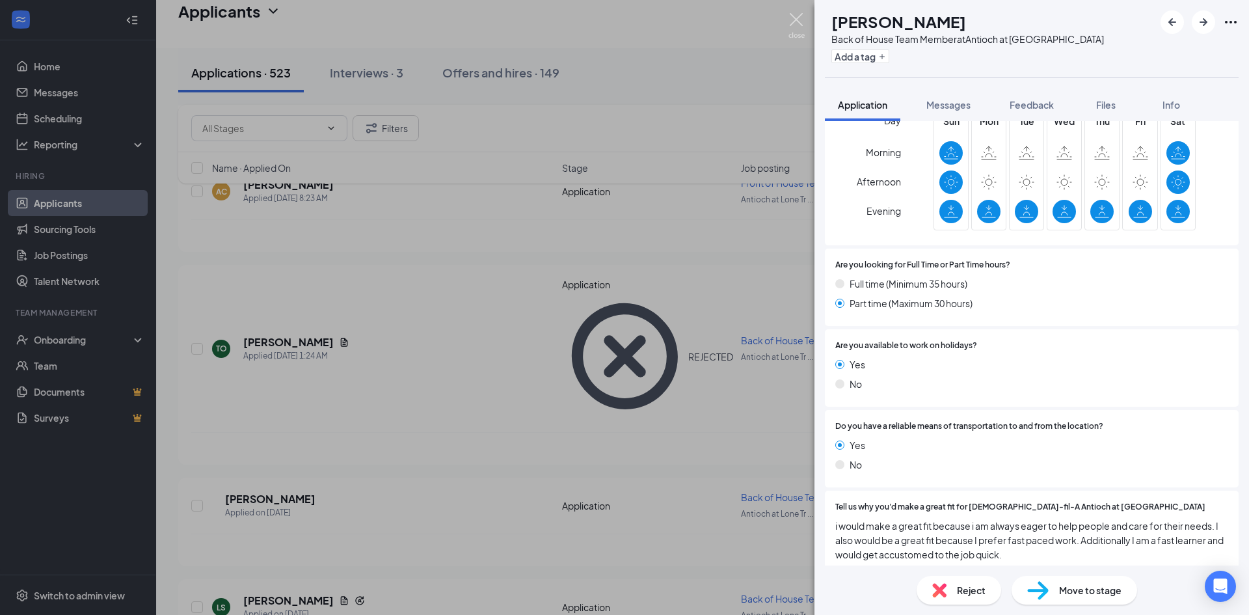
click at [791, 23] on img at bounding box center [796, 25] width 16 height 25
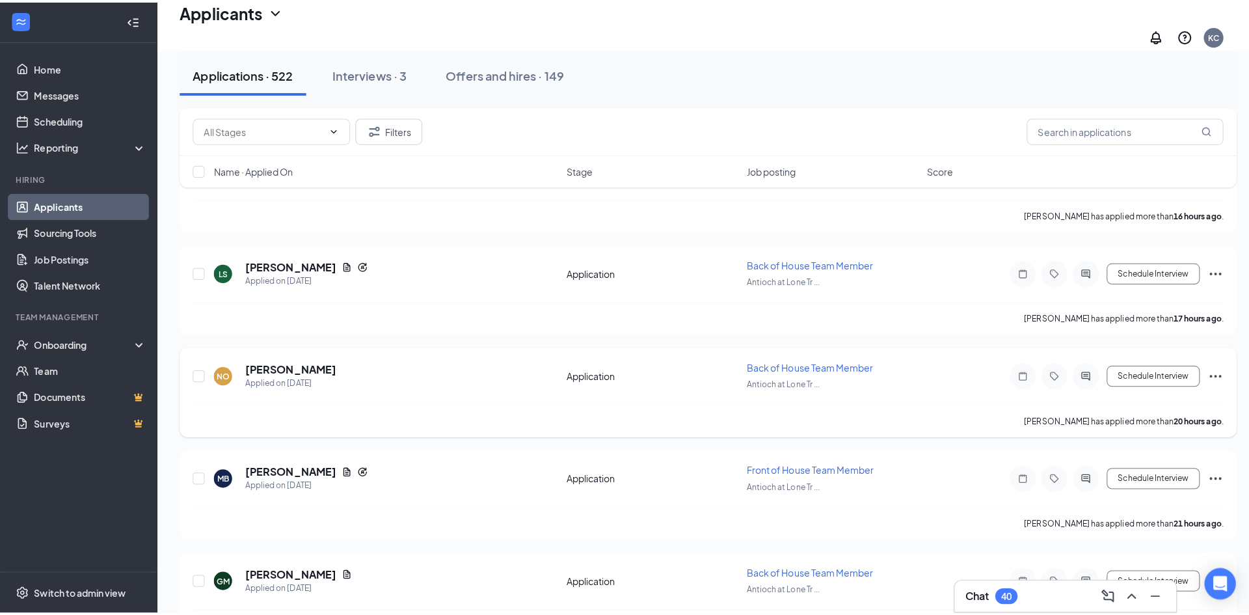
scroll to position [390, 0]
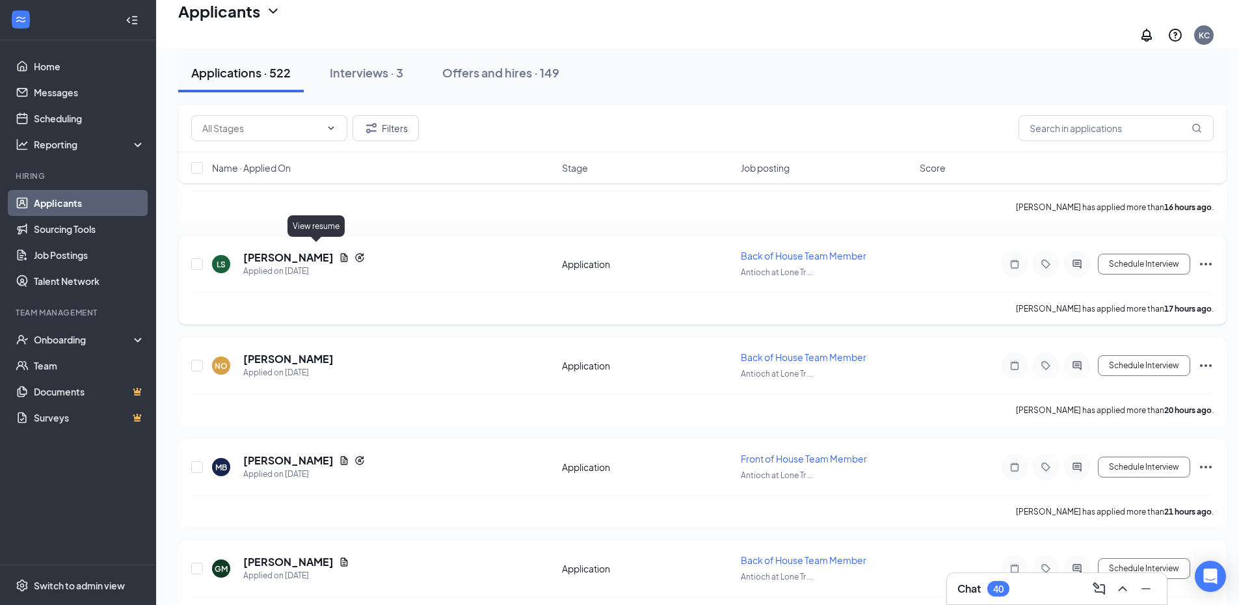
click at [339, 252] on icon "Document" at bounding box center [344, 257] width 10 height 10
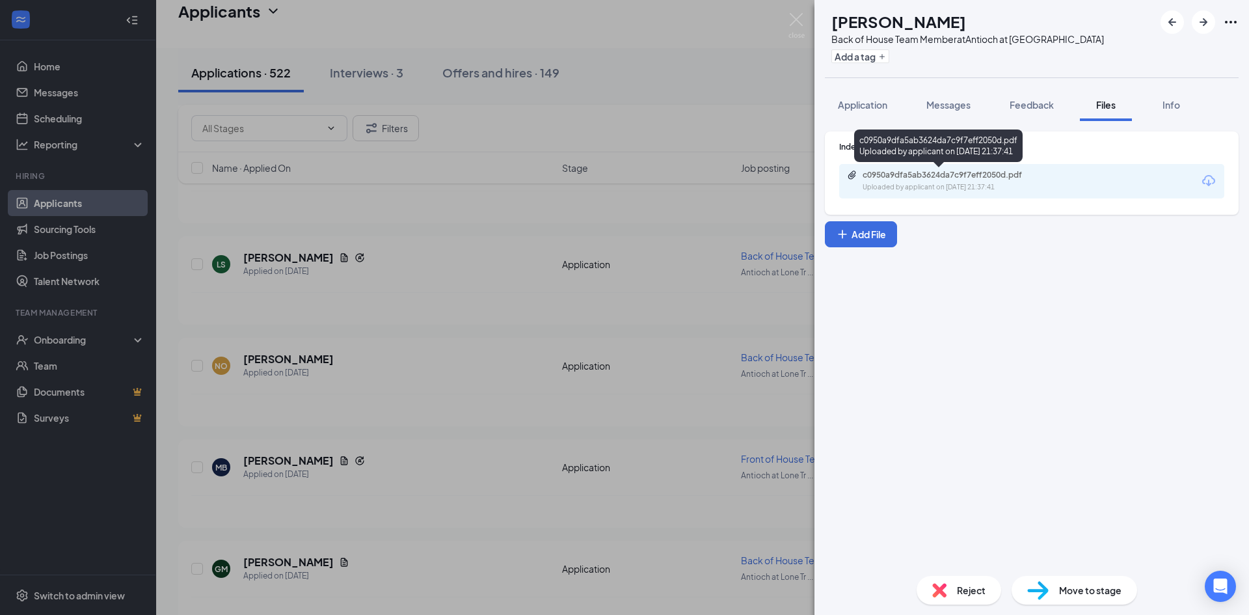
click at [897, 189] on div "Uploaded by applicant on [DATE] 21:37:41" at bounding box center [959, 187] width 195 height 10
click at [561, 369] on div "LS [PERSON_NAME] Back of House Team Member at Antioch at [GEOGRAPHIC_DATA] Add …" at bounding box center [624, 307] width 1249 height 615
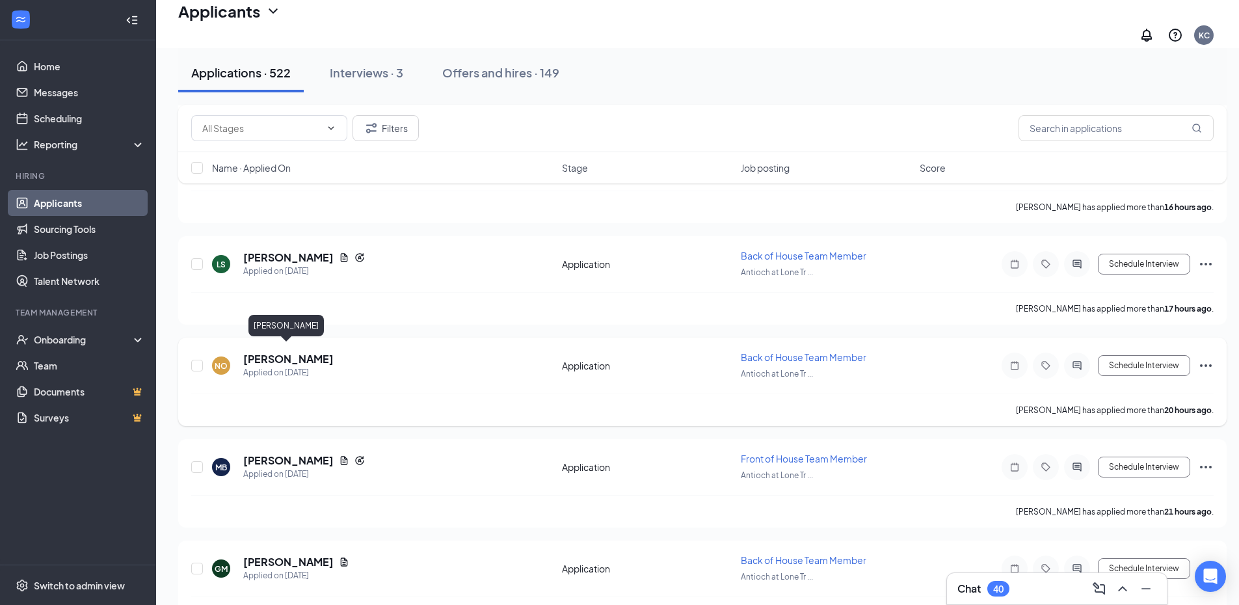
click at [257, 352] on h5 "[PERSON_NAME]" at bounding box center [288, 359] width 90 height 14
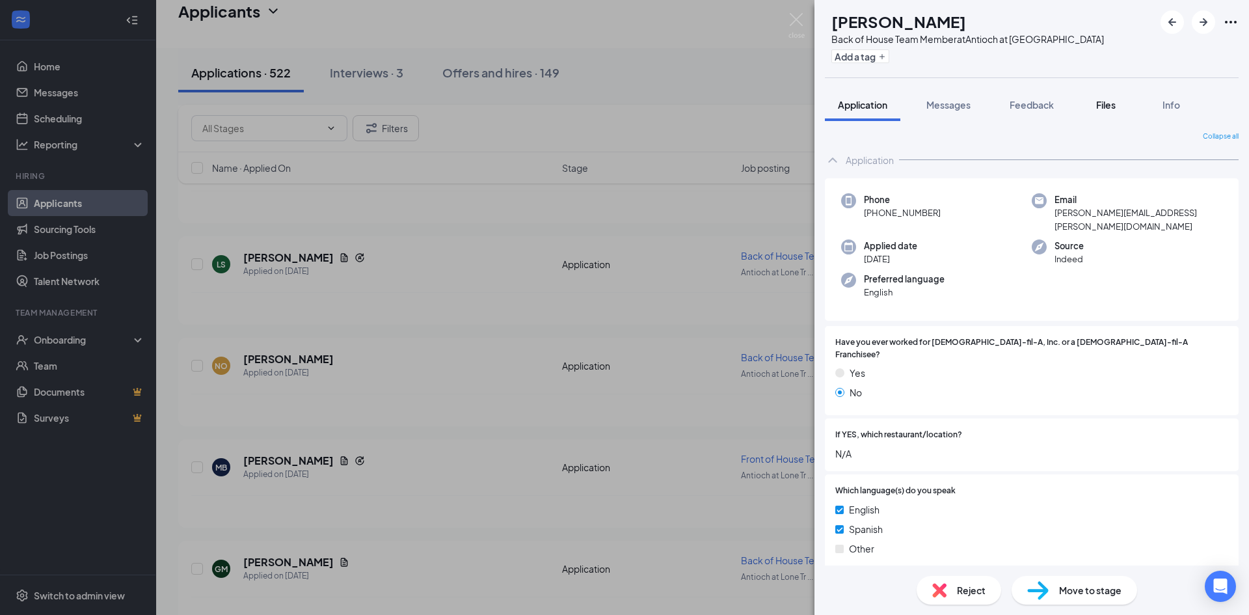
drag, startPoint x: 1105, startPoint y: 107, endPoint x: 1091, endPoint y: 102, distance: 15.2
click at [1105, 107] on span "Files" at bounding box center [1106, 105] width 20 height 12
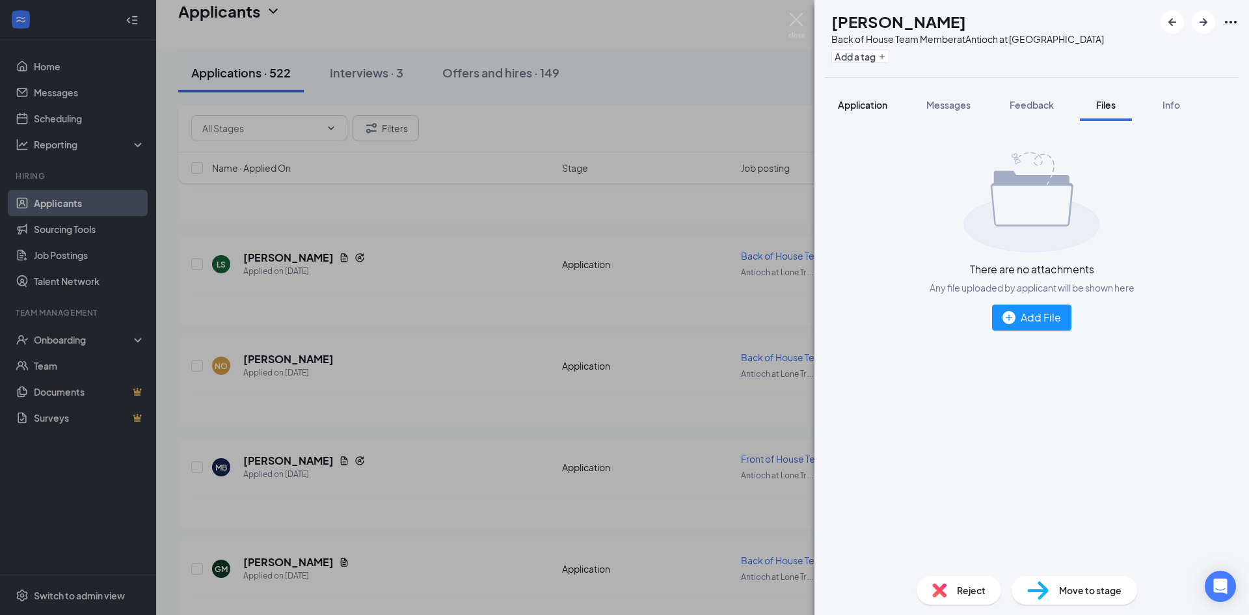
click at [858, 107] on span "Application" at bounding box center [862, 105] width 49 height 12
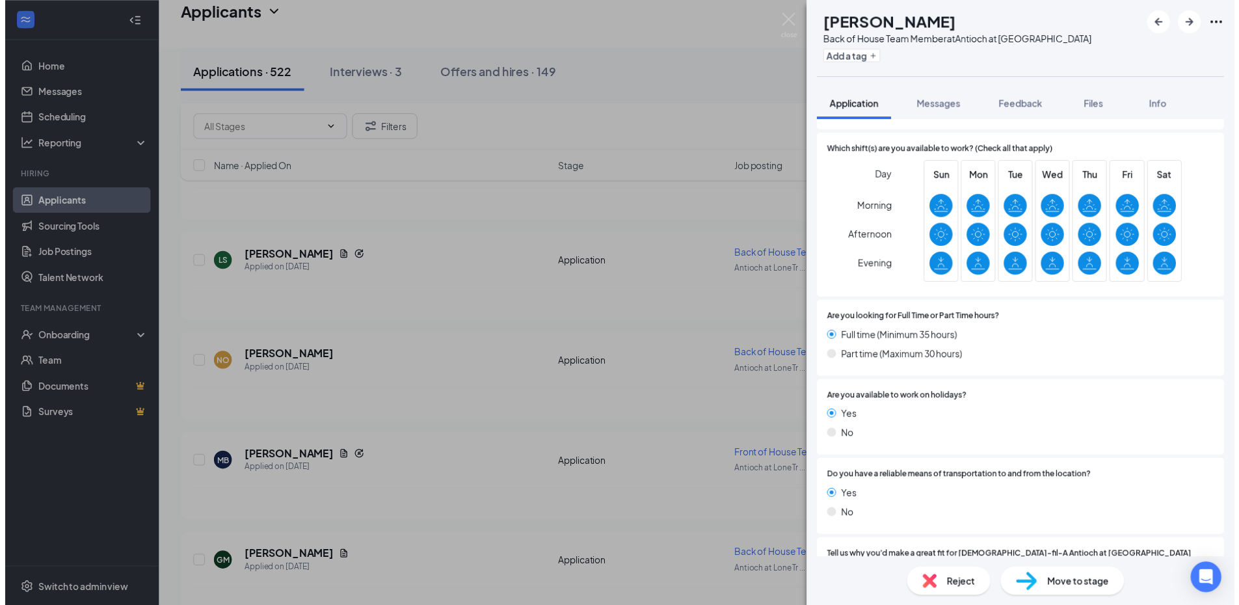
scroll to position [520, 0]
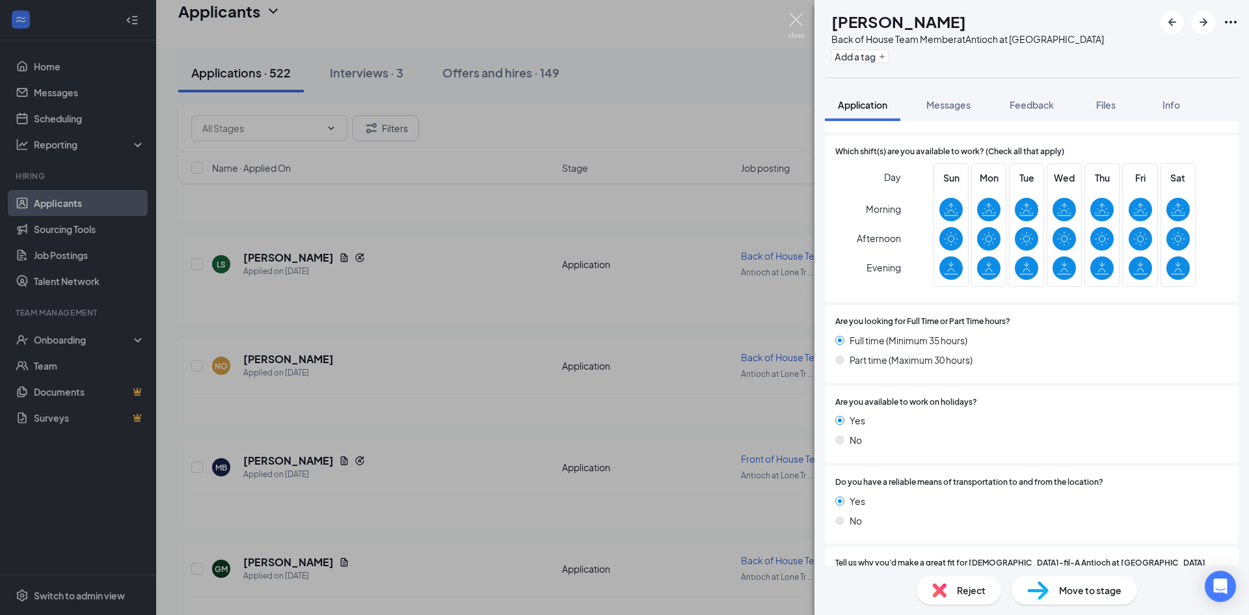
click at [793, 16] on img at bounding box center [796, 25] width 16 height 25
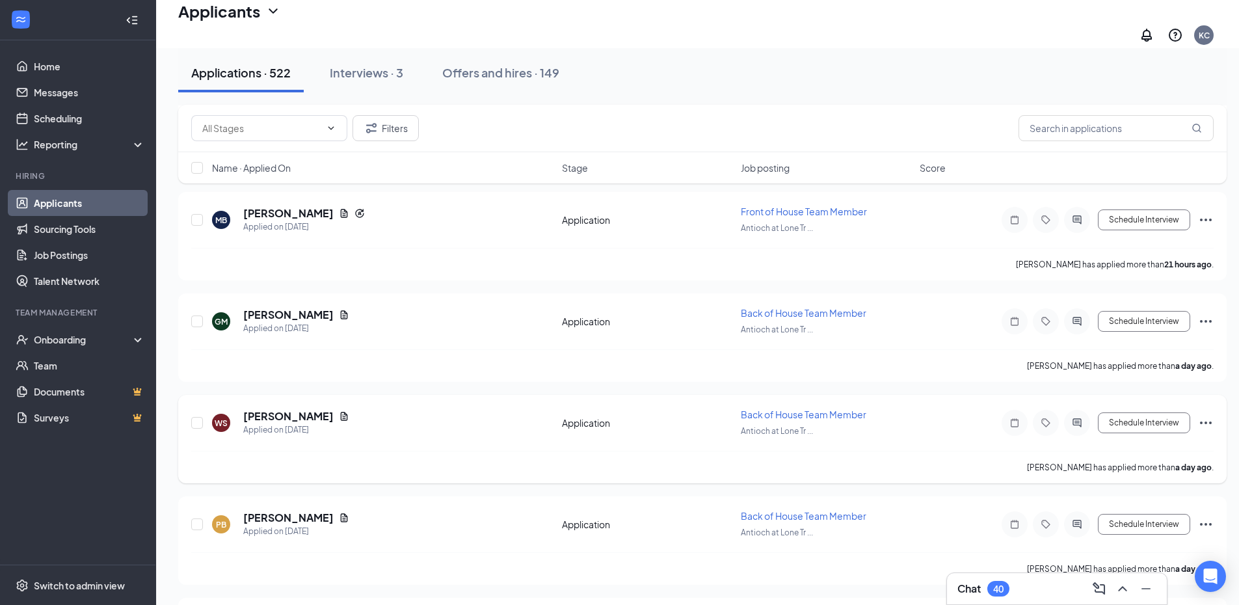
scroll to position [650, 0]
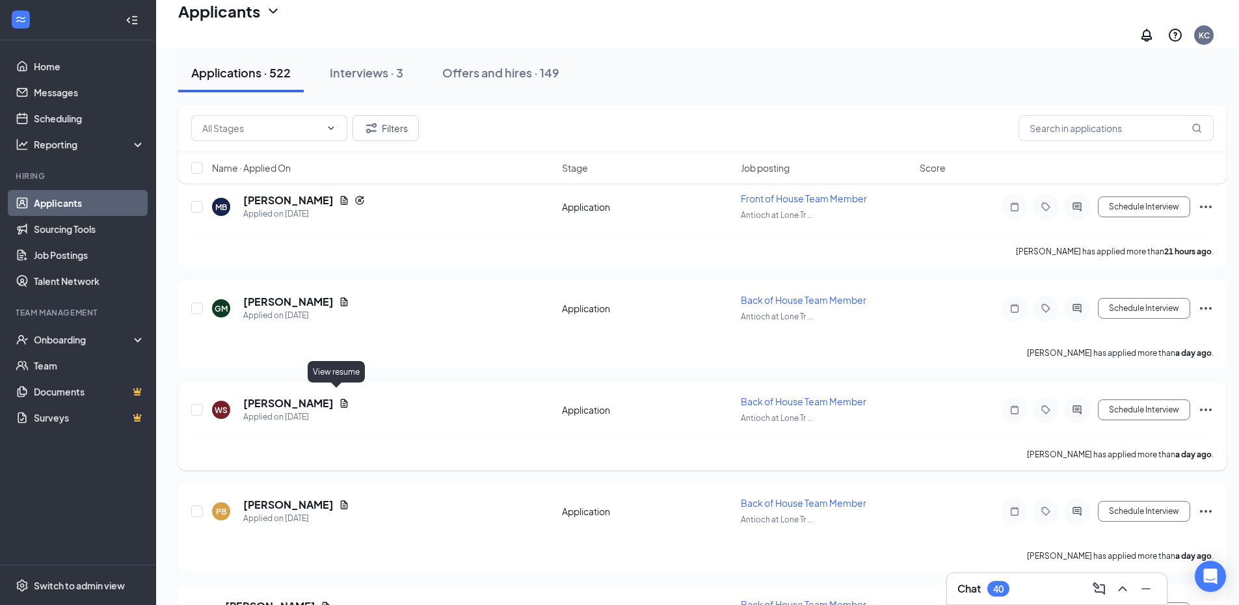
click at [339, 398] on icon "Document" at bounding box center [344, 403] width 10 height 10
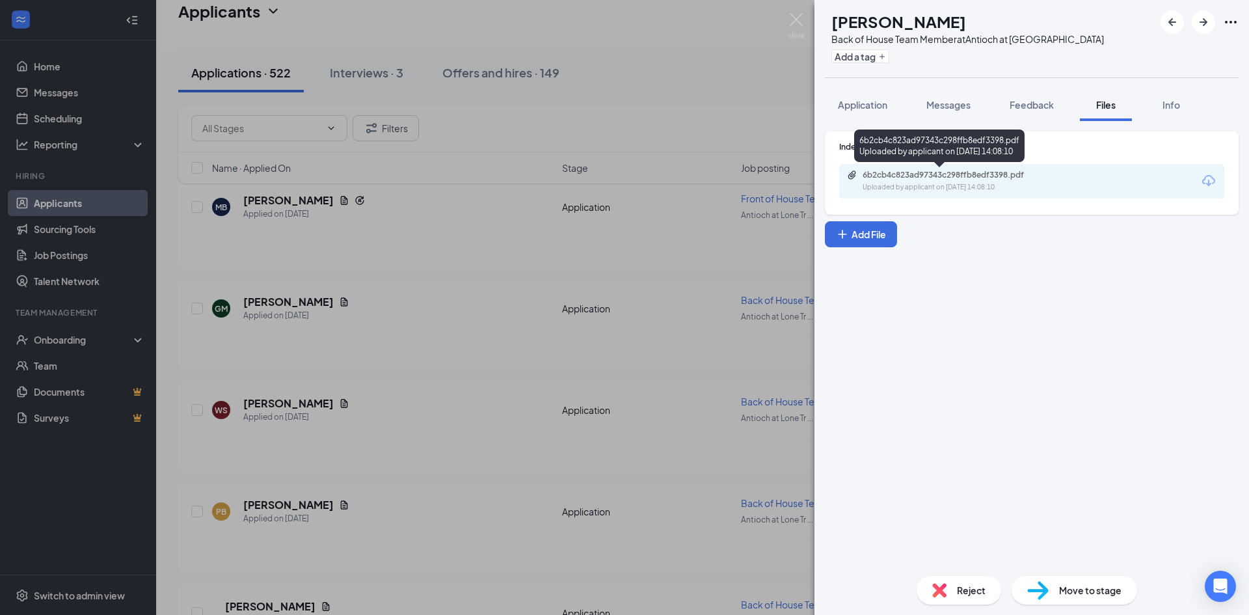
click at [889, 173] on div "6b2cb4c823ad97343c298ffb8edf3398.pdf" at bounding box center [953, 175] width 182 height 10
click at [542, 90] on div "WS [PERSON_NAME] Back of House Team Member at Antioch at [GEOGRAPHIC_DATA] Add …" at bounding box center [624, 307] width 1249 height 615
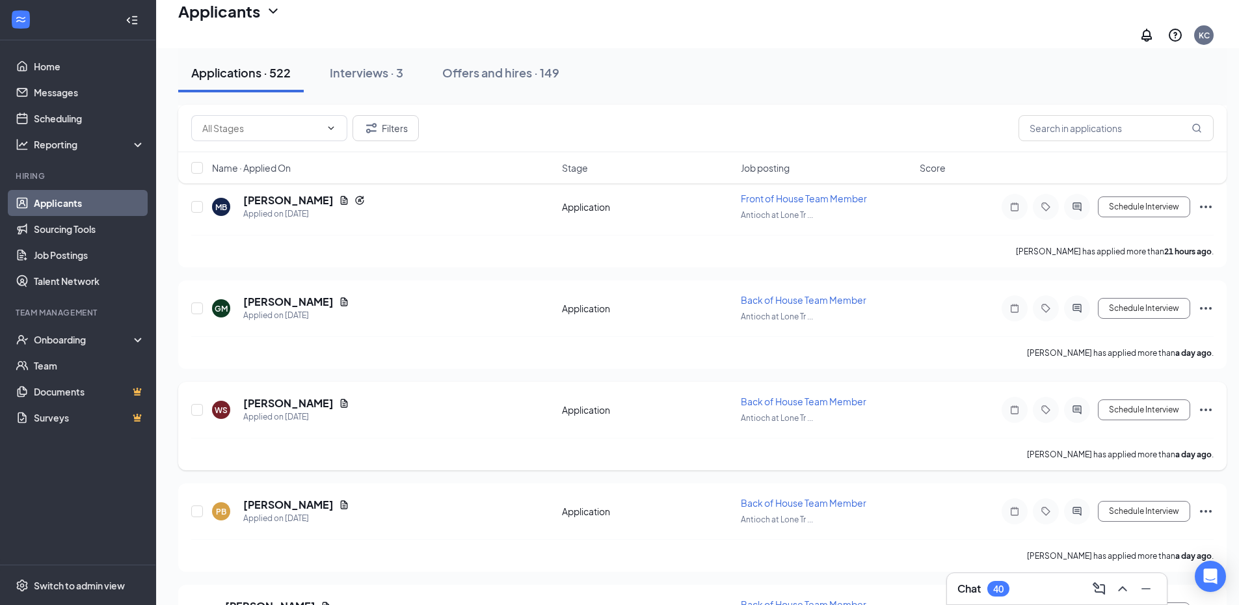
click at [204, 403] on div at bounding box center [197, 410] width 13 height 30
click at [201, 404] on input "checkbox" at bounding box center [197, 410] width 12 height 12
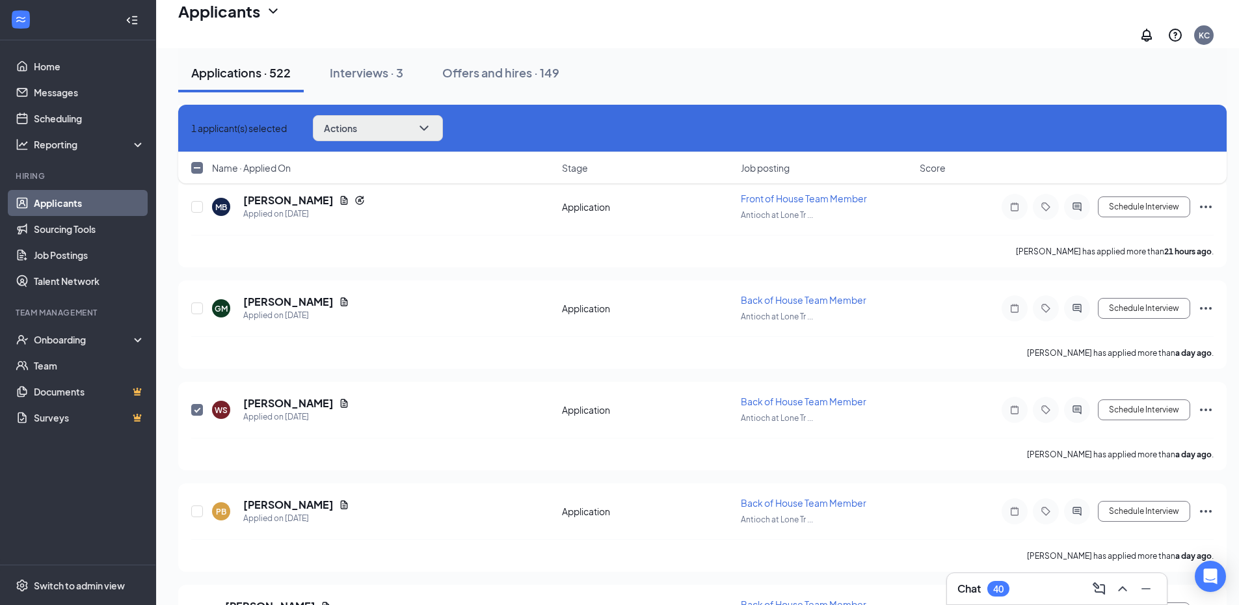
click at [368, 116] on div "1 applicant(s) selected Actions" at bounding box center [702, 128] width 1048 height 47
click at [392, 127] on button "Actions" at bounding box center [378, 128] width 130 height 26
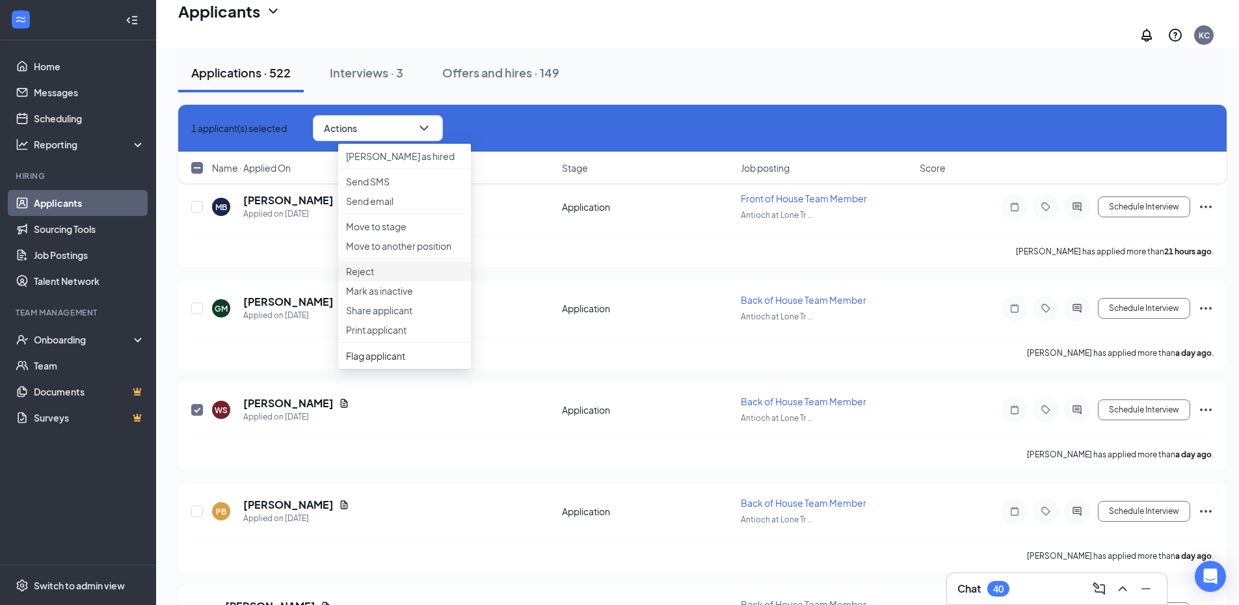
click at [407, 278] on p "Reject" at bounding box center [404, 271] width 117 height 13
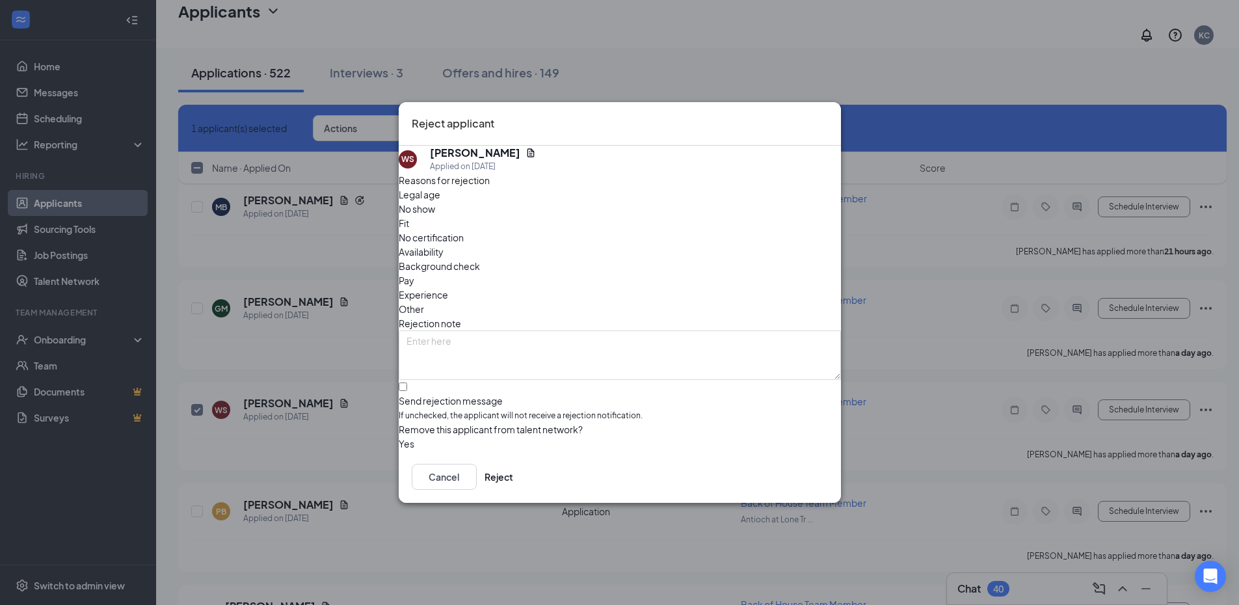
click at [448, 287] on span "Experience" at bounding box center [423, 294] width 49 height 14
click at [513, 477] on button "Reject" at bounding box center [498, 477] width 29 height 26
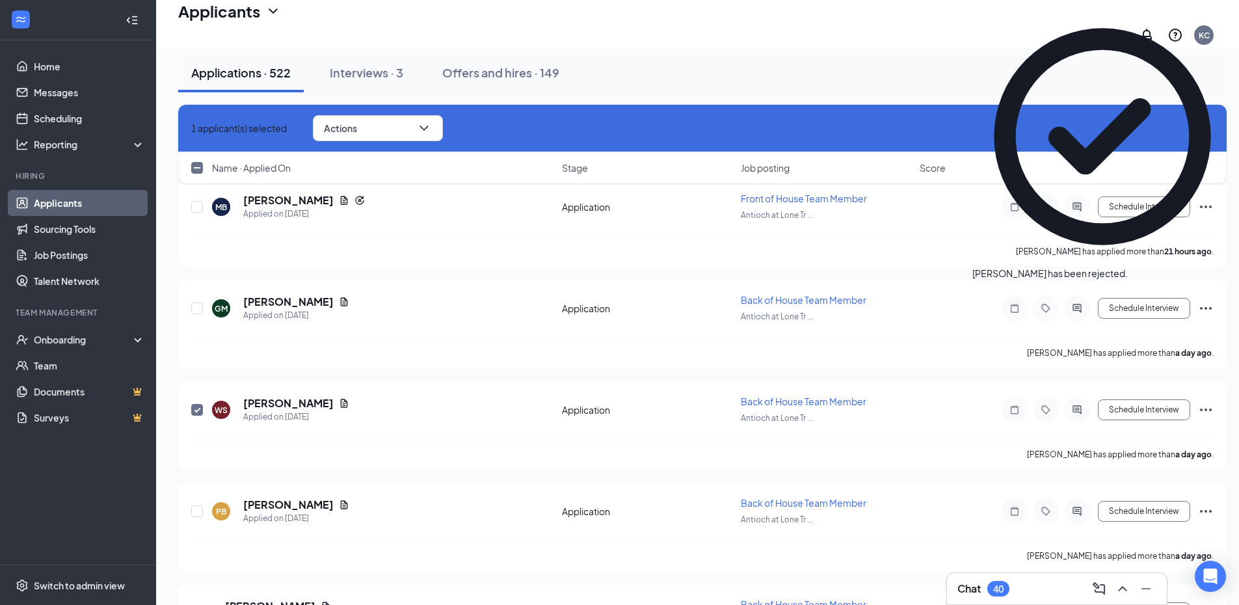
checkbox input "false"
click at [191, 128] on icon "Cross" at bounding box center [191, 128] width 0 height 0
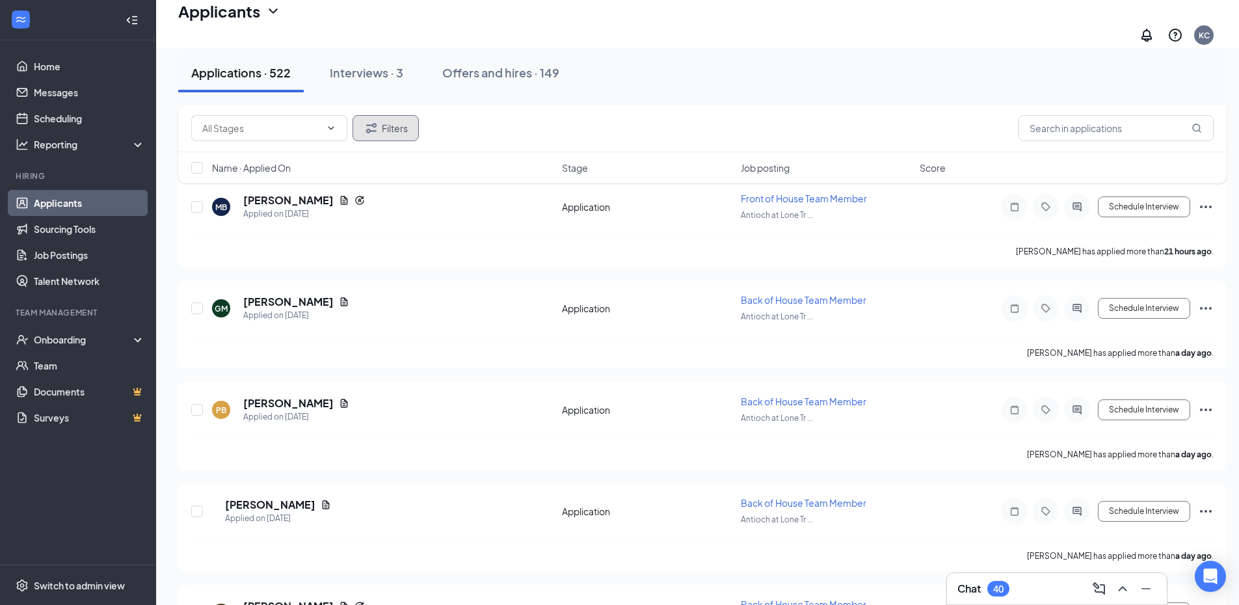
click at [365, 127] on icon "Filter" at bounding box center [372, 128] width 16 height 16
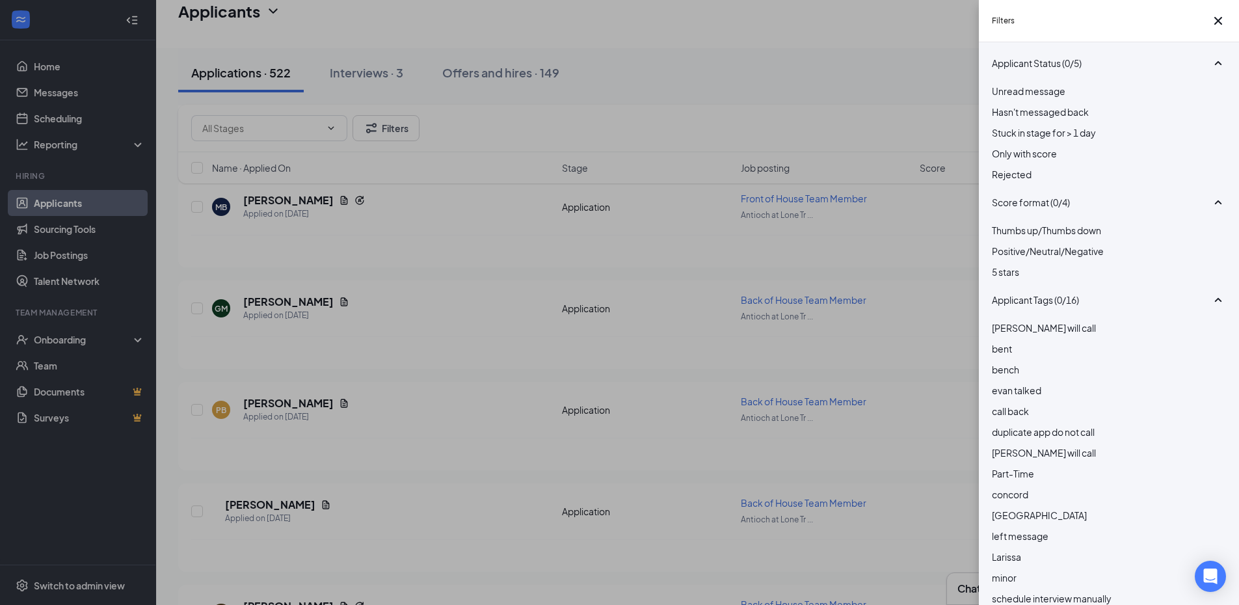
click at [375, 125] on div "Filters Applicant Status (0/5) Unread message Hasn't messaged back Stuck in sta…" at bounding box center [619, 302] width 1239 height 605
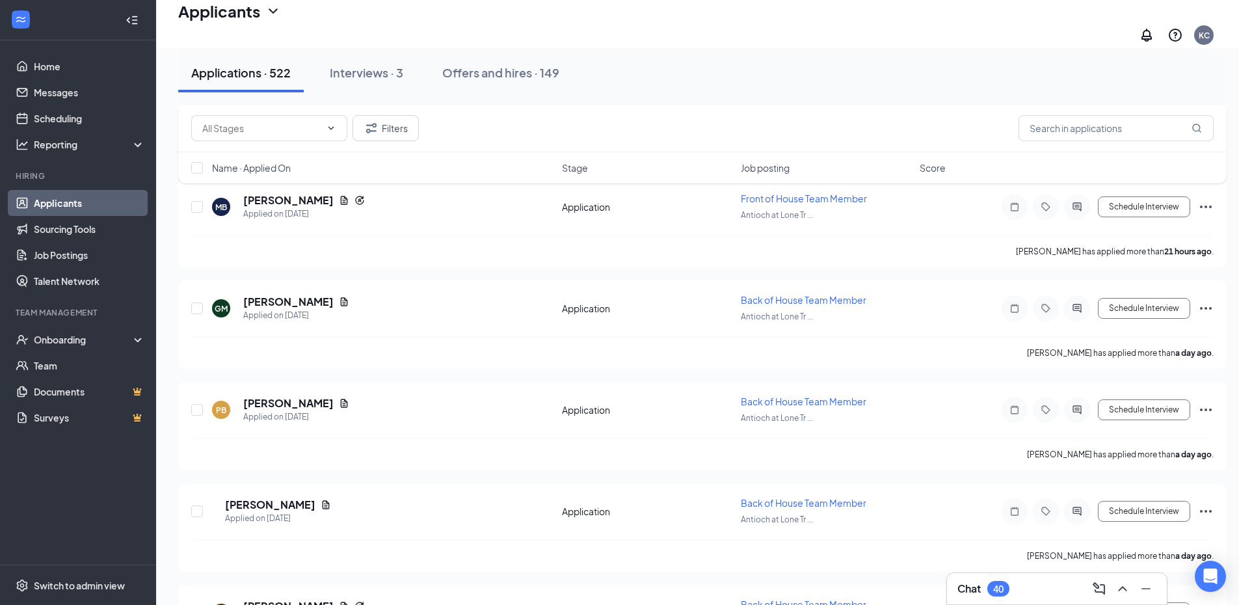
click at [307, 126] on input "text" at bounding box center [261, 128] width 118 height 14
click at [388, 107] on div "Application (518) Review (3) Filters" at bounding box center [702, 128] width 1048 height 47
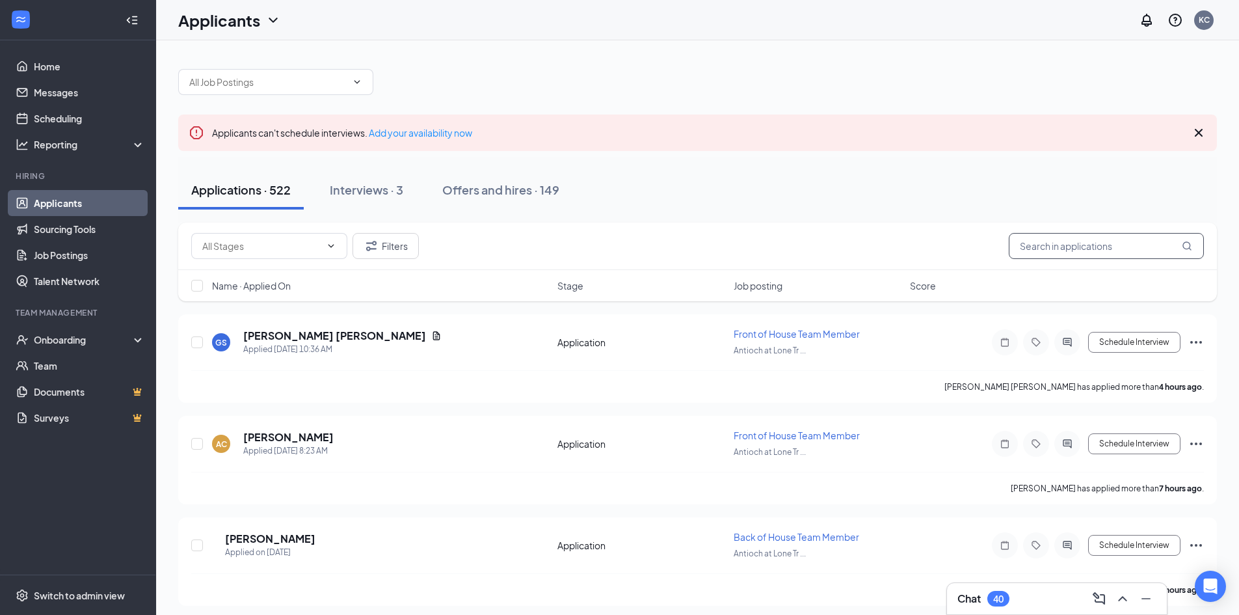
click at [1061, 245] on input "text" at bounding box center [1106, 246] width 195 height 26
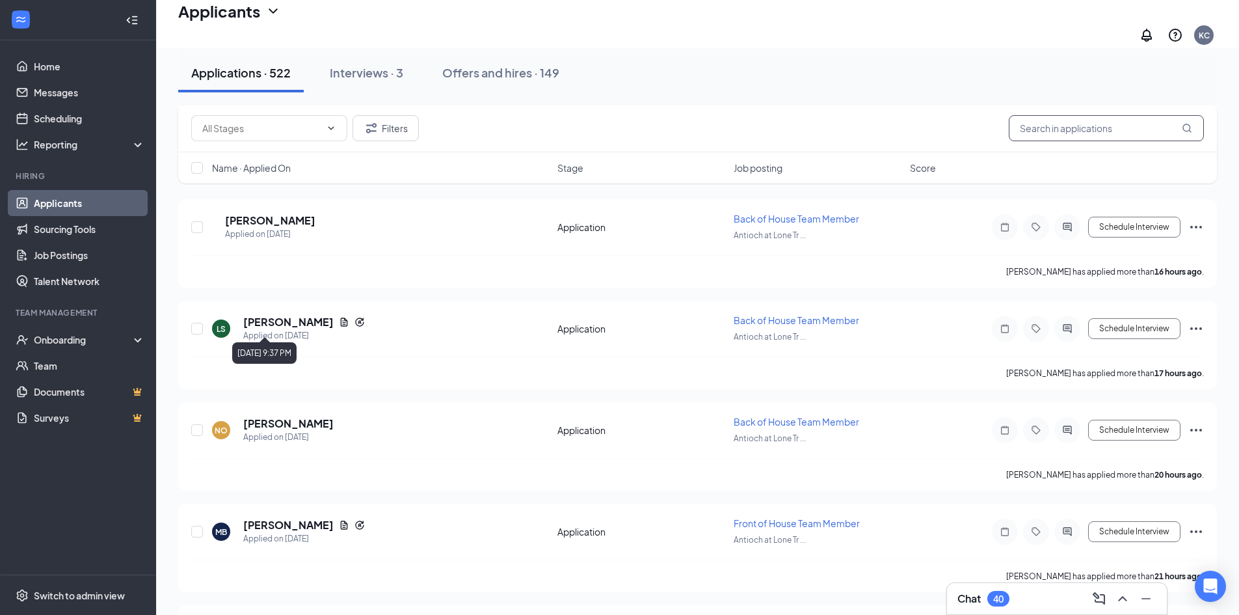
scroll to position [390, 0]
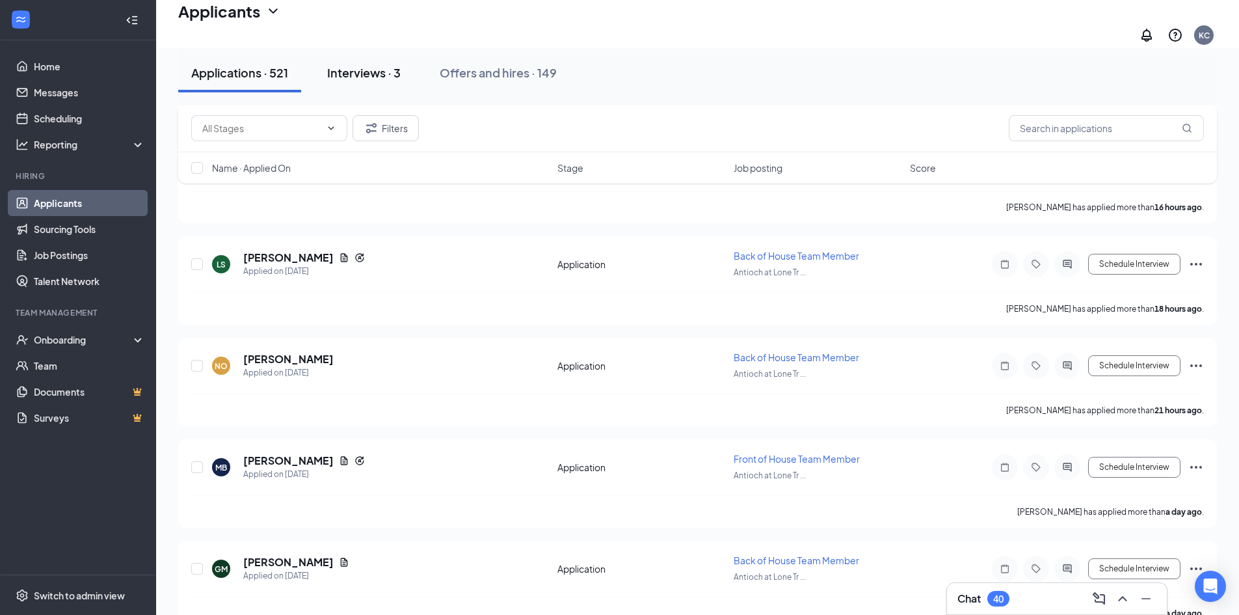
click at [407, 75] on button "Interviews · 3" at bounding box center [363, 72] width 99 height 39
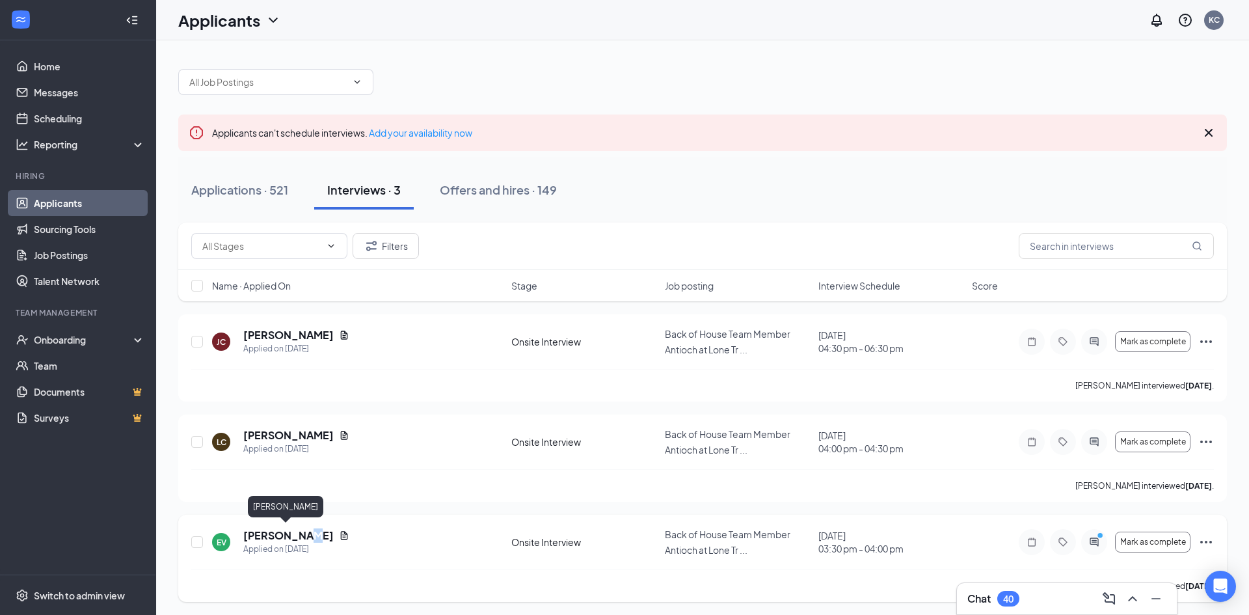
click at [293, 530] on h5 "[PERSON_NAME]" at bounding box center [288, 535] width 90 height 14
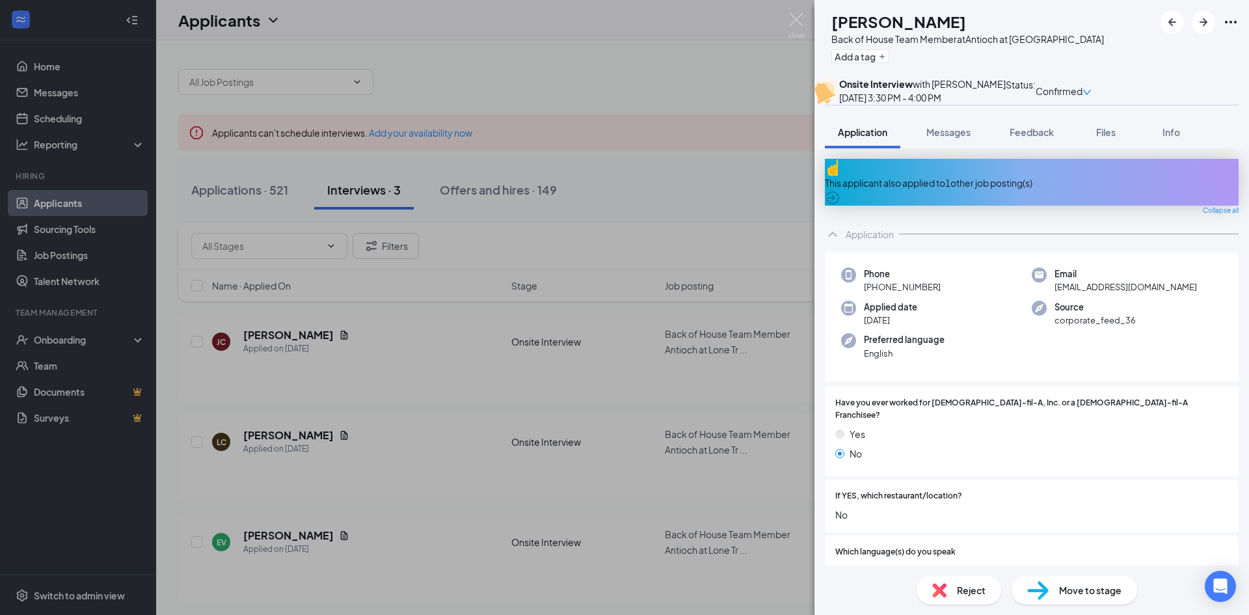
drag, startPoint x: 676, startPoint y: 118, endPoint x: 659, endPoint y: 114, distance: 17.9
click at [677, 117] on div "EV [PERSON_NAME] Back of House Team Member at Antioch at [GEOGRAPHIC_DATA] Add …" at bounding box center [624, 307] width 1249 height 615
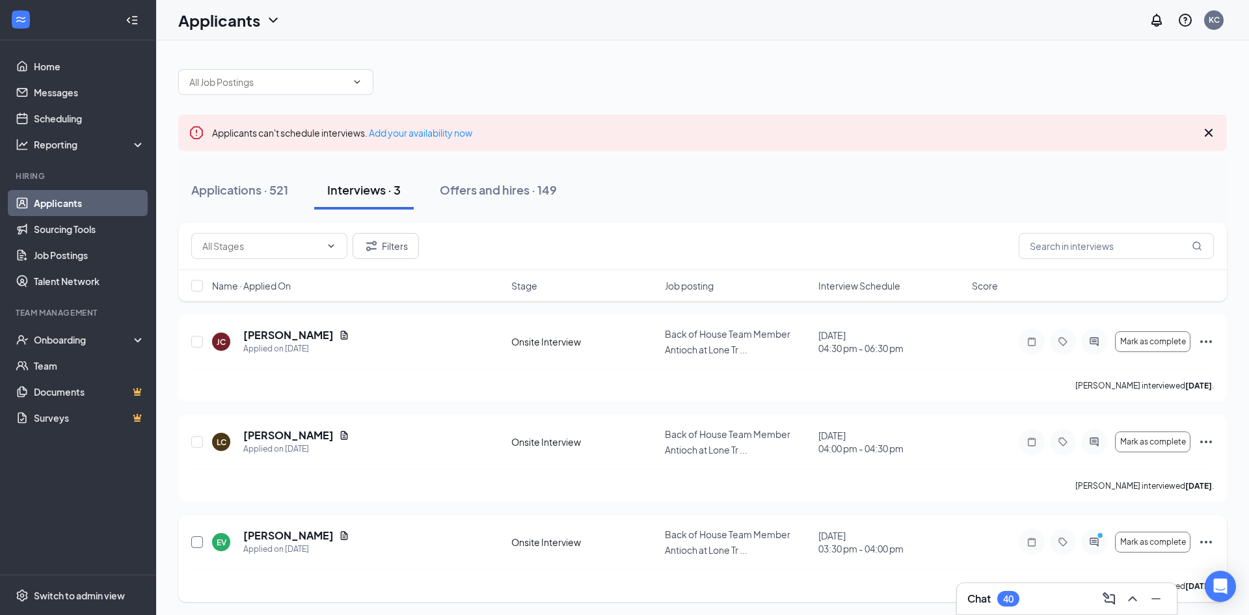
click at [201, 538] on input "checkbox" at bounding box center [197, 542] width 12 height 12
checkbox input "true"
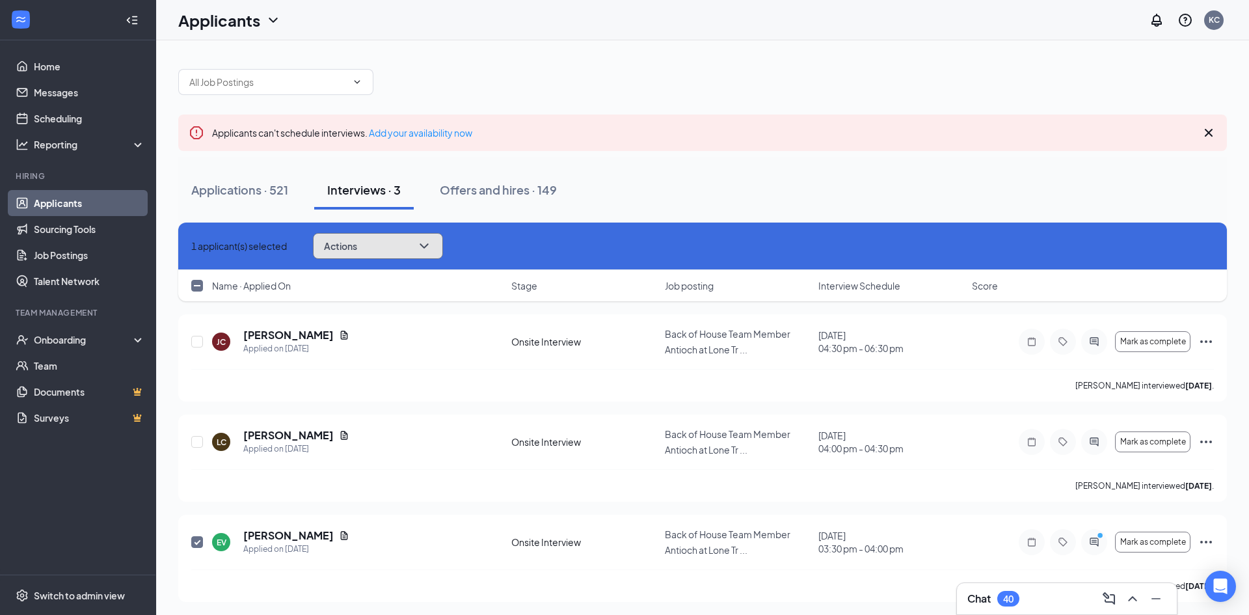
click at [412, 239] on button "Actions" at bounding box center [378, 246] width 130 height 26
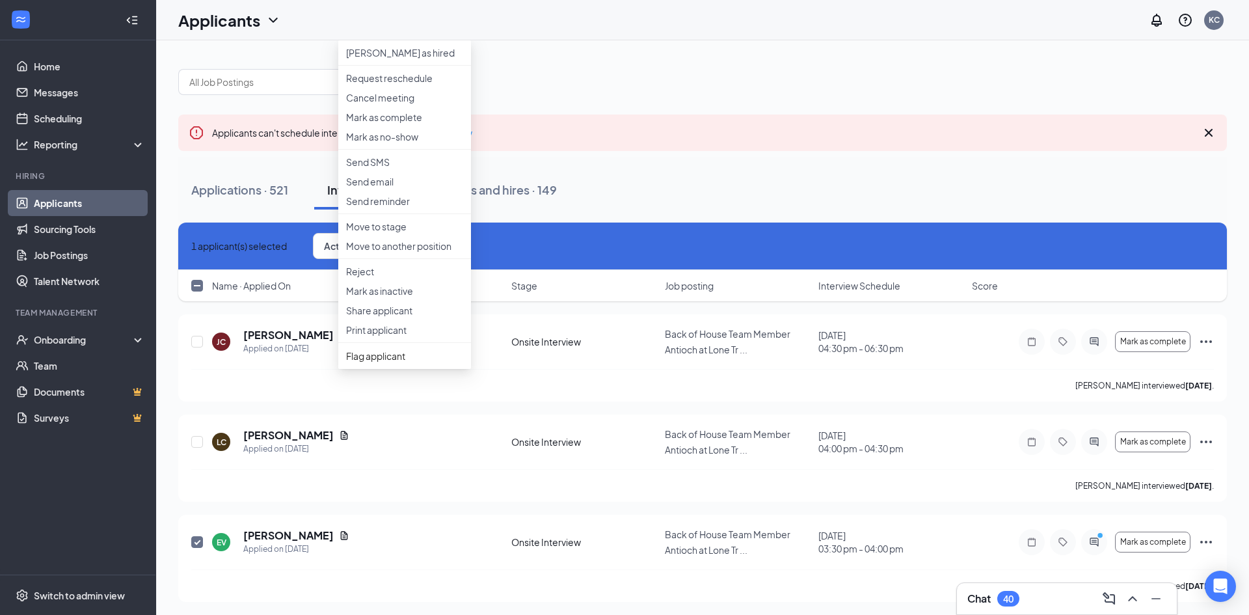
click at [561, 98] on div "Applicants can't schedule interviews. Add your availability now Applications · …" at bounding box center [702, 329] width 1048 height 546
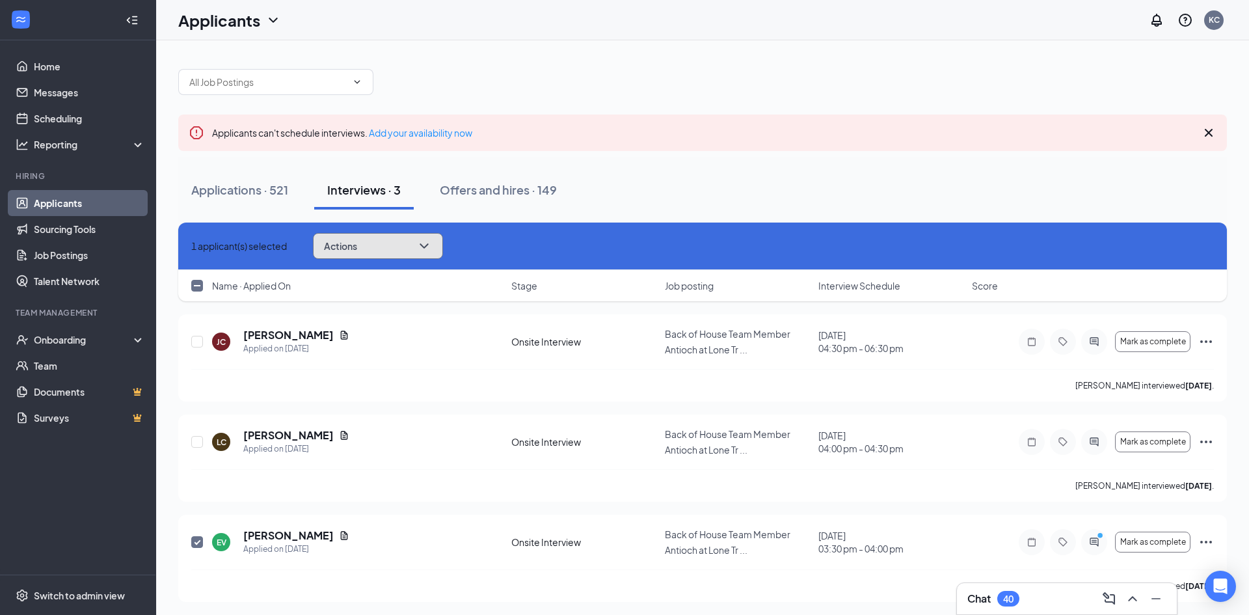
click at [391, 249] on button "Actions" at bounding box center [378, 246] width 130 height 26
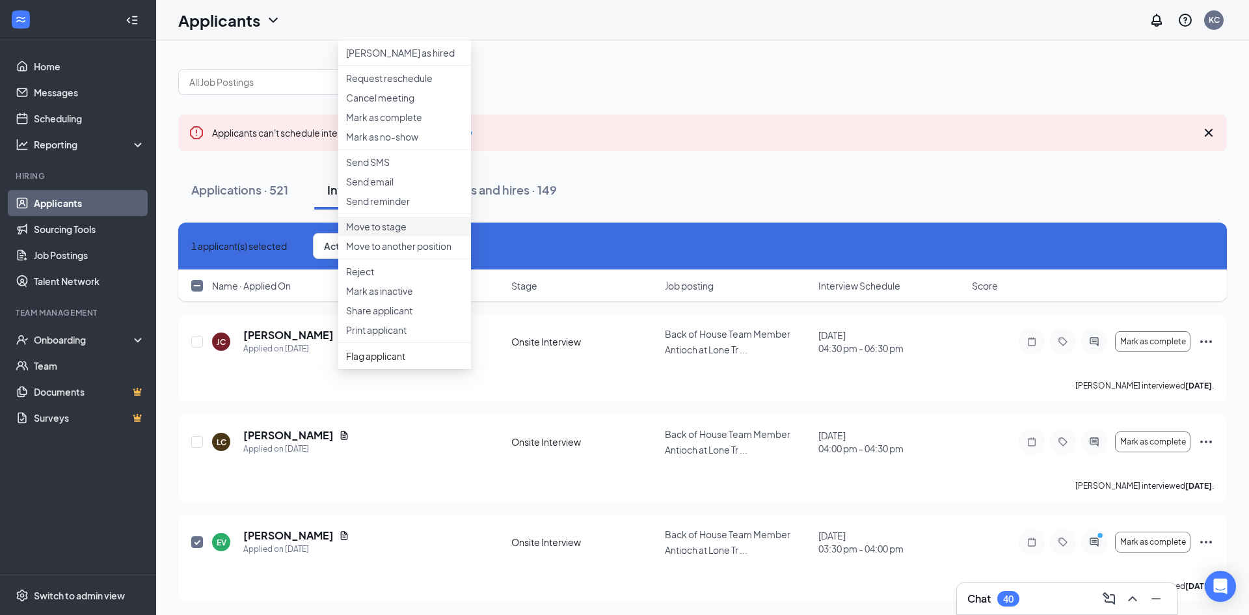
click at [417, 233] on p "Move to stage" at bounding box center [404, 226] width 117 height 13
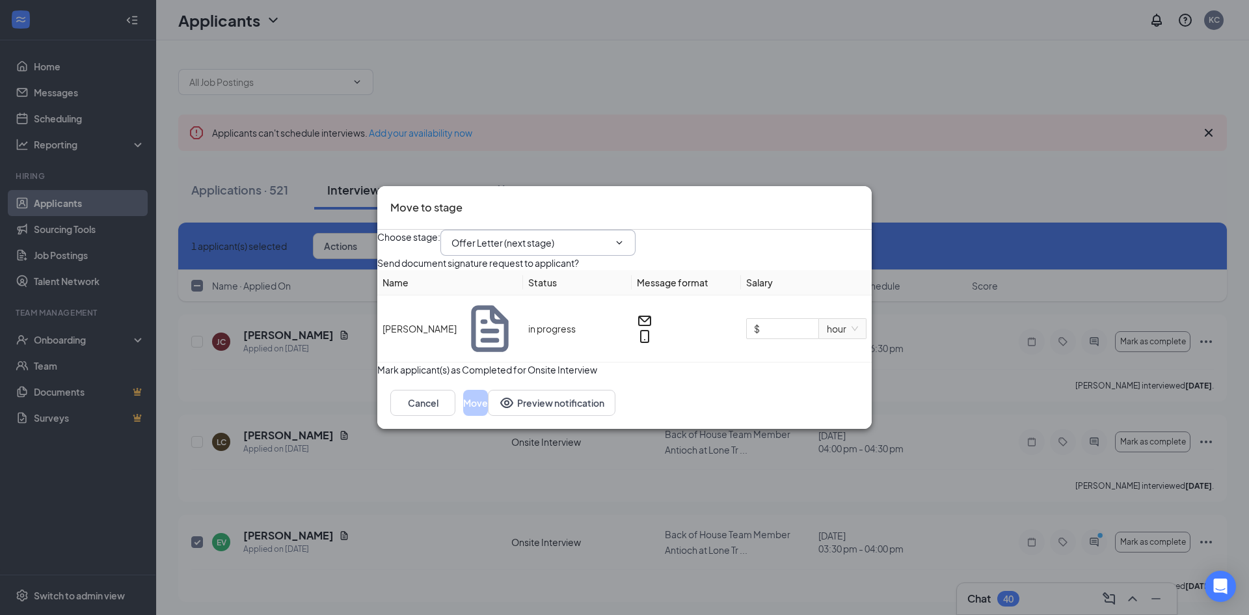
click at [479, 235] on input "Offer Letter (next stage)" at bounding box center [529, 242] width 157 height 14
click at [521, 308] on div "Onsite Interview (current stage)" at bounding box center [528, 301] width 133 height 14
click at [754, 265] on div "Send document signature request to applicant?" at bounding box center [624, 263] width 494 height 14
click at [760, 338] on input "$" at bounding box center [783, 329] width 72 height 20
type input "$ 20"
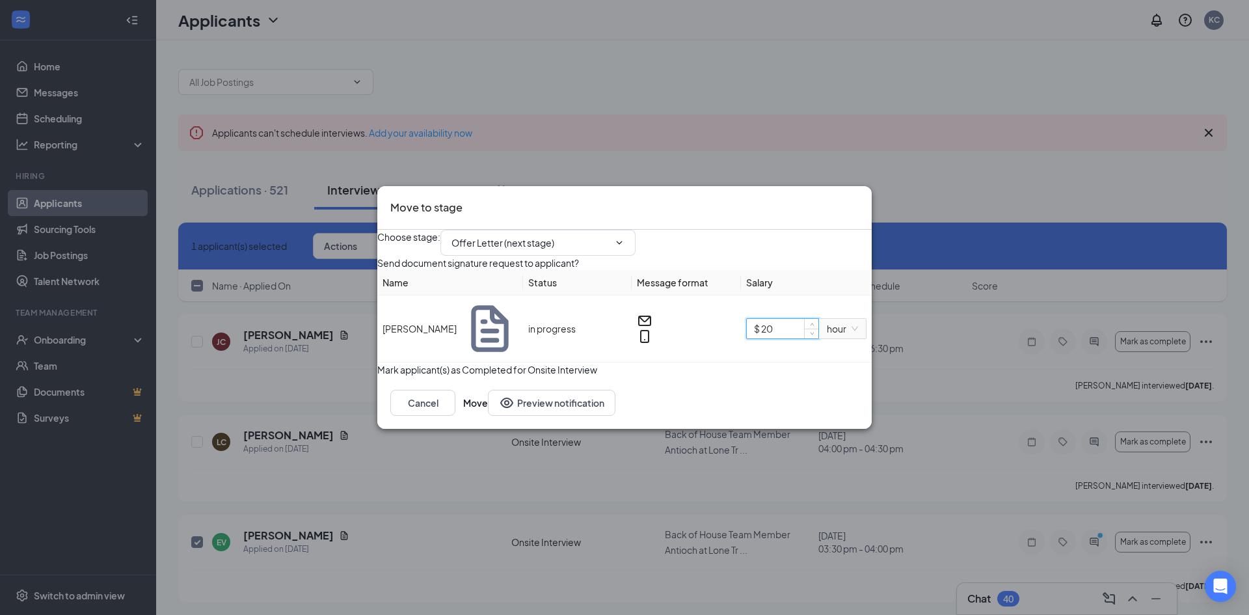
click at [725, 369] on div "Choose stage : Offer Letter (next stage) Application Review Onsite Interview (c…" at bounding box center [624, 303] width 494 height 147
click at [488, 416] on button "Move" at bounding box center [475, 403] width 25 height 26
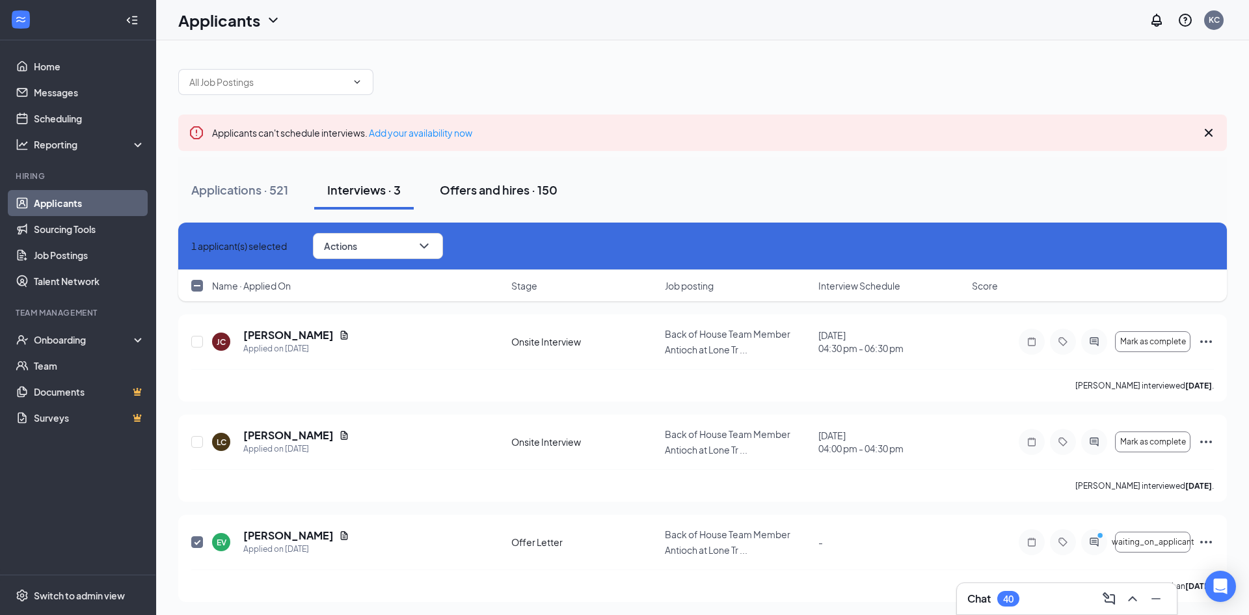
click at [488, 189] on div "Offers and hires · 150" at bounding box center [499, 189] width 118 height 16
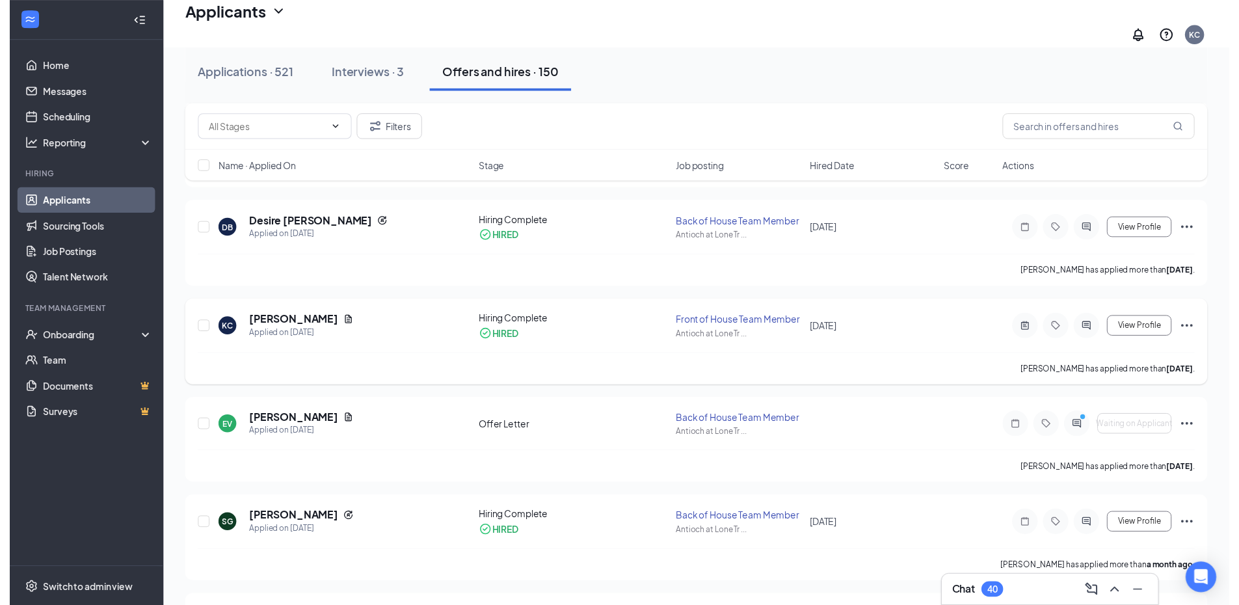
scroll to position [325, 0]
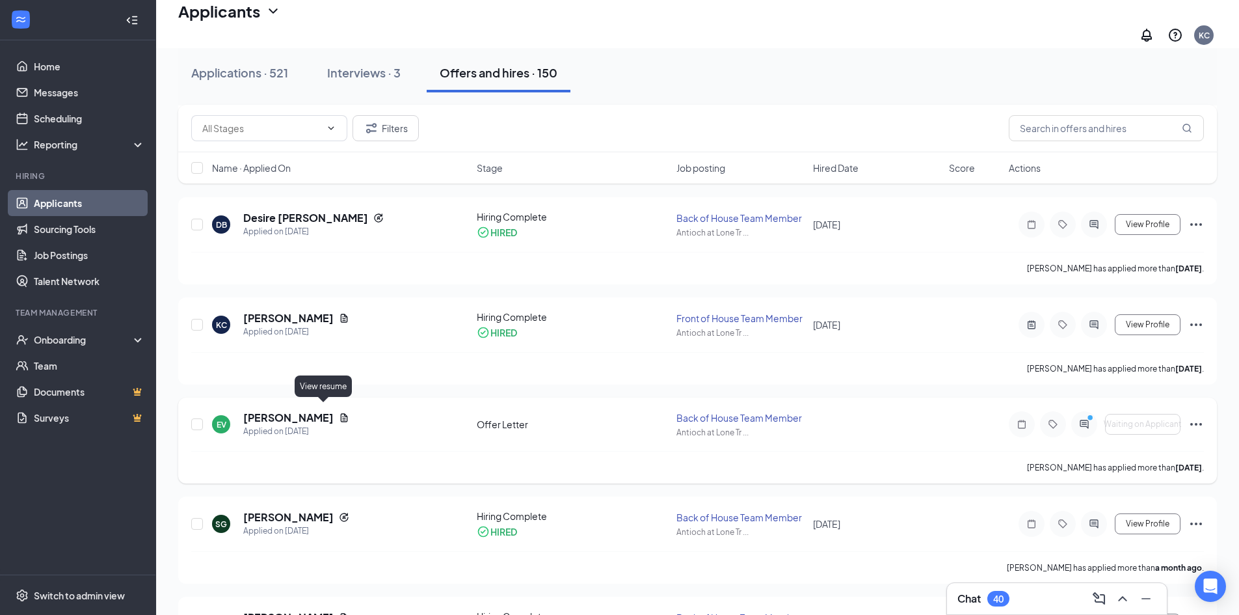
click at [341, 413] on icon "Document" at bounding box center [344, 417] width 7 height 8
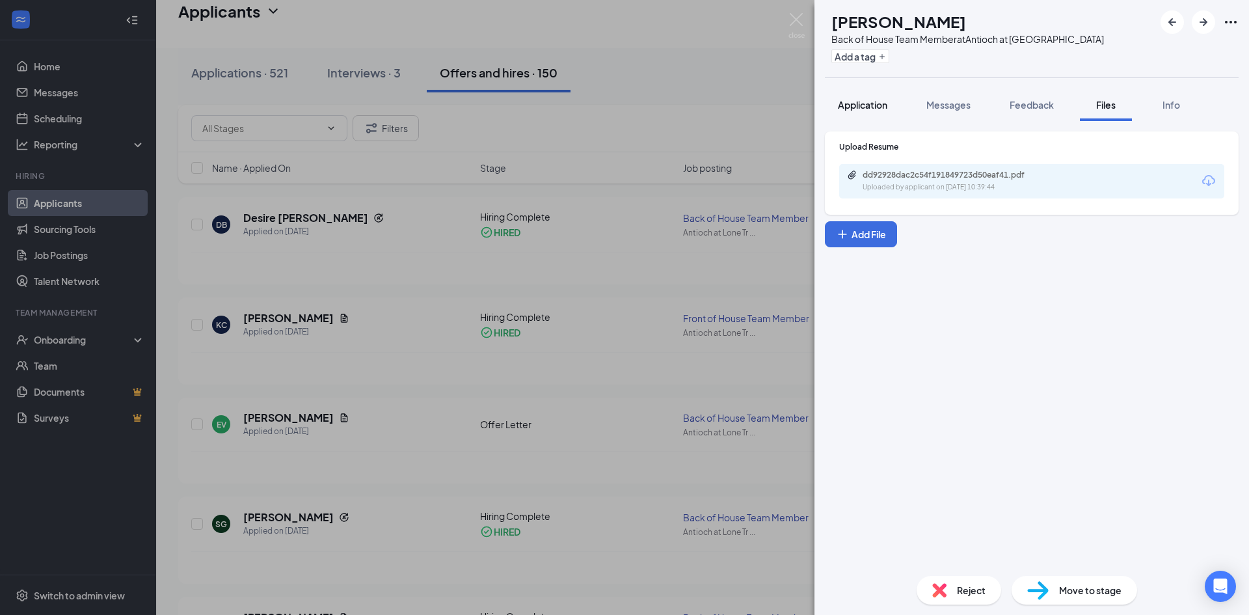
click at [870, 101] on span "Application" at bounding box center [862, 105] width 49 height 12
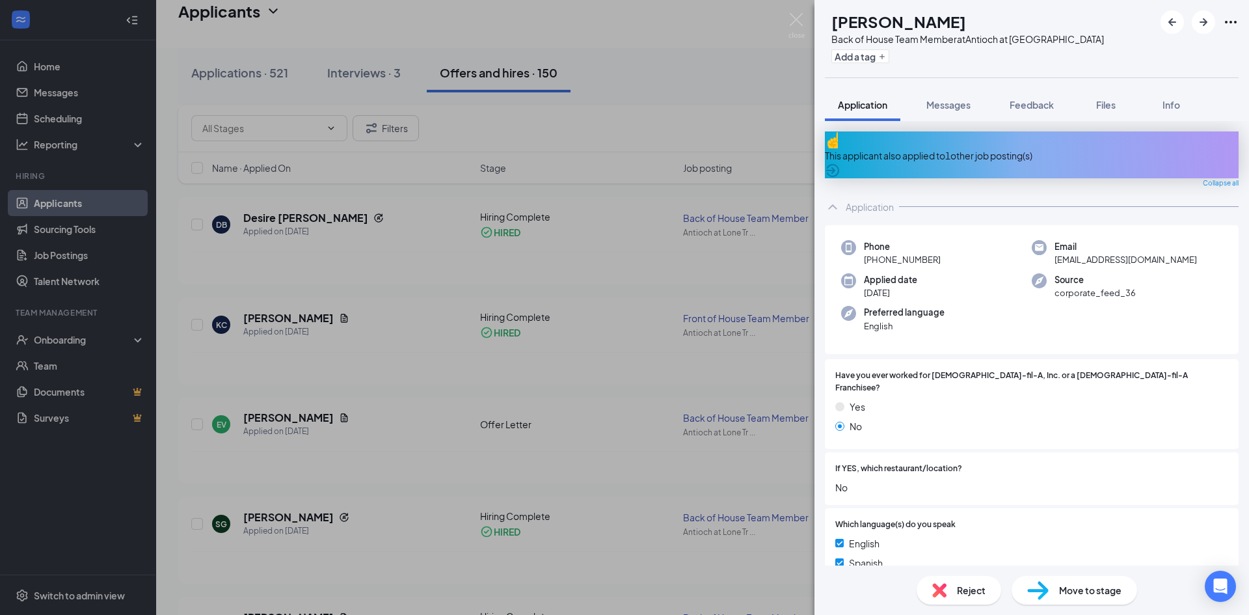
click at [706, 60] on div "EV [PERSON_NAME] Back of House Team Member at Antioch at [GEOGRAPHIC_DATA] Add …" at bounding box center [624, 307] width 1249 height 615
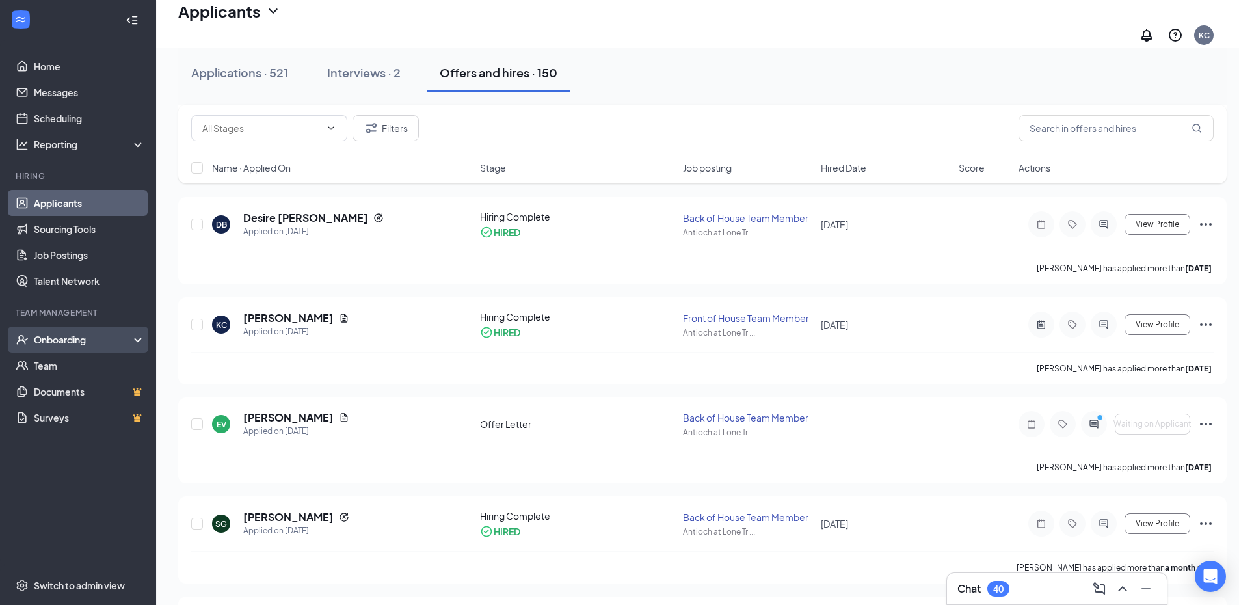
click at [82, 337] on div "Onboarding" at bounding box center [84, 339] width 100 height 13
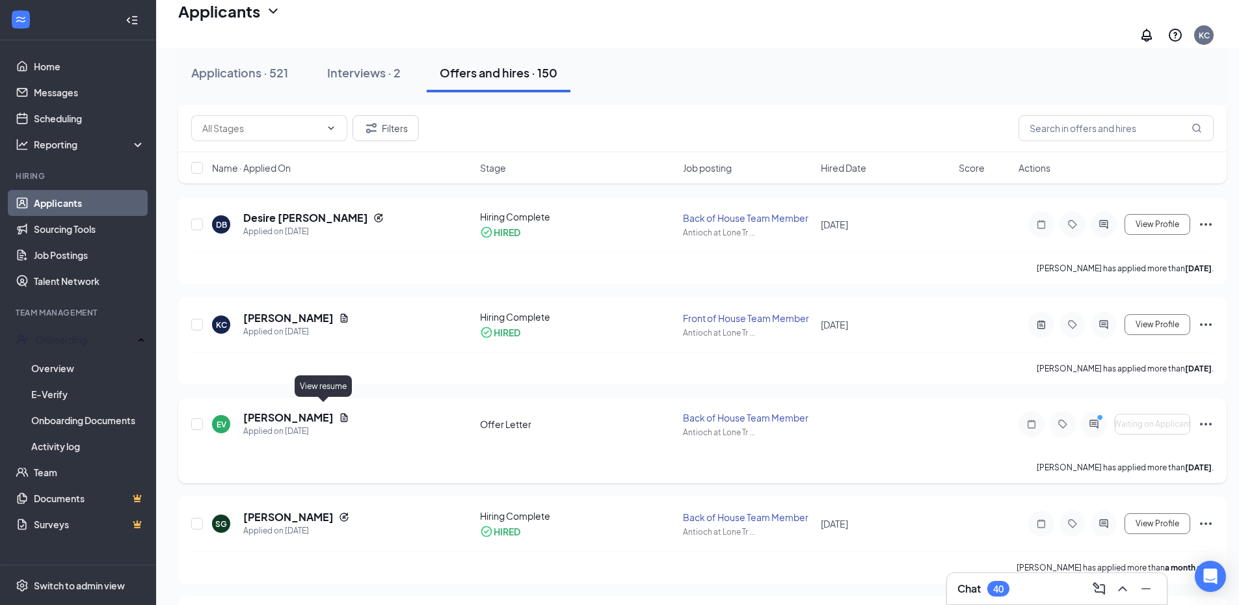
click at [341, 413] on icon "Document" at bounding box center [344, 417] width 7 height 8
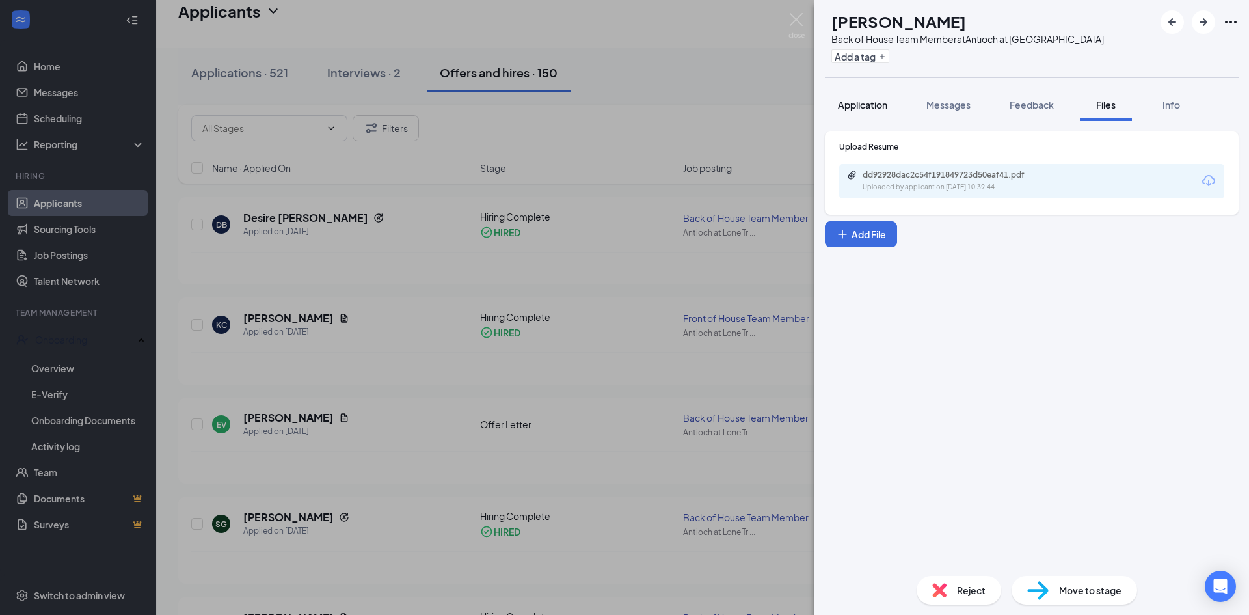
click at [884, 103] on span "Application" at bounding box center [862, 105] width 49 height 12
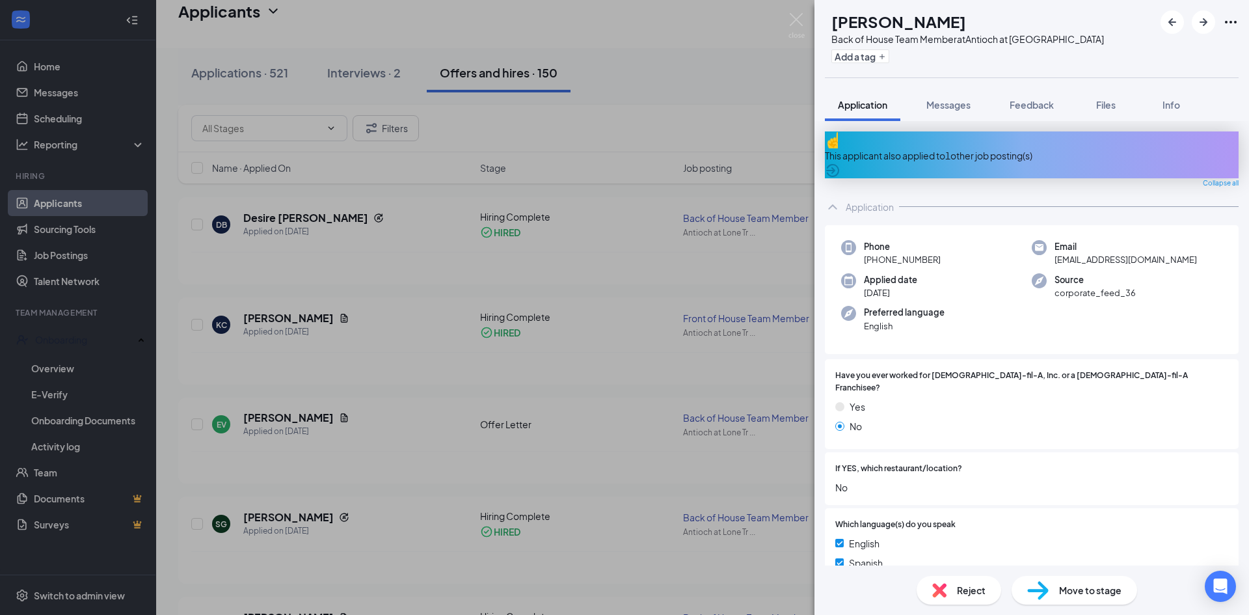
click at [957, 240] on div "Phone [PHONE_NUMBER]" at bounding box center [936, 253] width 191 height 27
drag, startPoint x: 864, startPoint y: 246, endPoint x: 973, endPoint y: 254, distance: 108.8
click at [973, 254] on div "Phone [PHONE_NUMBER]" at bounding box center [936, 253] width 191 height 27
click at [978, 274] on div "Applied date [DATE]" at bounding box center [936, 286] width 191 height 27
click at [587, 88] on div "EV [PERSON_NAME] Back of House Team Member at Antioch at [GEOGRAPHIC_DATA] Add …" at bounding box center [624, 307] width 1249 height 615
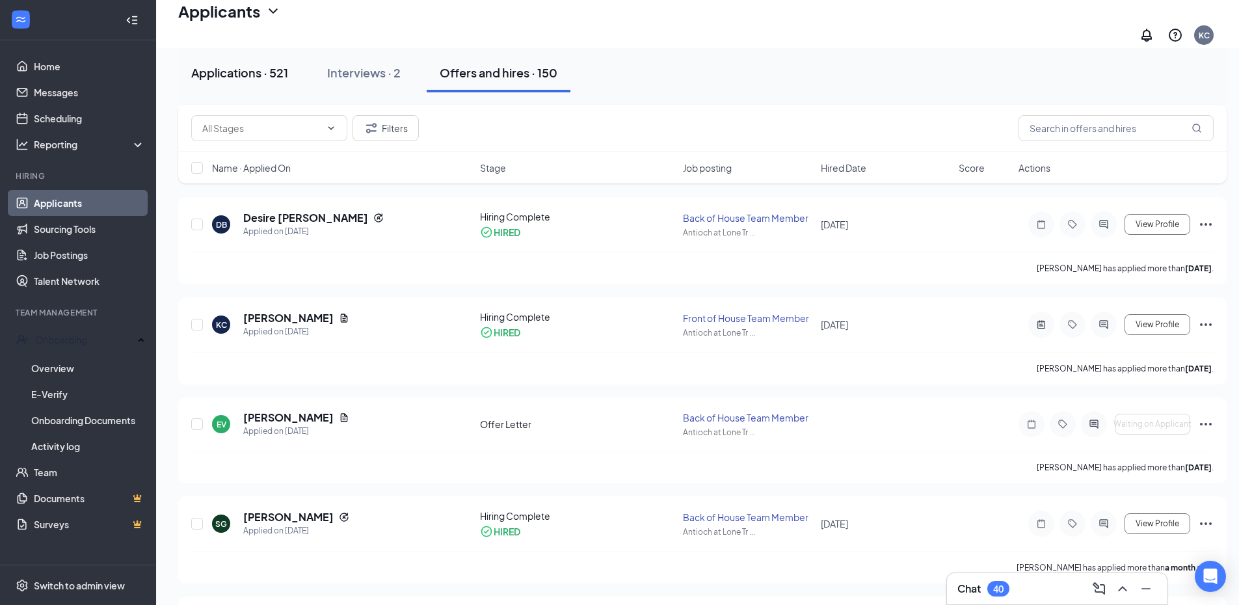
click at [197, 69] on div "Applications · 521" at bounding box center [239, 72] width 97 height 16
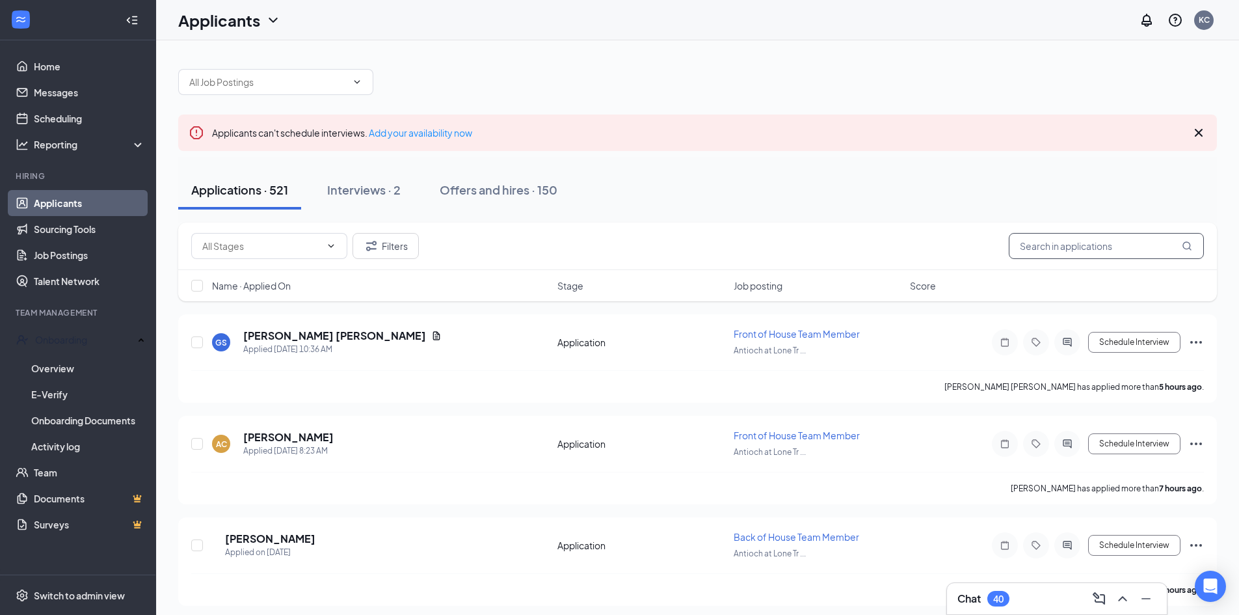
click at [1078, 246] on input "text" at bounding box center [1106, 246] width 195 height 26
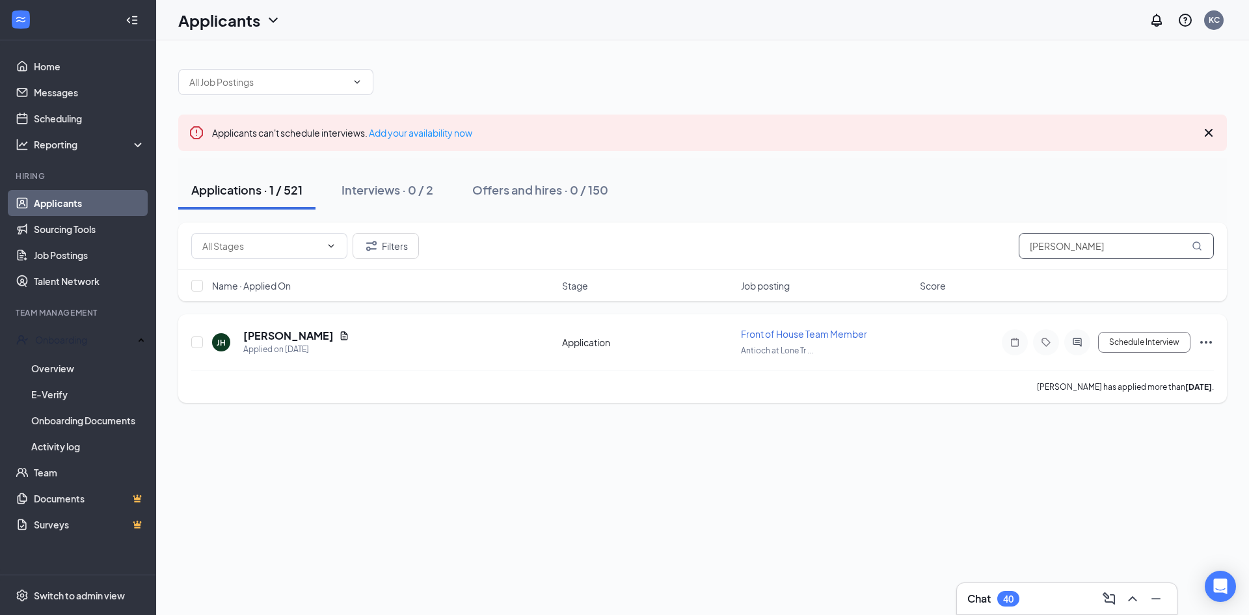
type input "[PERSON_NAME]"
click at [341, 334] on icon "Document" at bounding box center [344, 335] width 7 height 8
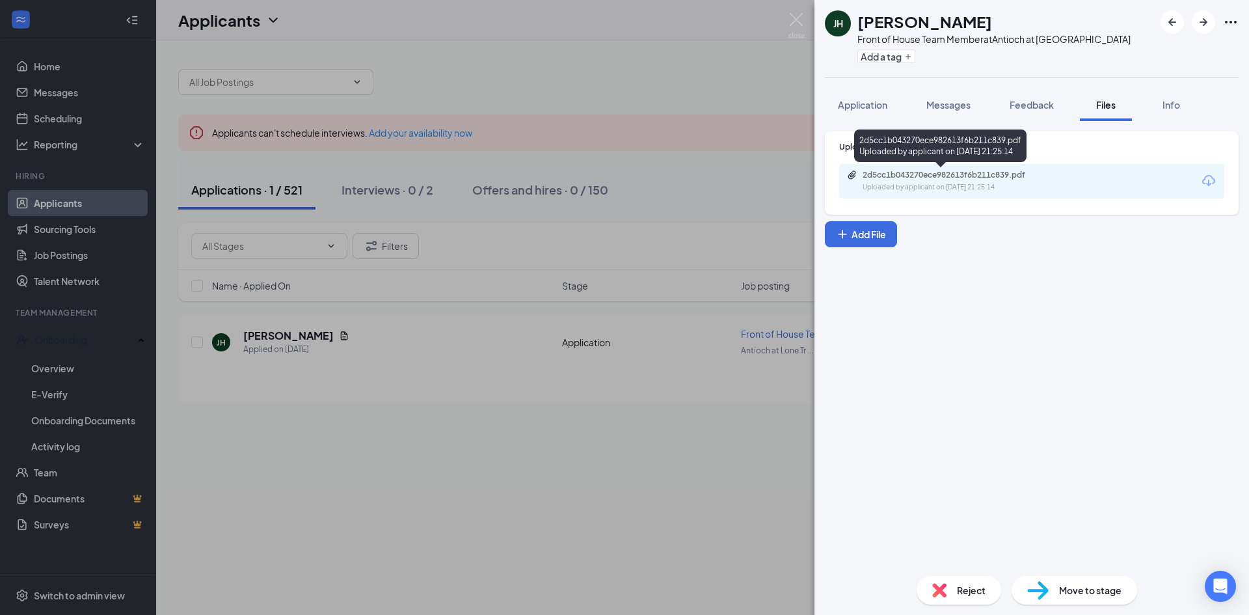
click at [916, 198] on div "2d5cc1b043270ece982613f6b211c839.pdf Uploaded by applicant on [DATE] 21:25:14" at bounding box center [1031, 181] width 385 height 34
click at [903, 181] on div "2d5cc1b043270ece982613f6b211c839.pdf Uploaded by applicant on [DATE] 21:25:14" at bounding box center [952, 181] width 211 height 23
click at [634, 36] on div "[PERSON_NAME] Front of House Team Member at Antioch at [GEOGRAPHIC_DATA] Add a …" at bounding box center [624, 307] width 1249 height 615
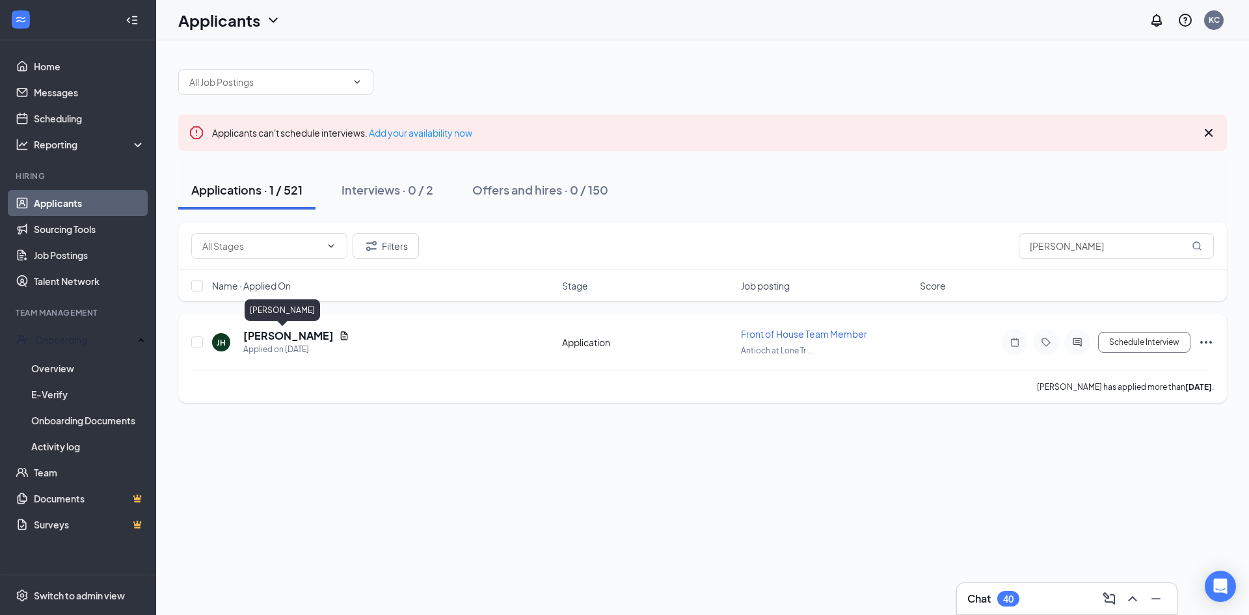
click at [282, 332] on h5 "[PERSON_NAME]" at bounding box center [288, 335] width 90 height 14
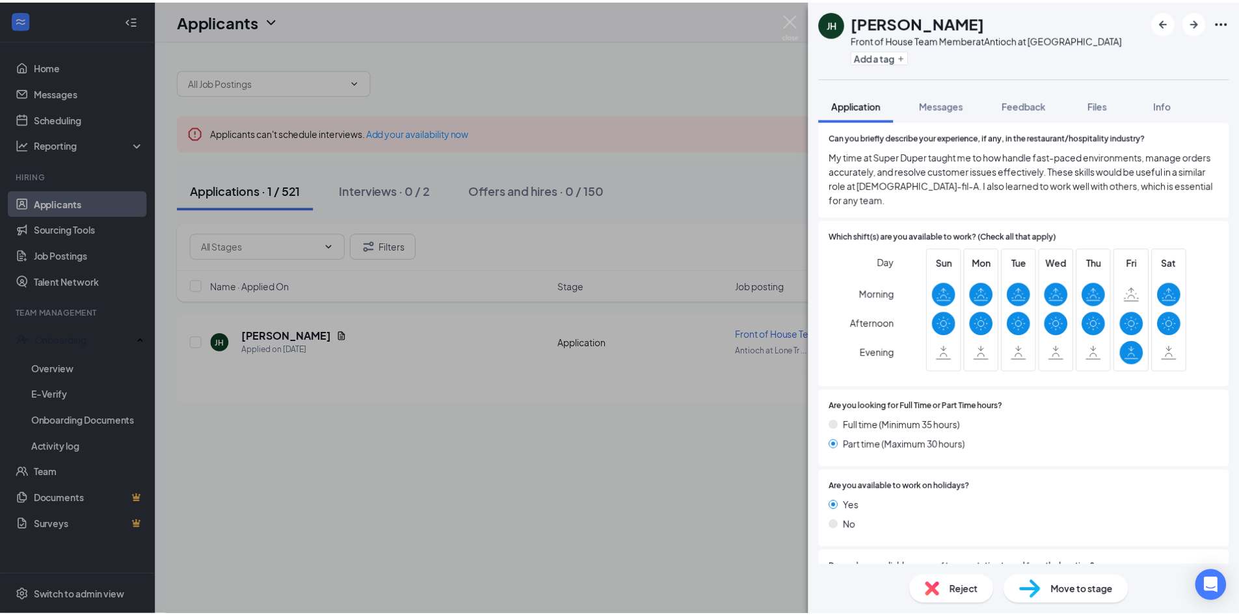
scroll to position [585, 0]
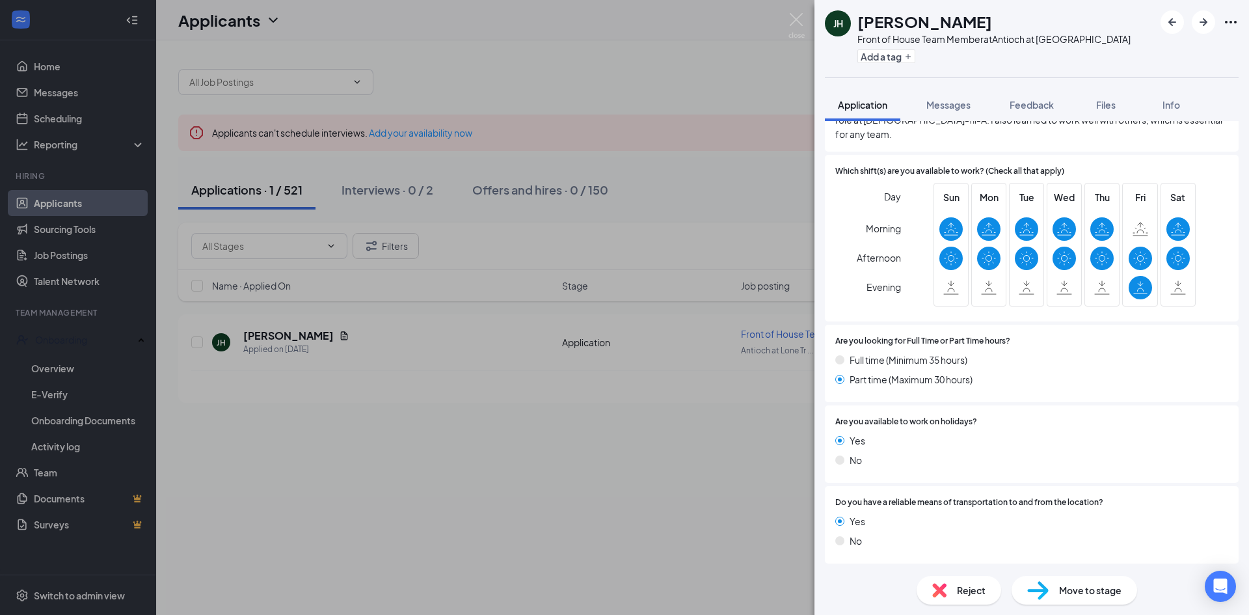
click at [621, 81] on div "[PERSON_NAME] Front of House Team Member at Antioch at [GEOGRAPHIC_DATA] Add a …" at bounding box center [624, 307] width 1249 height 615
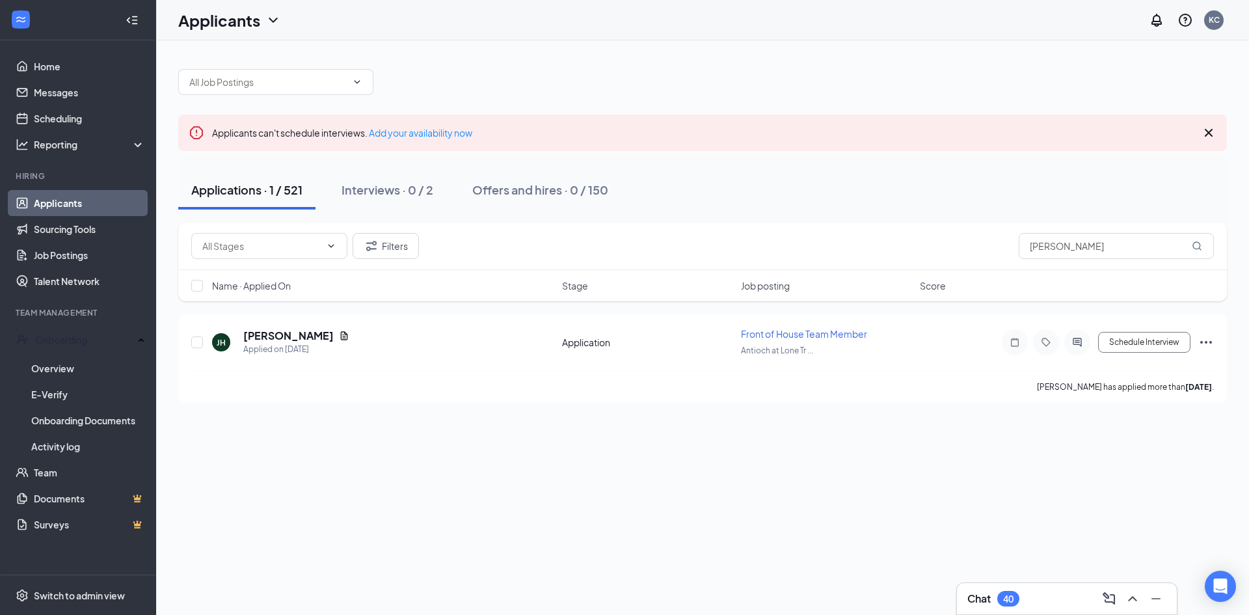
click at [583, 89] on div at bounding box center [702, 75] width 1048 height 39
click at [339, 337] on icon "Document" at bounding box center [344, 335] width 10 height 10
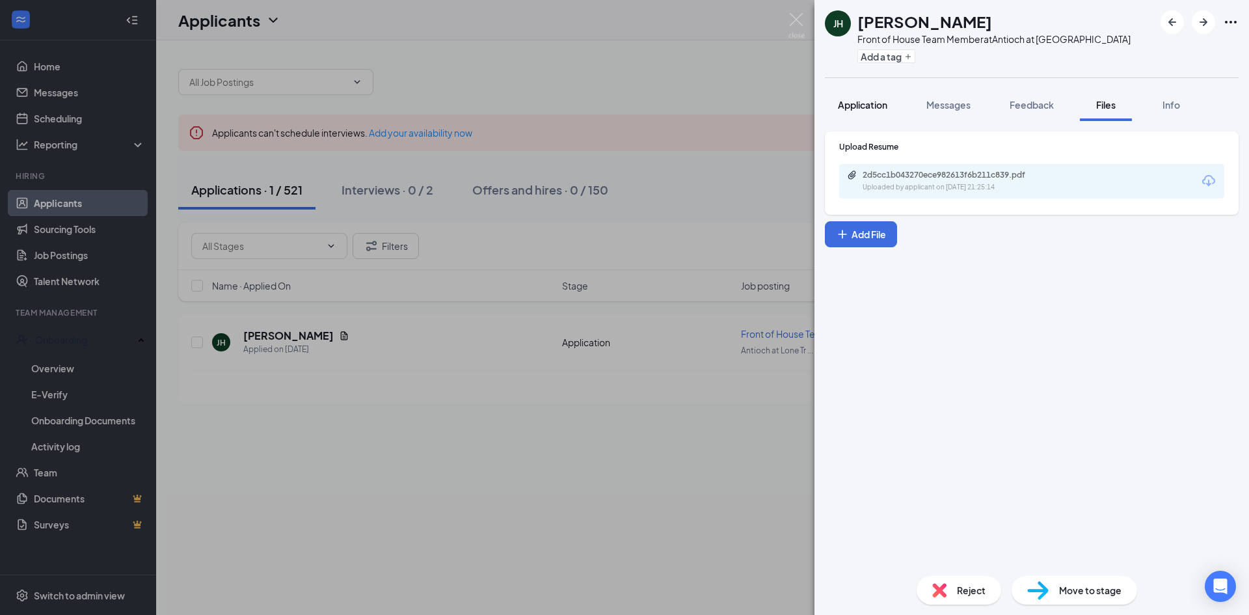
click at [845, 111] on button "Application" at bounding box center [862, 104] width 75 height 33
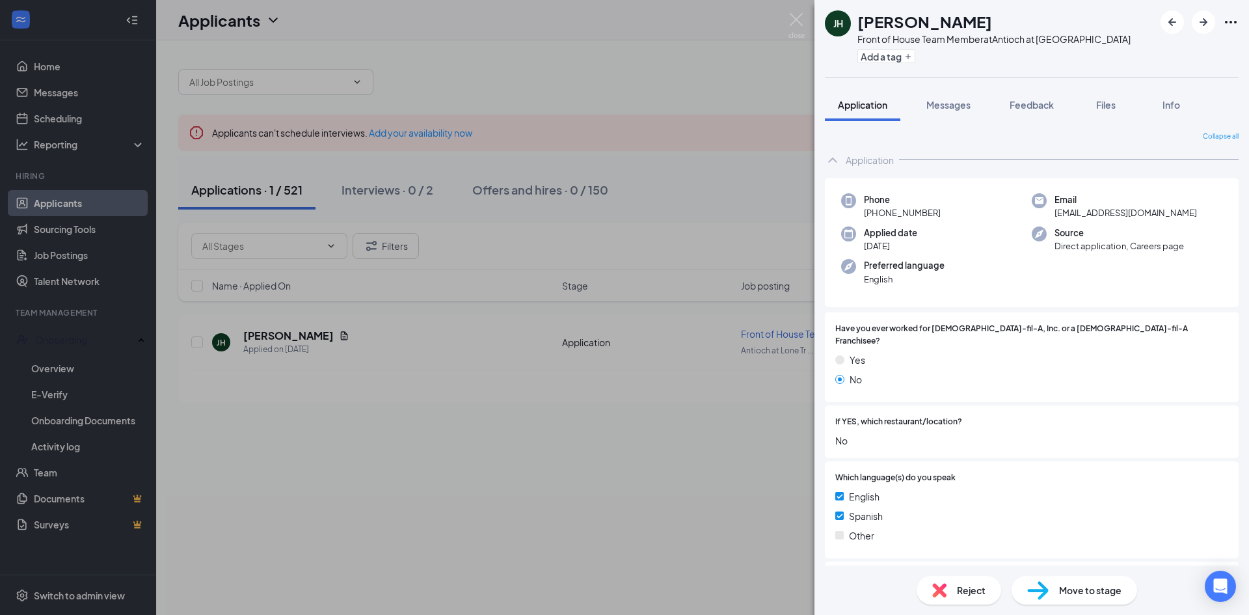
click at [715, 71] on div "[PERSON_NAME] Front of House Team Member at Antioch at [GEOGRAPHIC_DATA] Add a …" at bounding box center [624, 307] width 1249 height 615
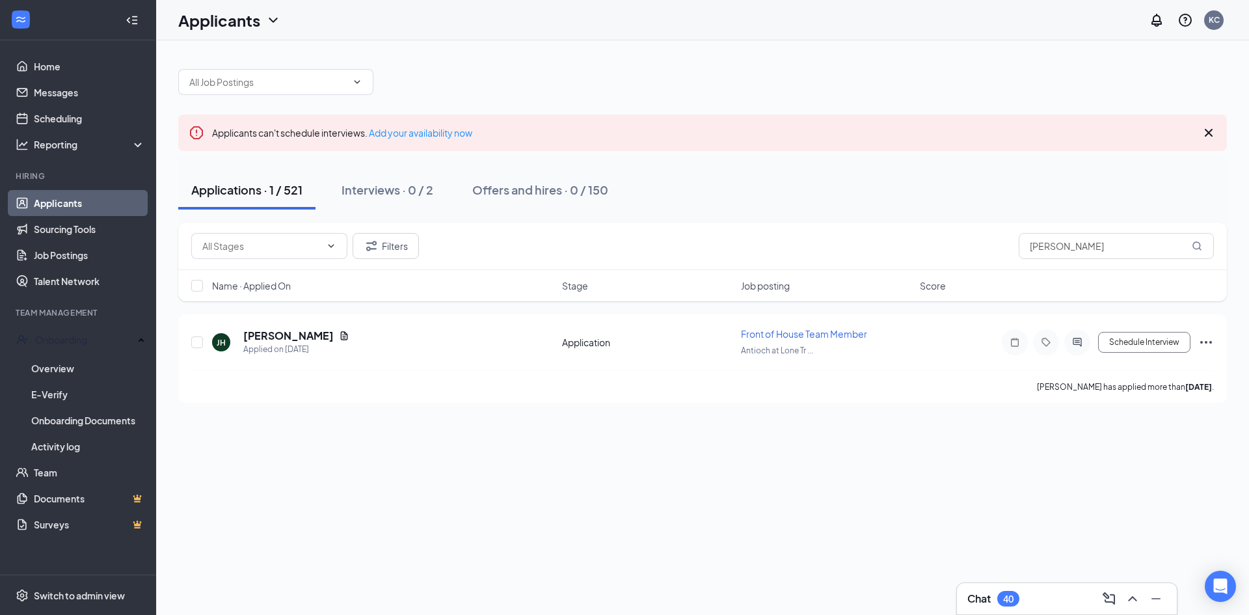
click at [389, 7] on div "Applicants KC" at bounding box center [702, 20] width 1092 height 40
click at [1158, 246] on input "[PERSON_NAME]" at bounding box center [1115, 246] width 195 height 26
click at [1156, 244] on input "[PERSON_NAME]" at bounding box center [1115, 246] width 195 height 26
drag, startPoint x: 1143, startPoint y: 222, endPoint x: 1143, endPoint y: 233, distance: 11.7
click at [1143, 221] on div "Applicants can't schedule interviews. Add your availability now Applications · …" at bounding box center [702, 229] width 1048 height 347
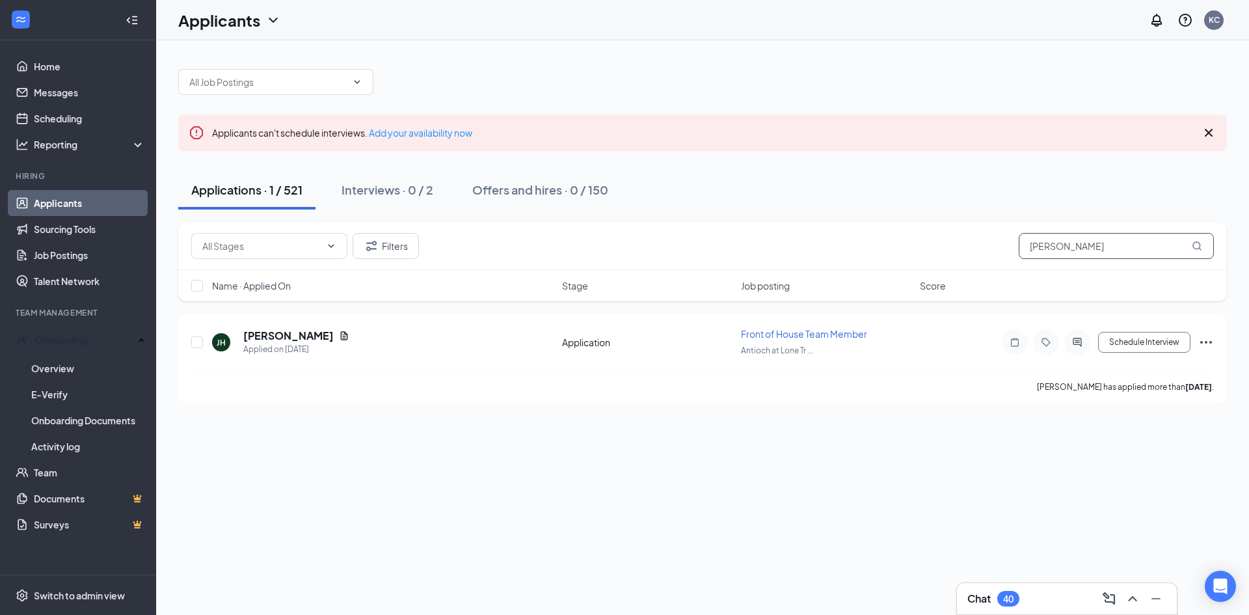
click at [1144, 246] on input "[PERSON_NAME]" at bounding box center [1115, 246] width 195 height 26
click at [1143, 246] on input "[PERSON_NAME]" at bounding box center [1115, 246] width 195 height 26
click at [1142, 246] on input "[PERSON_NAME]" at bounding box center [1115, 246] width 195 height 26
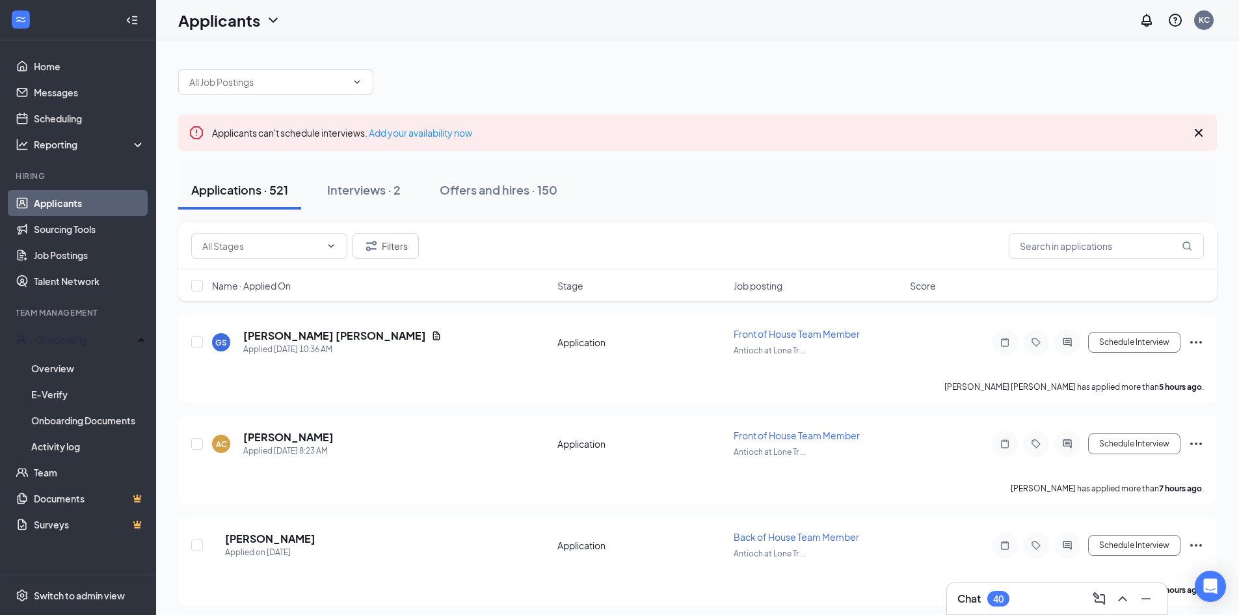
click at [1193, 133] on icon "Cross" at bounding box center [1199, 133] width 16 height 16
